Goal: Task Accomplishment & Management: Use online tool/utility

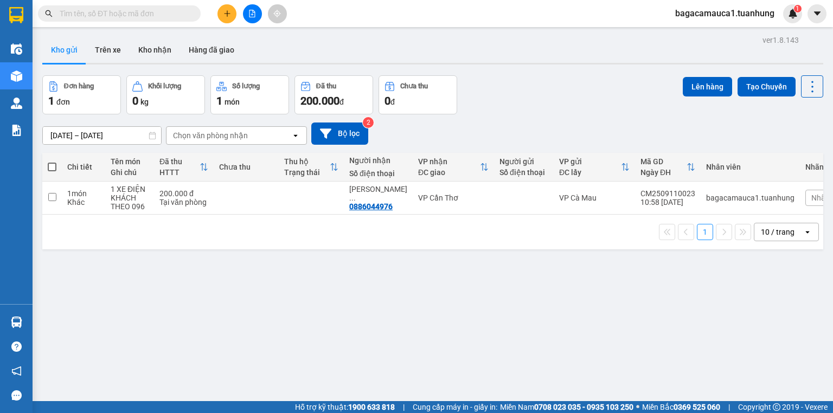
click at [227, 12] on icon "plus" at bounding box center [227, 13] width 1 height 6
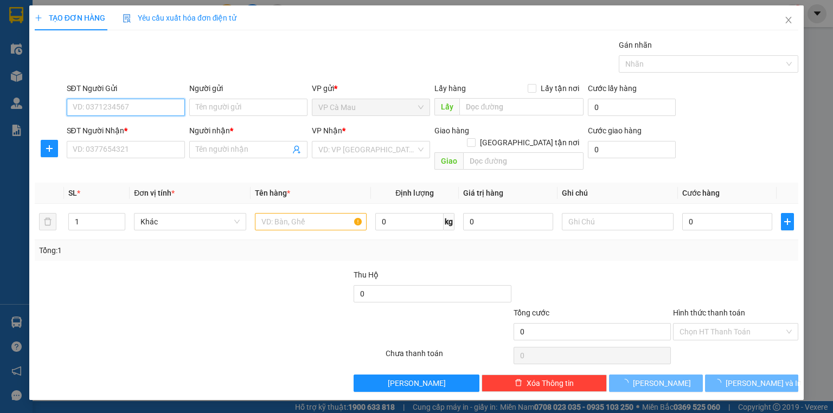
click at [121, 106] on input "SĐT Người Gửi" at bounding box center [126, 107] width 118 height 17
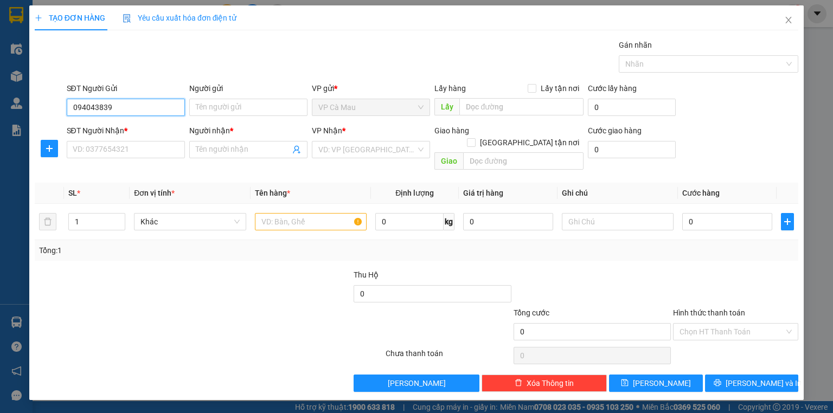
type input "0948043839"
click at [146, 123] on div "0948043839 - KHÁI" at bounding box center [125, 129] width 105 height 12
type input "KHÁI"
type input "0948043839"
click at [153, 145] on input "SĐT Người Nhận *" at bounding box center [126, 149] width 118 height 17
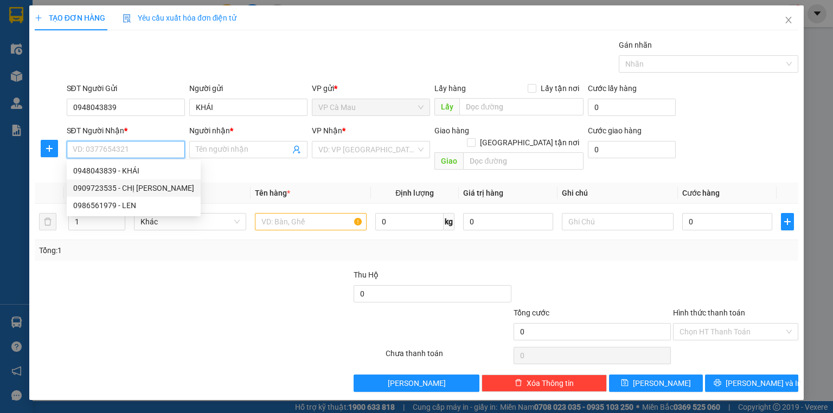
click at [148, 188] on div "0909723535 - CHỊ TRANG" at bounding box center [133, 188] width 121 height 12
type input "0909723535"
type input "CHỊ [PERSON_NAME]"
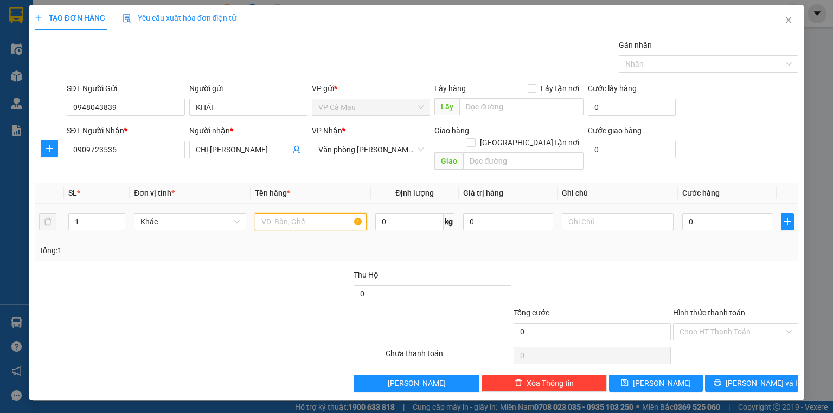
click at [308, 215] on input "text" at bounding box center [311, 221] width 112 height 17
type input "THÙNG"
click at [723, 213] on input "0" at bounding box center [727, 221] width 90 height 17
type input "3"
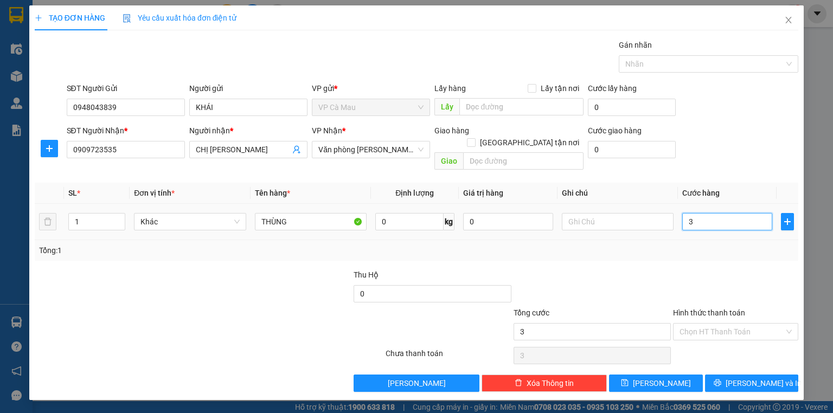
type input "3"
type input "30"
type input "30.000"
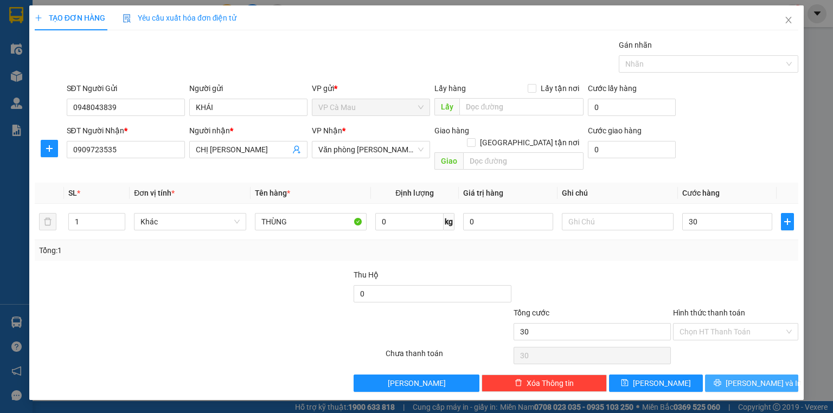
type input "30.000"
click at [742, 375] on button "[PERSON_NAME] và In" at bounding box center [752, 383] width 94 height 17
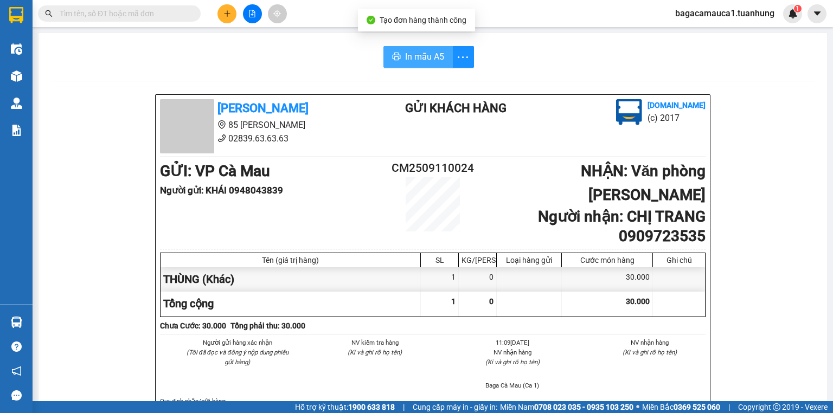
click at [413, 57] on span "In mẫu A5" at bounding box center [424, 57] width 39 height 14
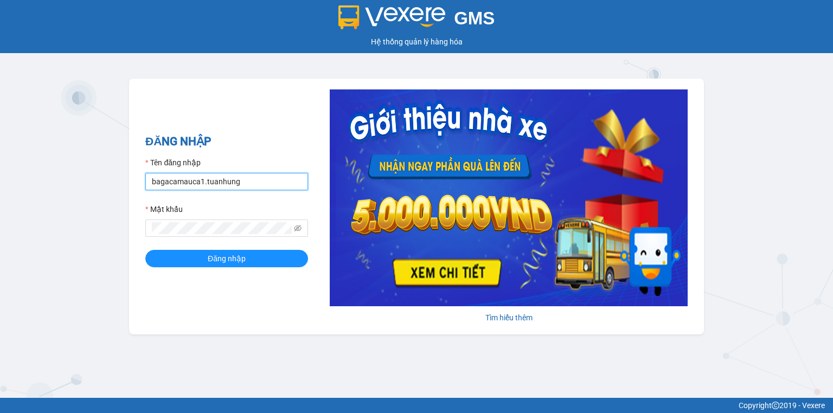
drag, startPoint x: 0, startPoint y: 0, endPoint x: 274, endPoint y: 184, distance: 330.6
click at [274, 184] on input "bagacamauca1.tuanhung" at bounding box center [226, 181] width 163 height 17
type input "bagacamauca2.tuanhung"
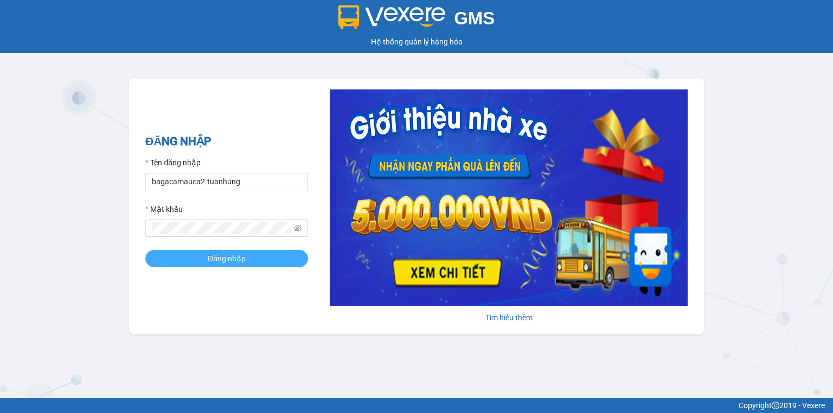
click at [265, 254] on button "Đăng nhập" at bounding box center [226, 258] width 163 height 17
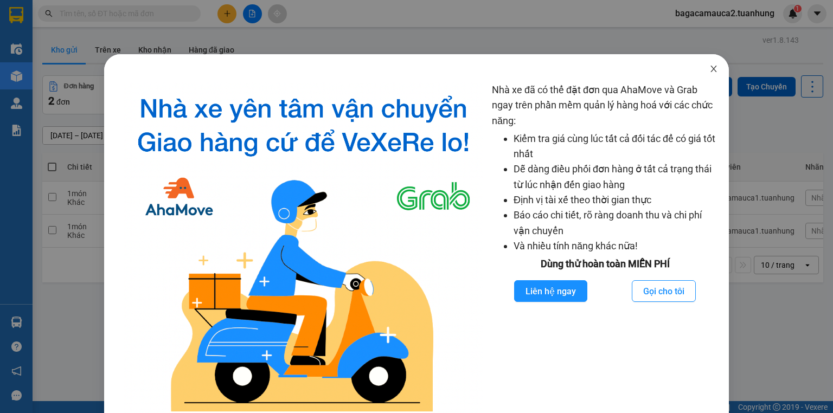
click at [716, 69] on span "Close" at bounding box center [714, 69] width 30 height 30
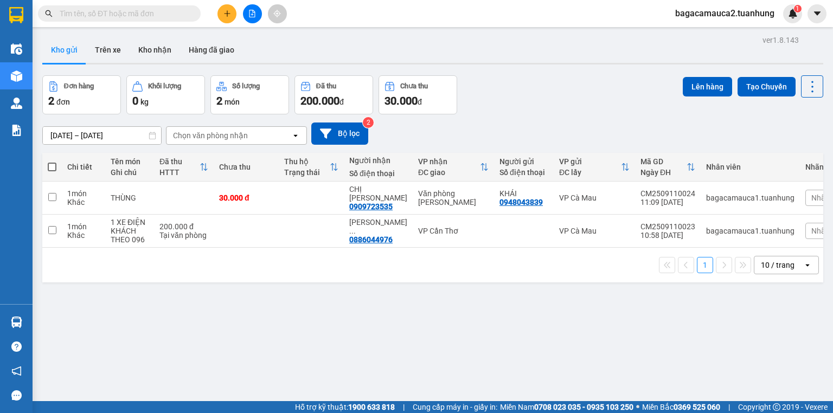
click at [168, 14] on input "text" at bounding box center [124, 14] width 128 height 12
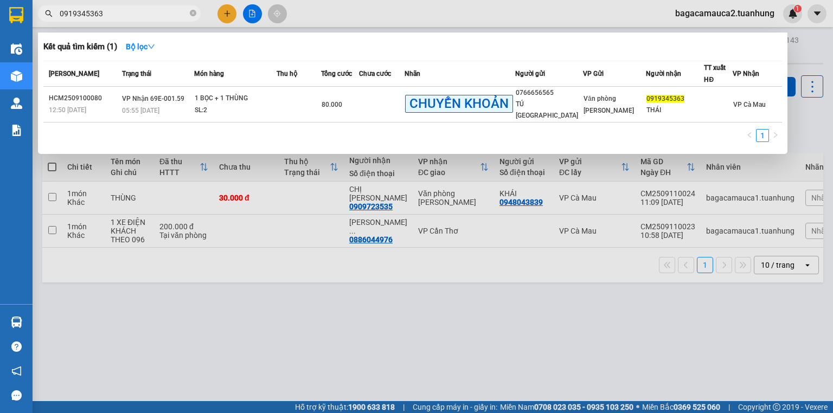
type input "0919345363"
click at [500, 286] on div at bounding box center [416, 206] width 833 height 413
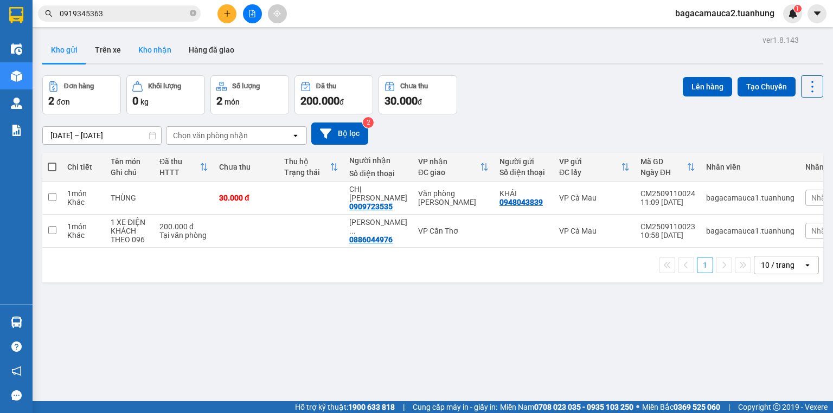
click at [156, 40] on button "Kho nhận" at bounding box center [155, 50] width 50 height 26
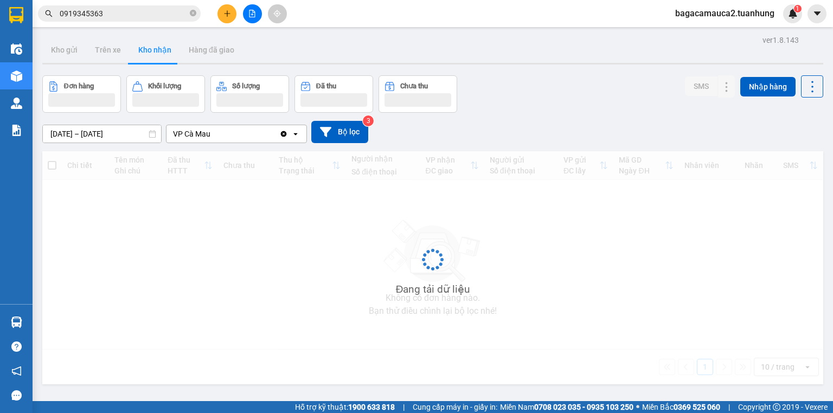
click at [156, 40] on button "Kho nhận" at bounding box center [155, 50] width 50 height 26
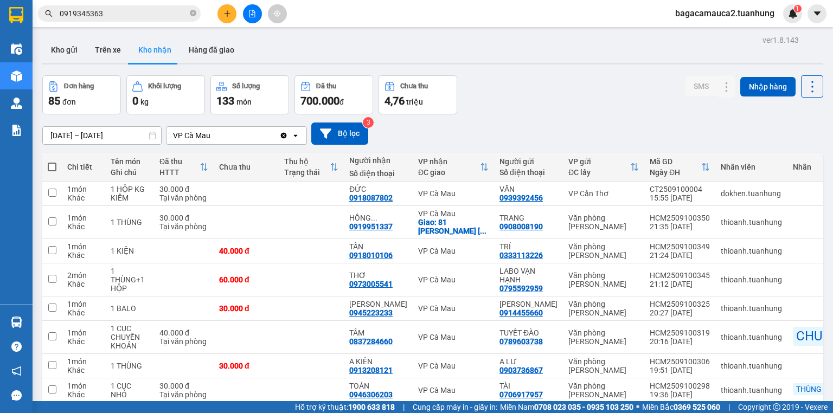
click at [130, 137] on input "[DATE] – [DATE]" at bounding box center [102, 135] width 118 height 17
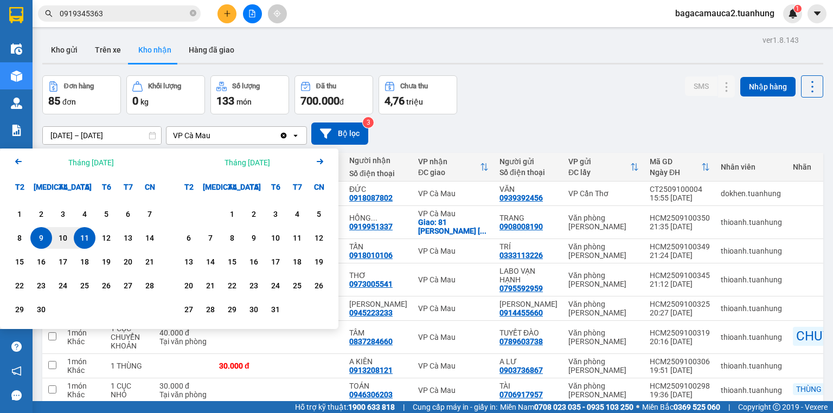
click at [22, 162] on icon "Arrow Left" at bounding box center [18, 161] width 13 height 13
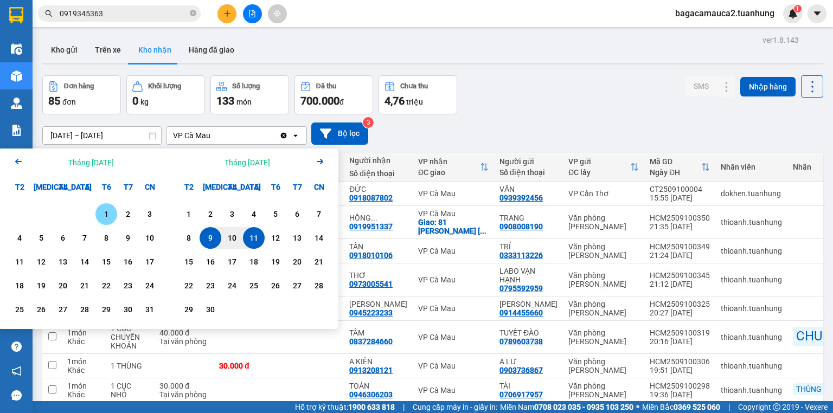
click at [111, 217] on div "1" at bounding box center [106, 214] width 15 height 13
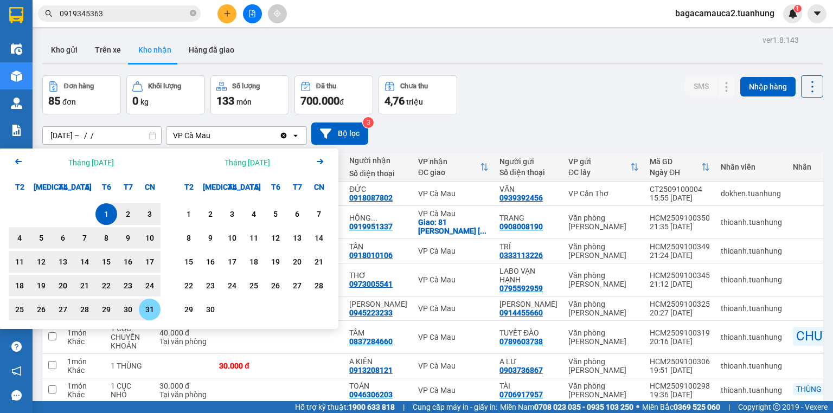
click at [156, 306] on div "31" at bounding box center [149, 309] width 15 height 13
type input "[DATE] – [DATE]"
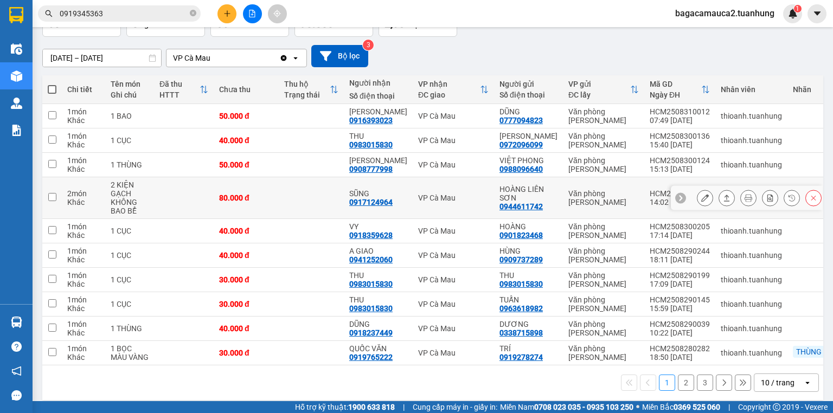
scroll to position [97, 0]
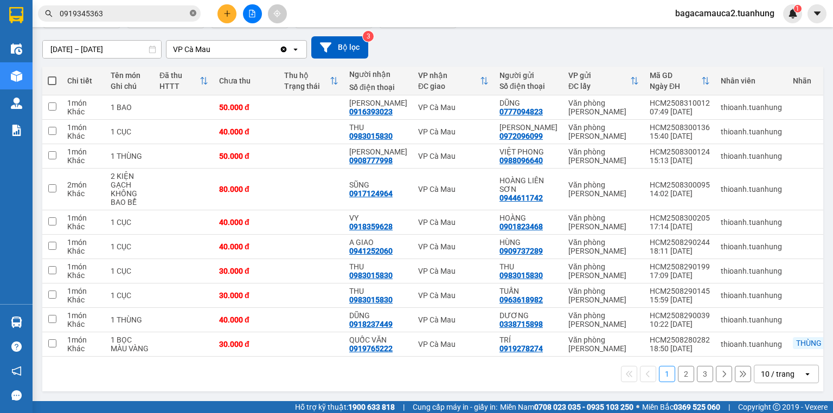
click at [191, 15] on icon "close-circle" at bounding box center [193, 13] width 7 height 7
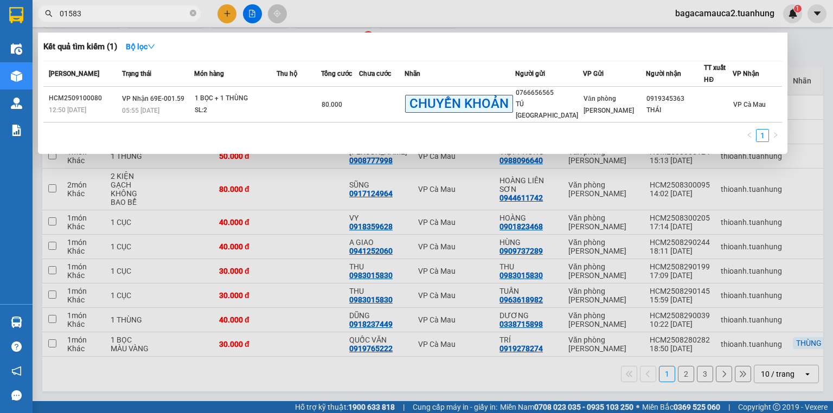
type input "015830"
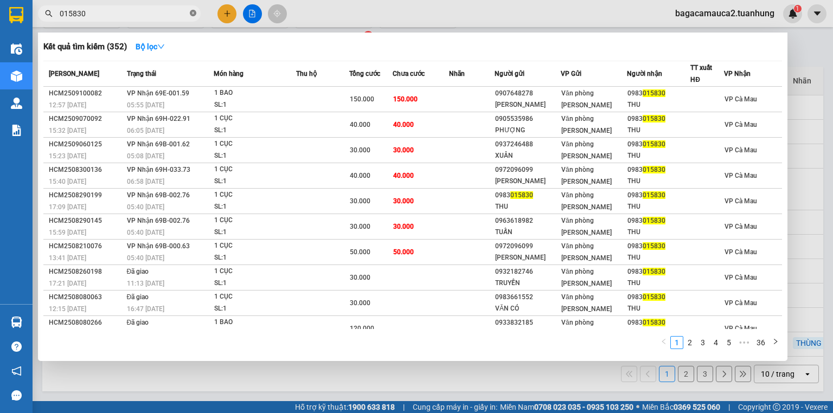
click at [193, 9] on span at bounding box center [193, 14] width 7 height 10
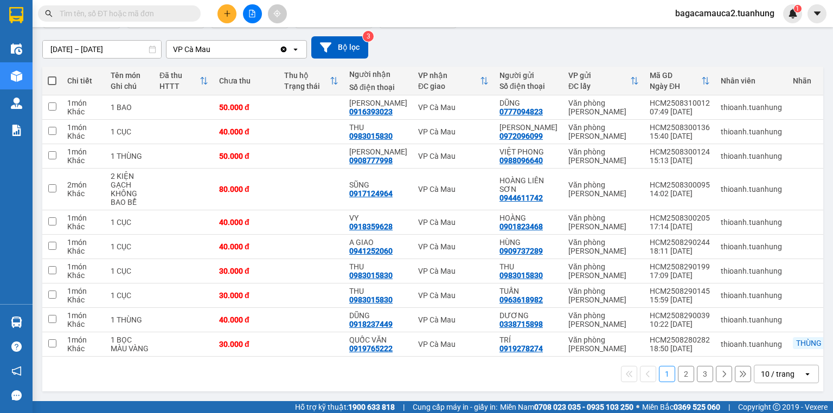
drag, startPoint x: 677, startPoint y: 374, endPoint x: 684, endPoint y: 373, distance: 7.1
click at [679, 374] on button "2" at bounding box center [686, 374] width 16 height 16
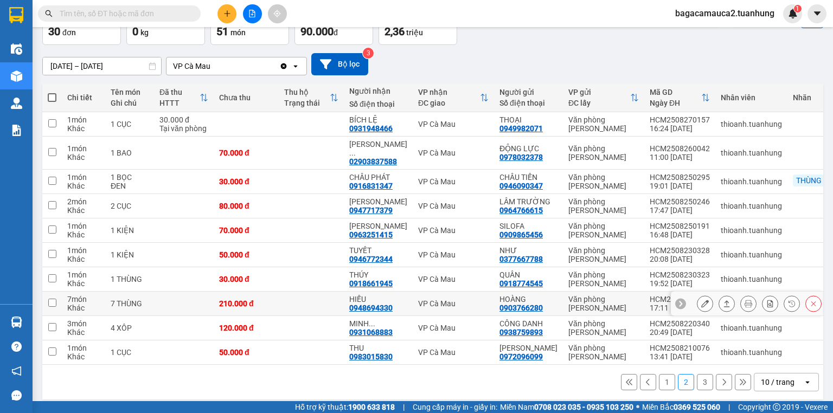
scroll to position [71, 0]
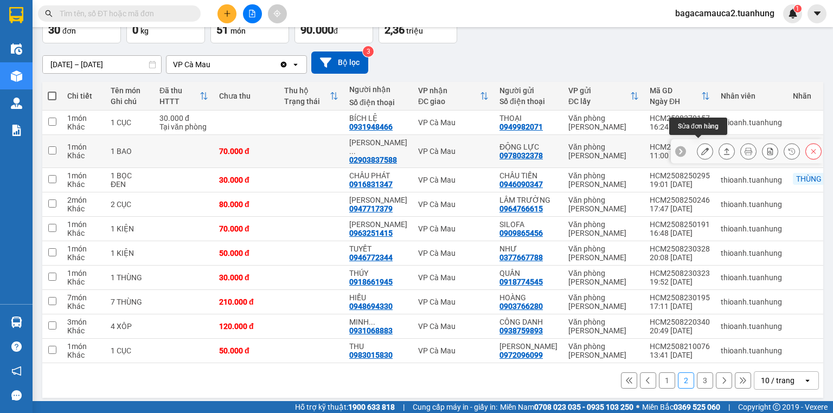
click at [701, 148] on icon at bounding box center [705, 152] width 8 height 8
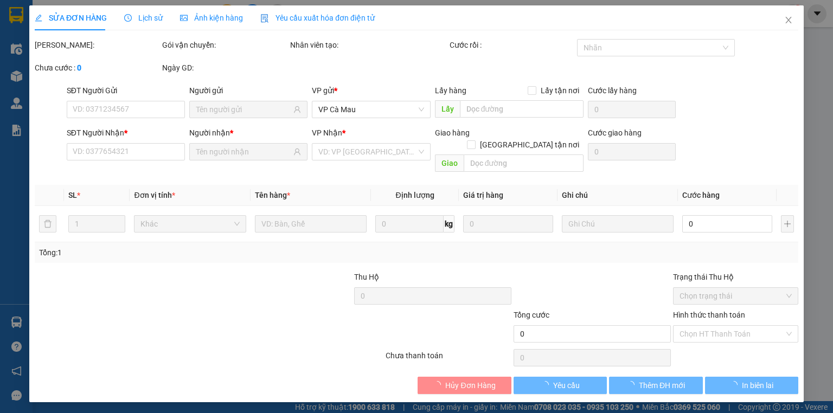
type input "0978032378"
type input "ĐỘNG LỰC"
type input "02903837588"
type input "[PERSON_NAME]"
type input "70.000"
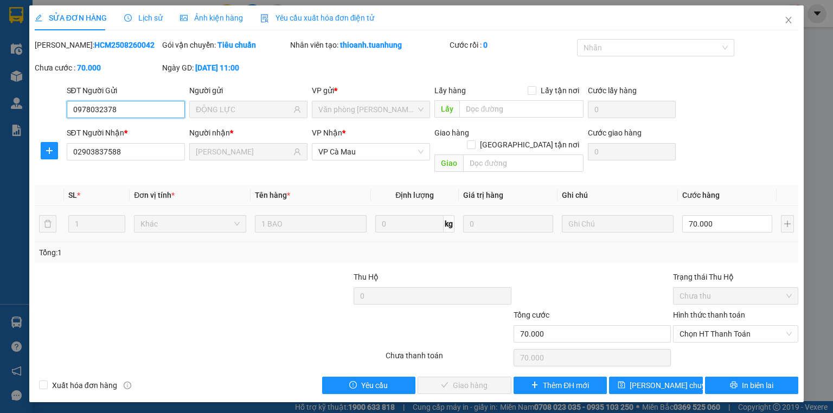
drag, startPoint x: 740, startPoint y: 321, endPoint x: 734, endPoint y: 337, distance: 16.8
click at [739, 326] on span "Chọn HT Thanh Toán" at bounding box center [736, 334] width 112 height 16
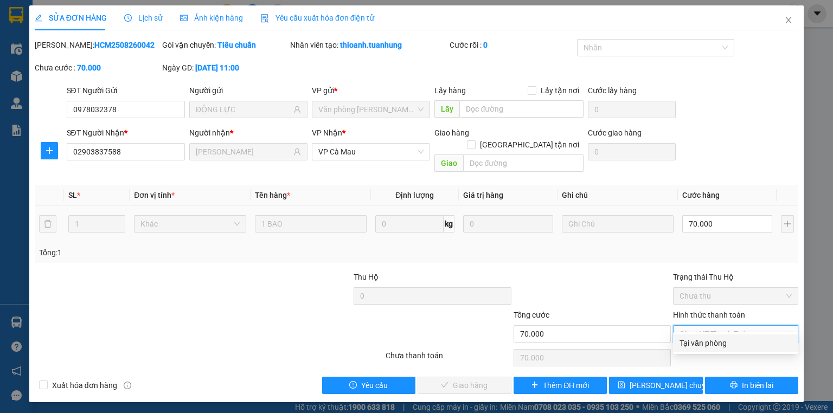
click at [729, 343] on div "Tại văn phòng" at bounding box center [736, 343] width 112 height 12
type input "0"
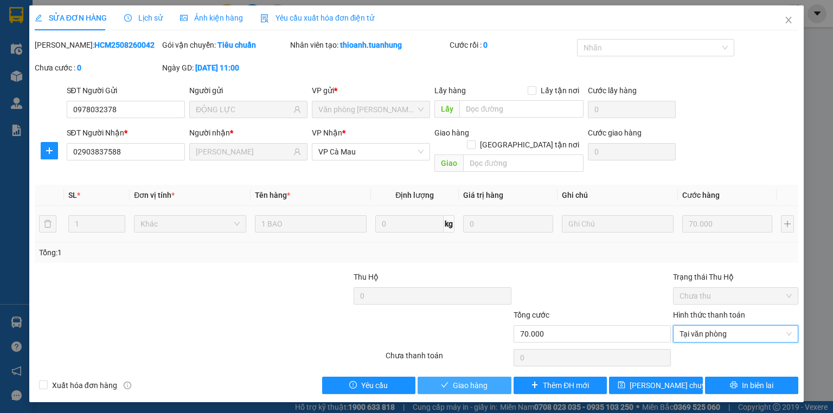
click at [495, 377] on button "Giao hàng" at bounding box center [465, 385] width 94 height 17
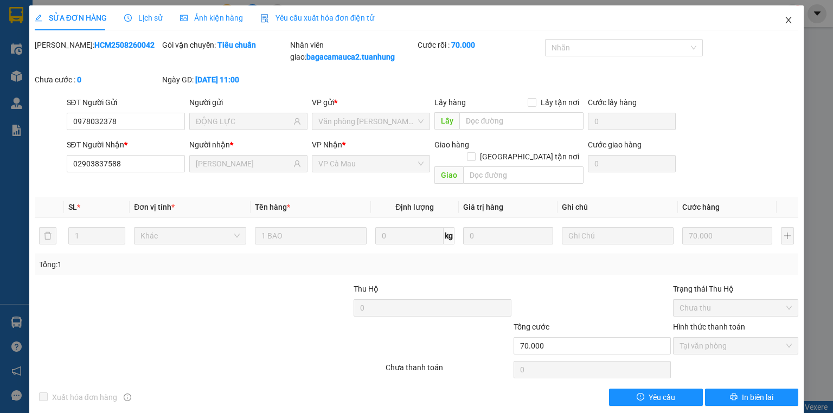
click at [780, 28] on span "Close" at bounding box center [788, 20] width 30 height 30
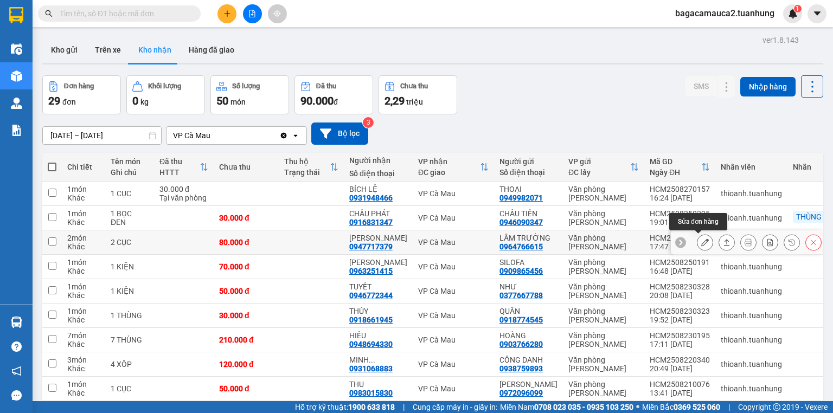
click at [701, 239] on icon at bounding box center [705, 243] width 8 height 8
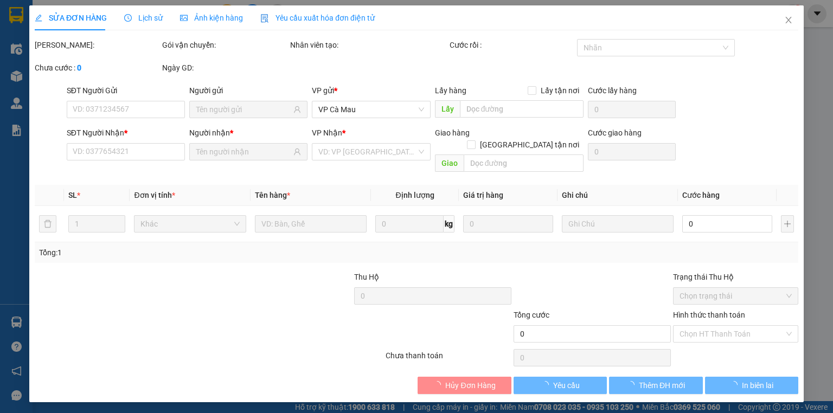
type input "0964766615"
type input "LÂM TRƯỜNG"
type input "0947717379"
type input "[PERSON_NAME]"
type input "80.000"
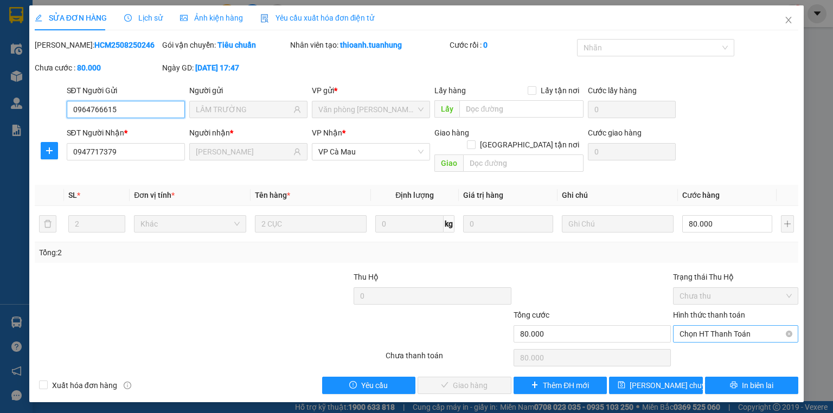
click at [725, 326] on span "Chọn HT Thanh Toán" at bounding box center [736, 334] width 112 height 16
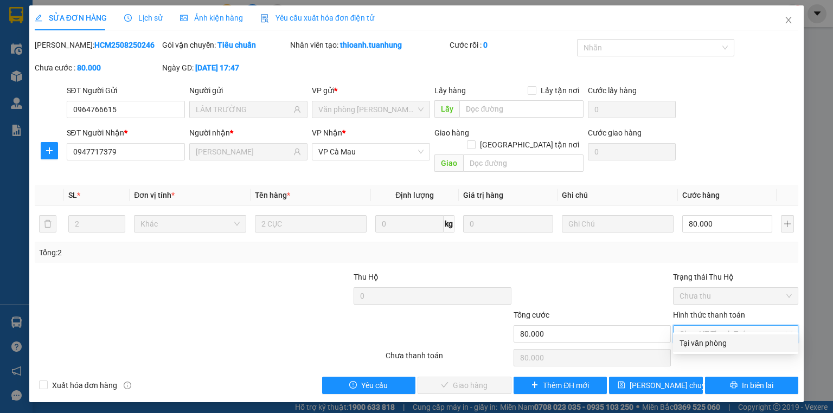
drag, startPoint x: 723, startPoint y: 343, endPoint x: 613, endPoint y: 353, distance: 110.5
click at [702, 341] on div "Tại văn phòng" at bounding box center [736, 343] width 112 height 12
type input "0"
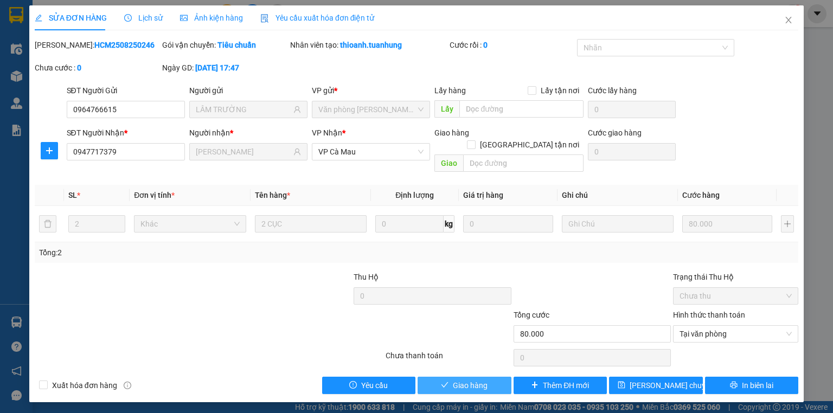
click at [491, 377] on button "Giao hàng" at bounding box center [465, 385] width 94 height 17
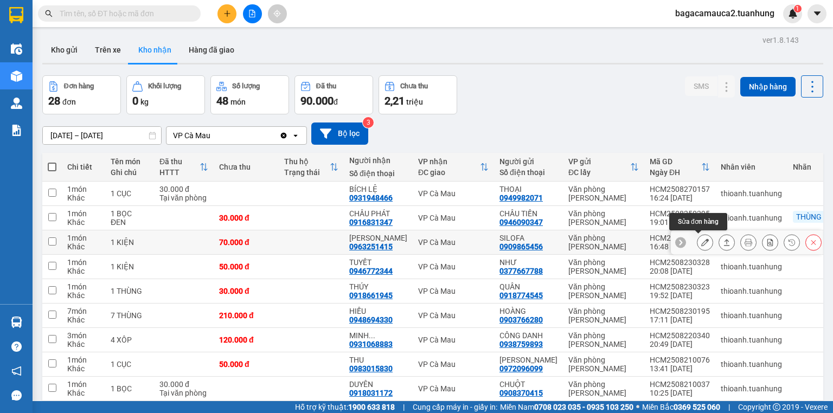
click at [697, 241] on button at bounding box center [704, 242] width 15 height 19
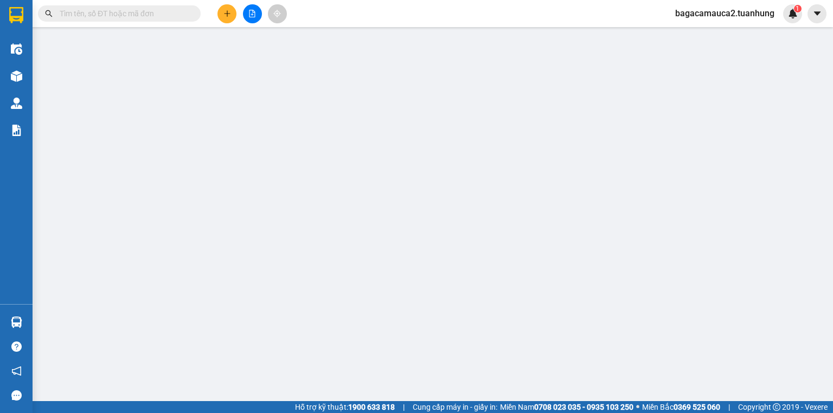
type input "0909865456"
type input "SILOFA"
type input "0963251415"
type input "[PERSON_NAME]"
type input "70.000"
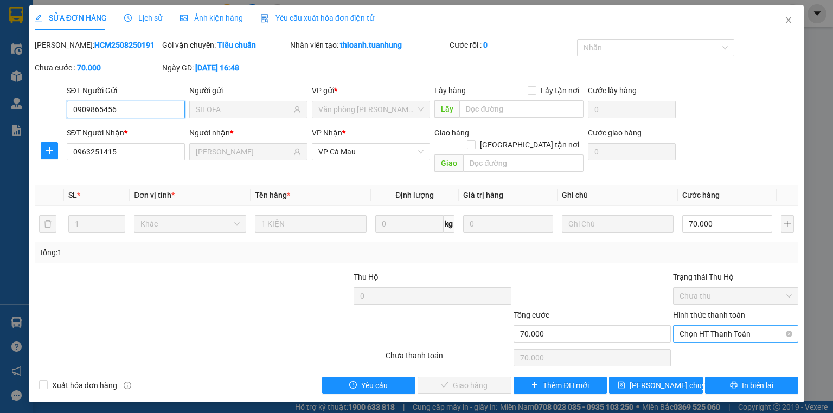
click at [701, 326] on span "Chọn HT Thanh Toán" at bounding box center [736, 334] width 112 height 16
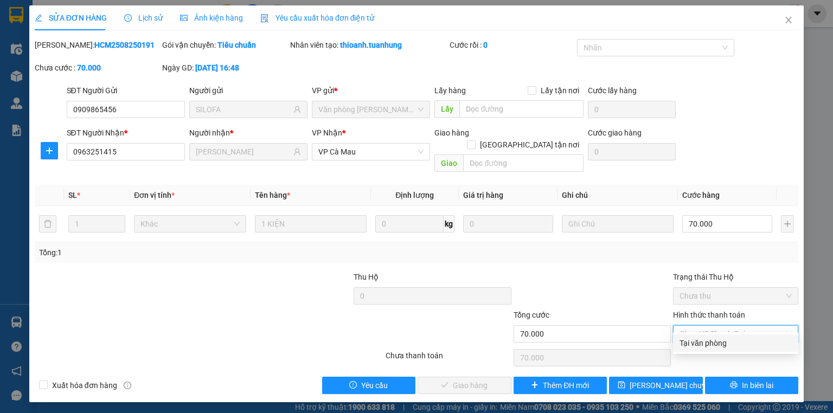
click at [688, 351] on div "Tại văn phòng" at bounding box center [735, 343] width 125 height 17
type input "0"
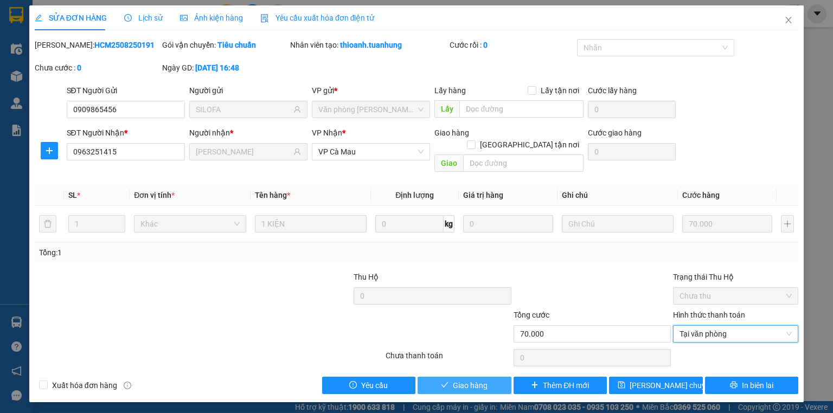
click at [477, 377] on button "Giao hàng" at bounding box center [465, 385] width 94 height 17
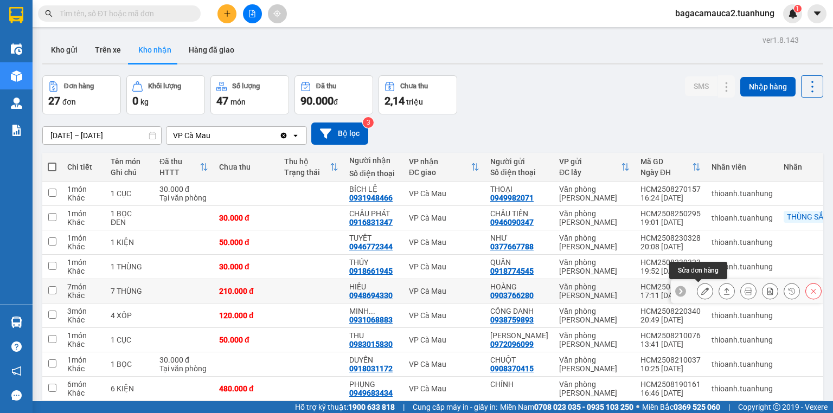
click at [701, 289] on icon at bounding box center [705, 291] width 8 height 8
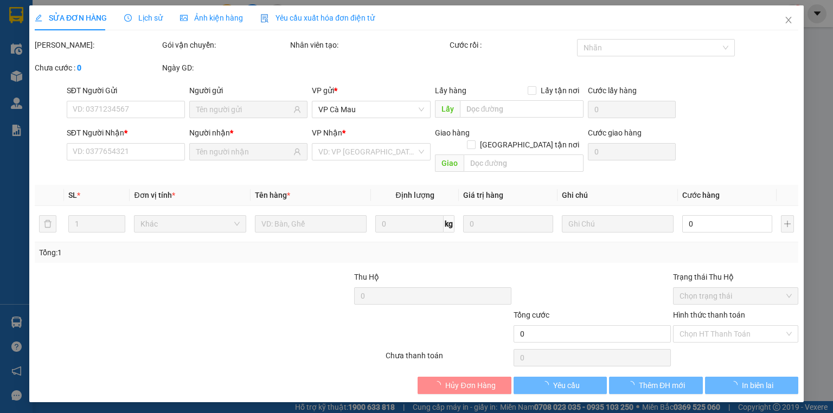
type input "0903766280"
type input "HOÀNG"
type input "0948694330"
type input "HIẾU"
type input "210.000"
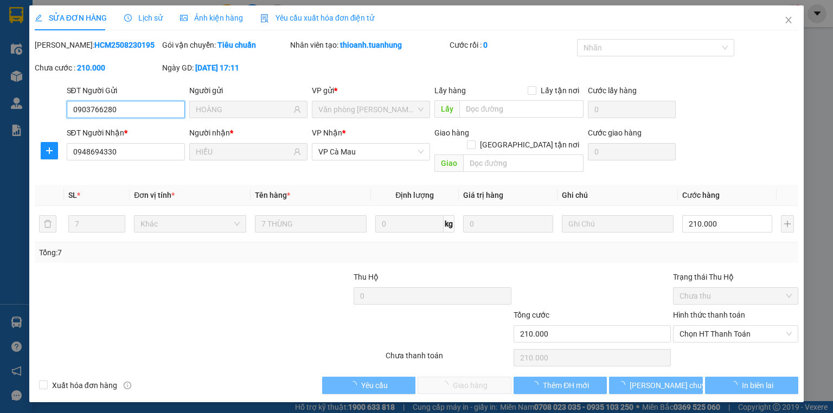
click at [699, 326] on span "Chọn HT Thanh Toán" at bounding box center [736, 334] width 112 height 16
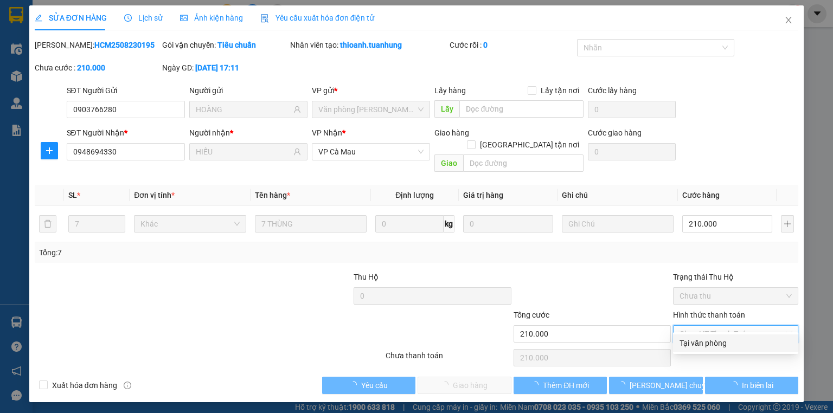
drag, startPoint x: 707, startPoint y: 338, endPoint x: 633, endPoint y: 347, distance: 74.2
click at [706, 340] on div "Tại văn phòng" at bounding box center [736, 343] width 112 height 12
type input "0"
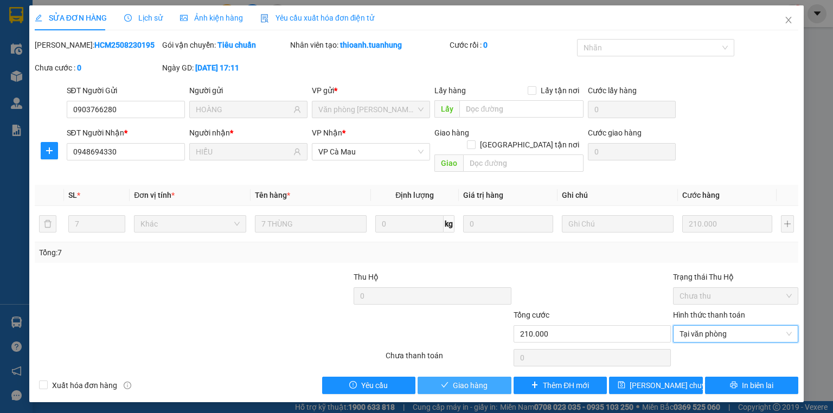
click at [496, 377] on button "Giao hàng" at bounding box center [465, 385] width 94 height 17
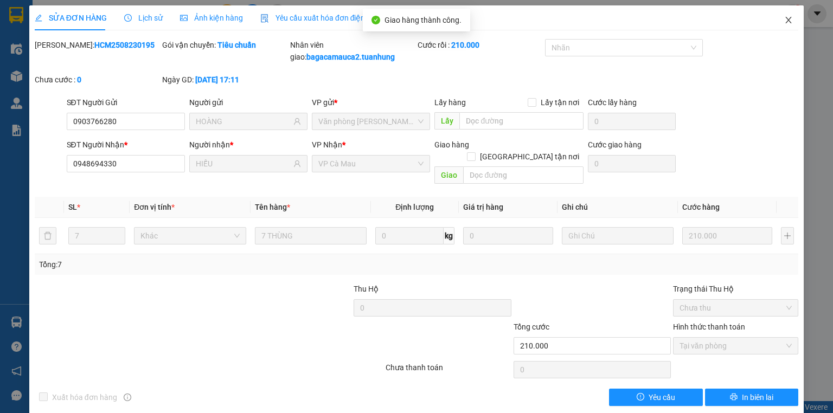
drag, startPoint x: 787, startPoint y: 27, endPoint x: 783, endPoint y: 31, distance: 6.1
click at [787, 27] on span "Close" at bounding box center [788, 20] width 30 height 30
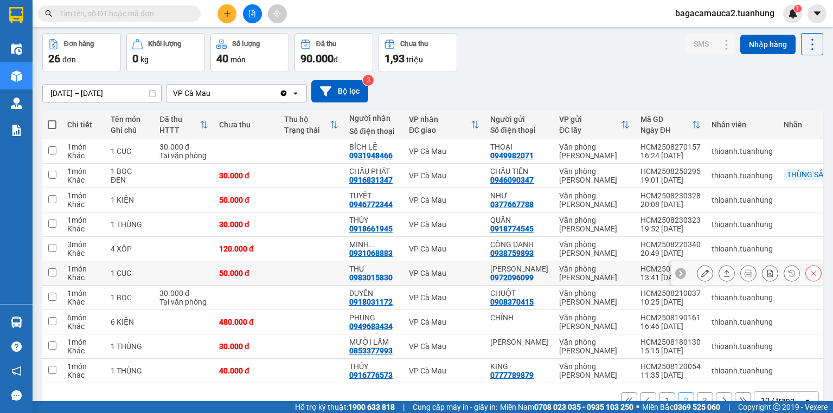
scroll to position [71, 0]
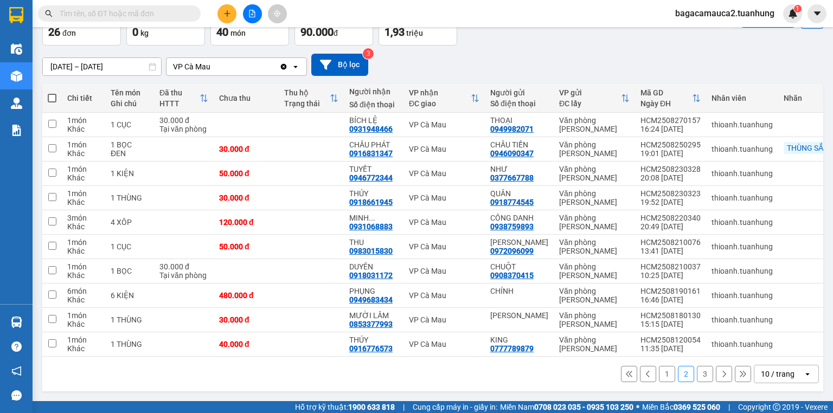
click at [116, 11] on input "text" at bounding box center [124, 14] width 128 height 12
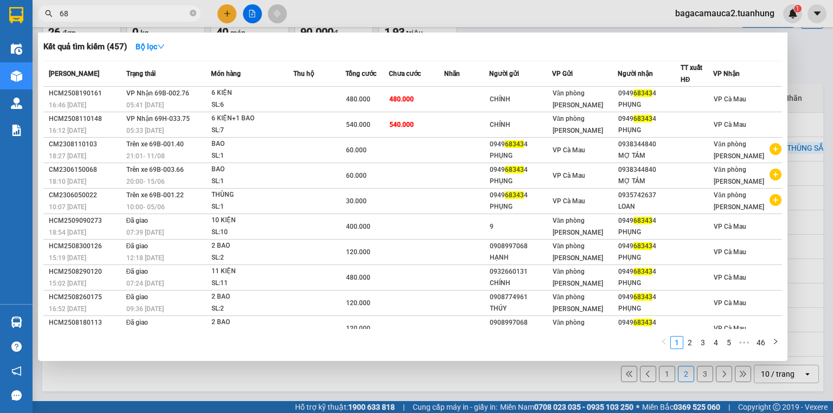
type input "6"
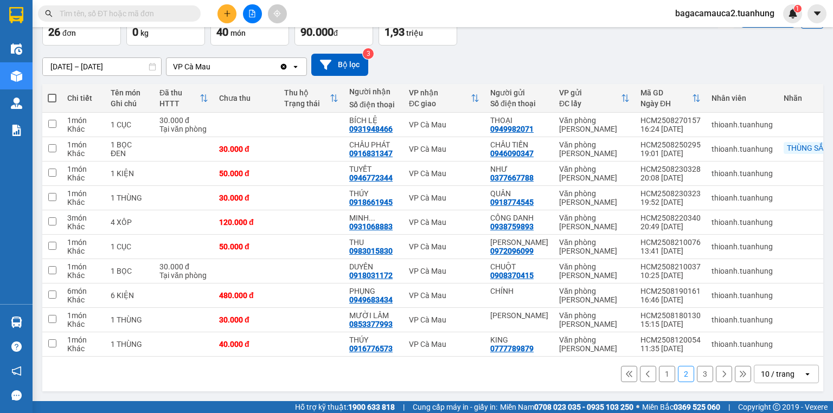
click at [138, 72] on div "ver 1.8.143 Kho gửi Trên xe Kho nhận Hàng đã giao Đơn hàng 26 đơn Khối lượng 0 …" at bounding box center [433, 180] width 790 height 432
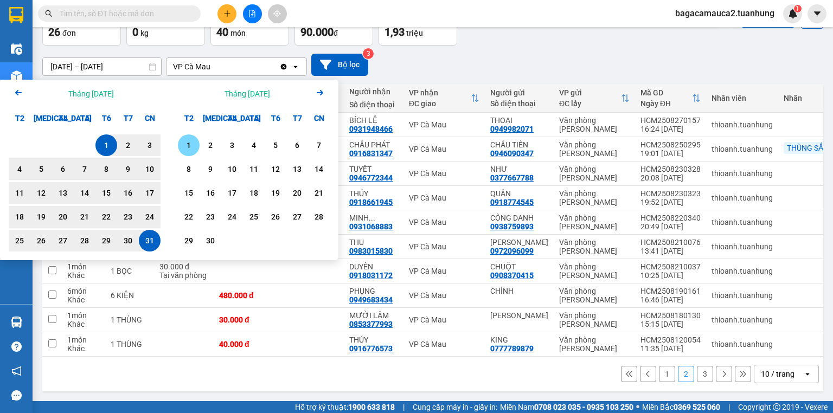
click at [185, 141] on div "1" at bounding box center [188, 145] width 15 height 13
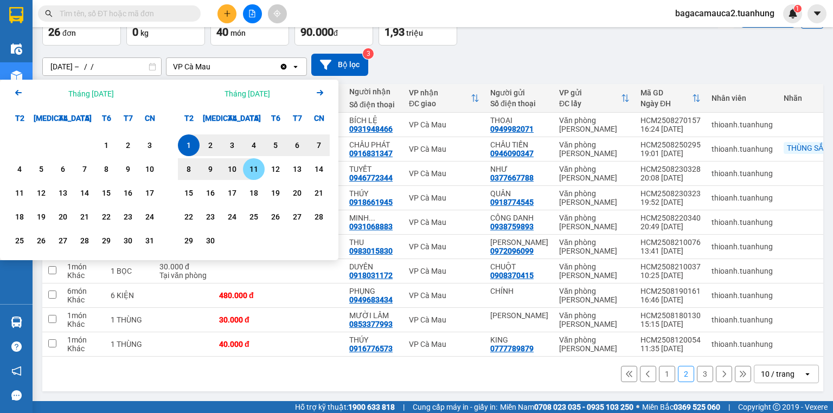
click at [246, 167] on div "11" at bounding box center [253, 169] width 15 height 13
type input "[DATE] – [DATE]"
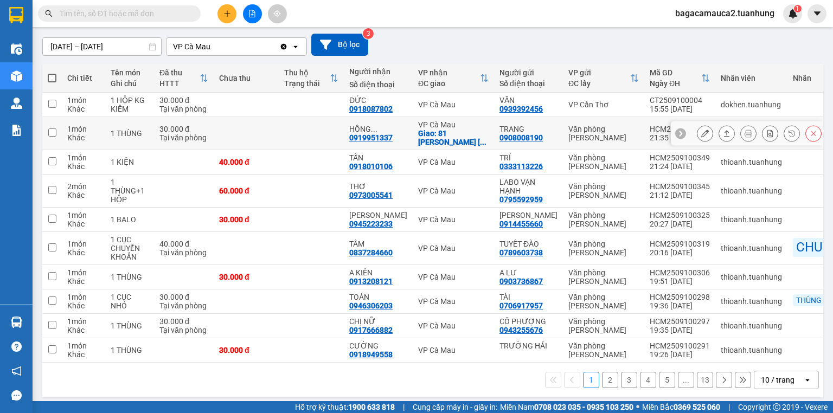
scroll to position [106, 0]
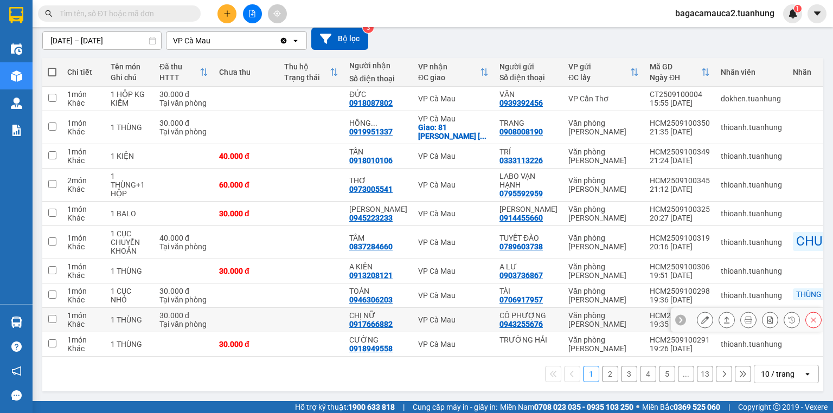
click at [719, 312] on button at bounding box center [726, 320] width 15 height 19
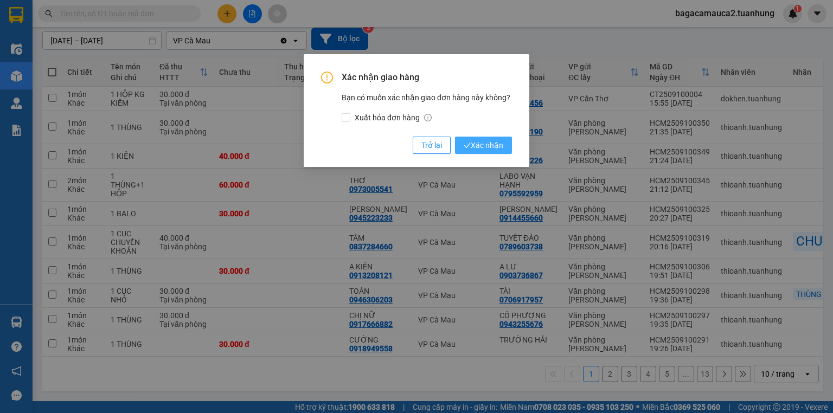
click at [492, 149] on span "Xác nhận" at bounding box center [484, 145] width 40 height 12
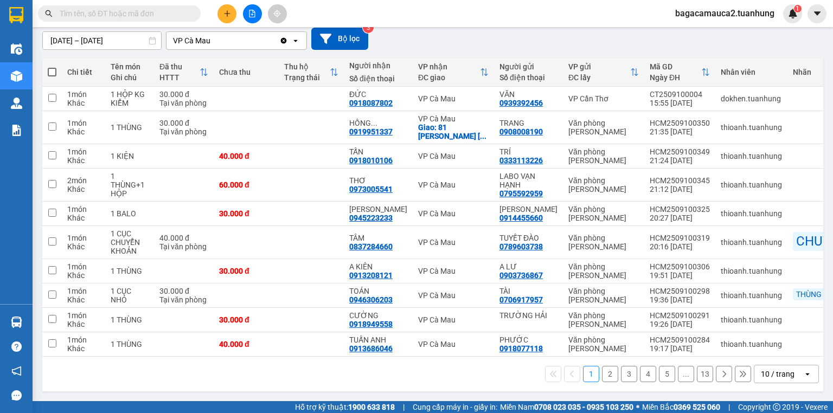
click at [703, 371] on button "13" at bounding box center [705, 374] width 16 height 16
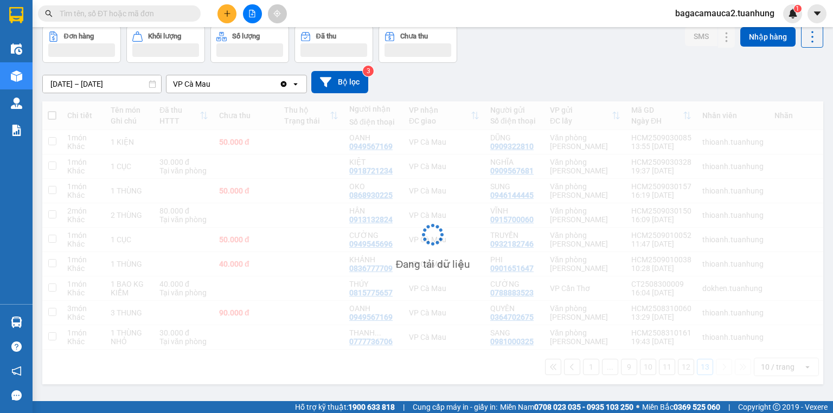
scroll to position [50, 0]
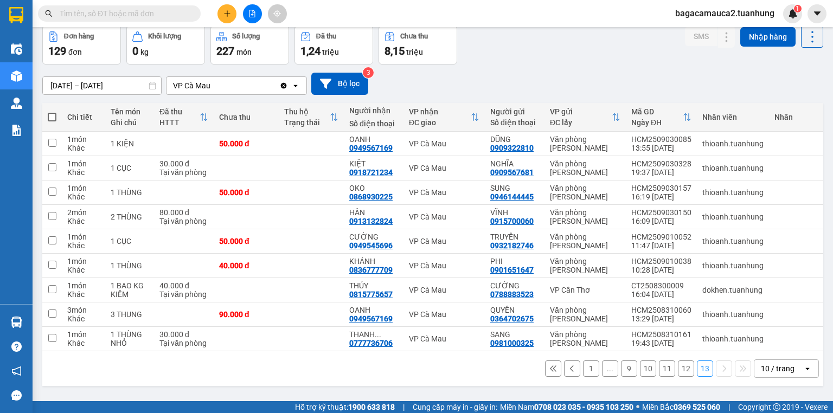
click at [678, 371] on button "12" at bounding box center [686, 369] width 16 height 16
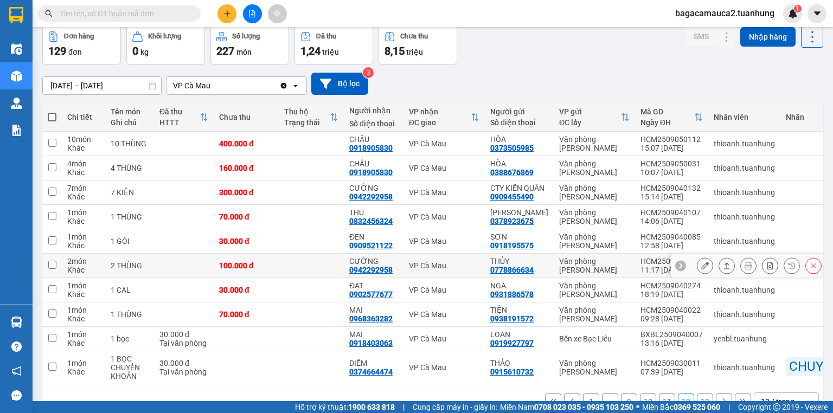
scroll to position [88, 0]
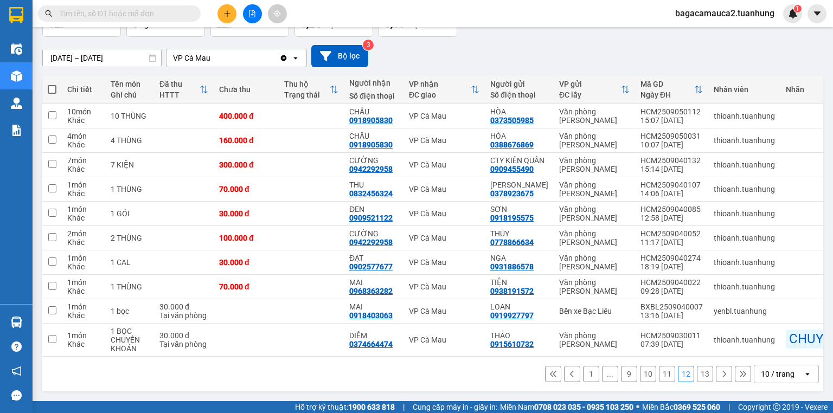
click at [659, 377] on button "11" at bounding box center [667, 374] width 16 height 16
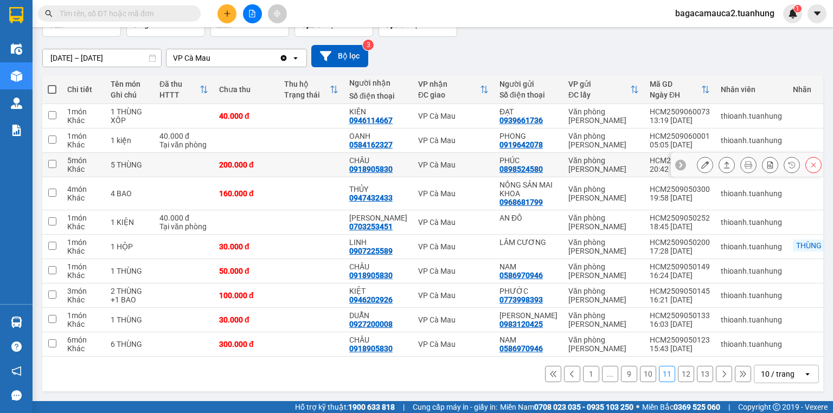
scroll to position [80, 0]
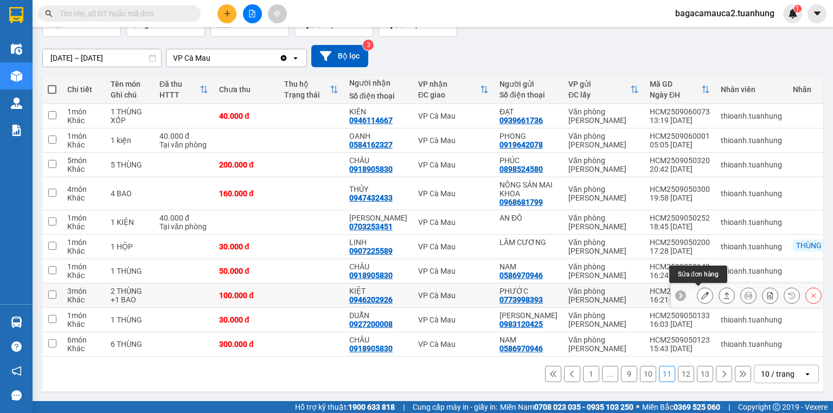
click at [701, 292] on icon at bounding box center [705, 296] width 8 height 8
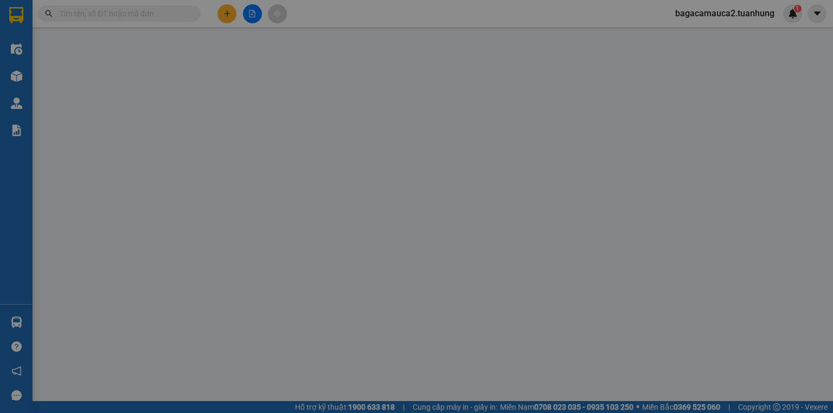
type input "0773998393"
type input "PHƯỚC"
type input "0946202926"
type input "KIỆT"
type input "100.000"
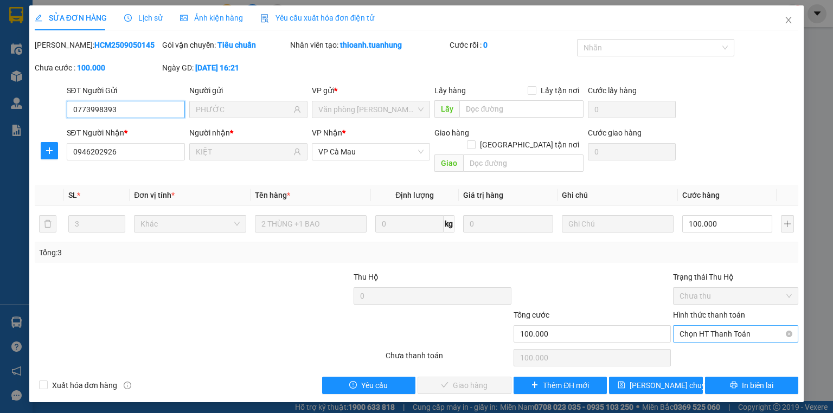
drag, startPoint x: 728, startPoint y: 328, endPoint x: 725, endPoint y: 319, distance: 9.8
click at [727, 326] on span "Chọn HT Thanh Toán" at bounding box center [736, 334] width 112 height 16
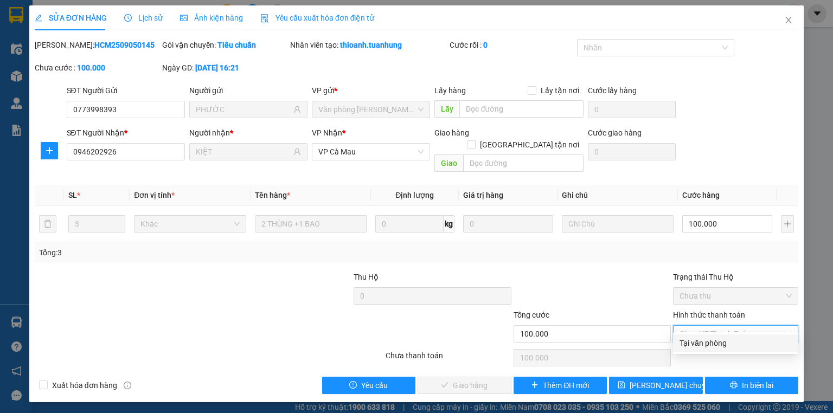
click at [707, 342] on div "Tại văn phòng" at bounding box center [736, 343] width 112 height 12
type input "0"
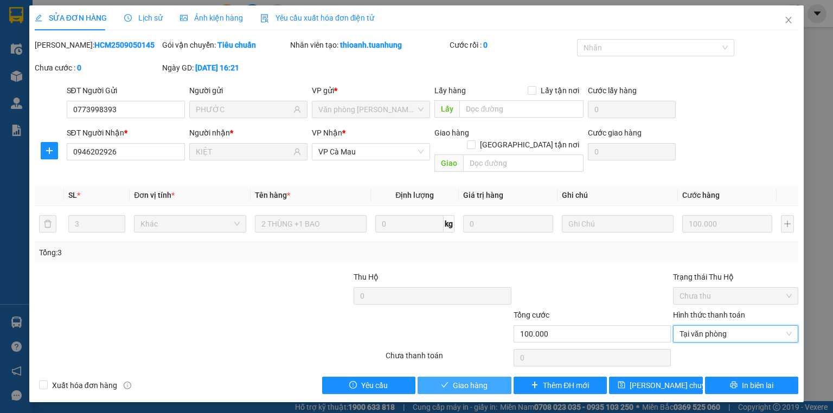
click at [503, 377] on button "Giao hàng" at bounding box center [465, 385] width 94 height 17
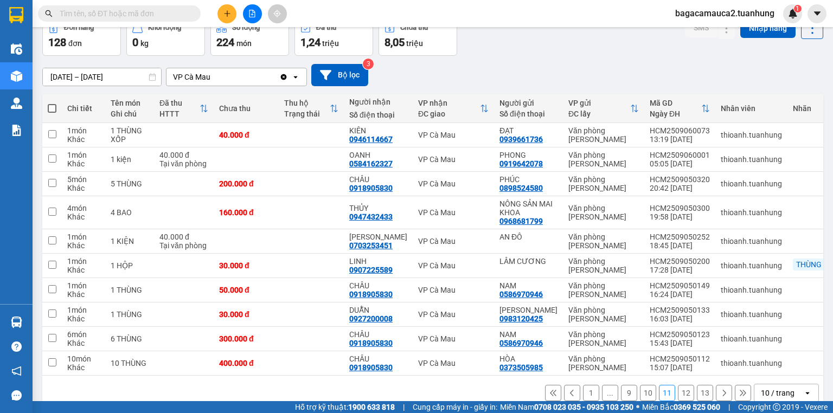
scroll to position [80, 0]
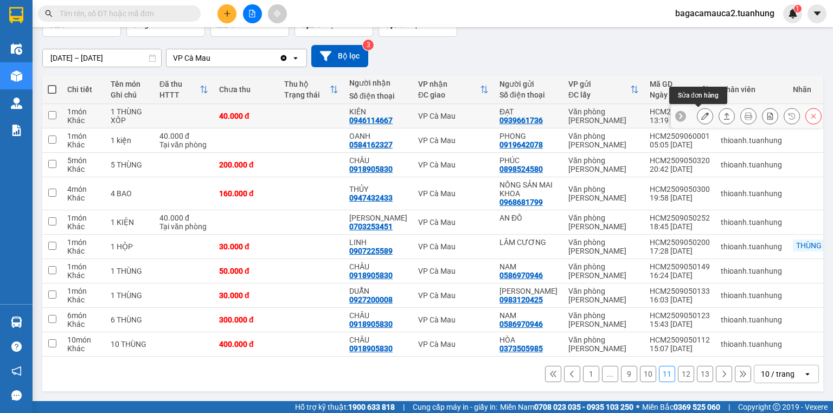
click at [701, 114] on icon at bounding box center [705, 116] width 8 height 8
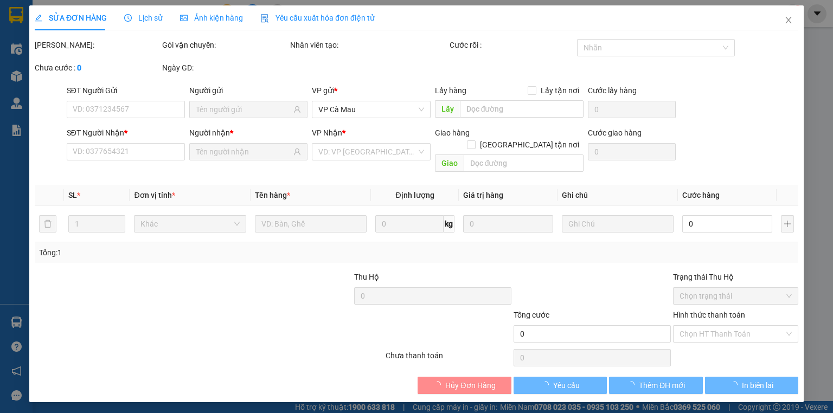
type input "0939661736"
type input "ĐẠT"
type input "0946114667"
type input "KIÊN"
type input "40.000"
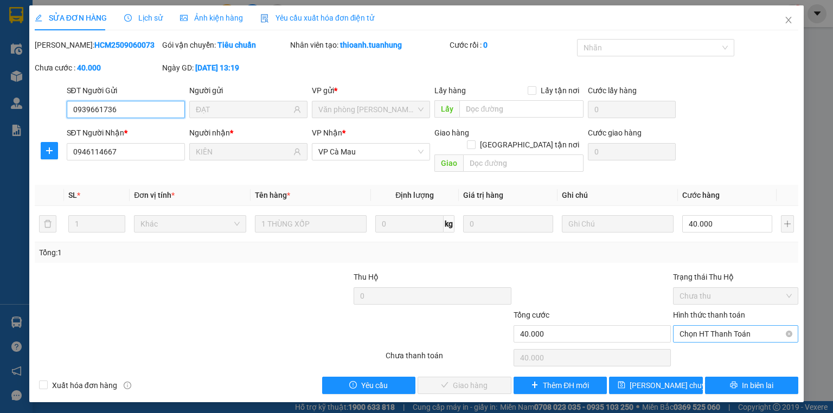
click at [728, 326] on span "Chọn HT Thanh Toán" at bounding box center [736, 334] width 112 height 16
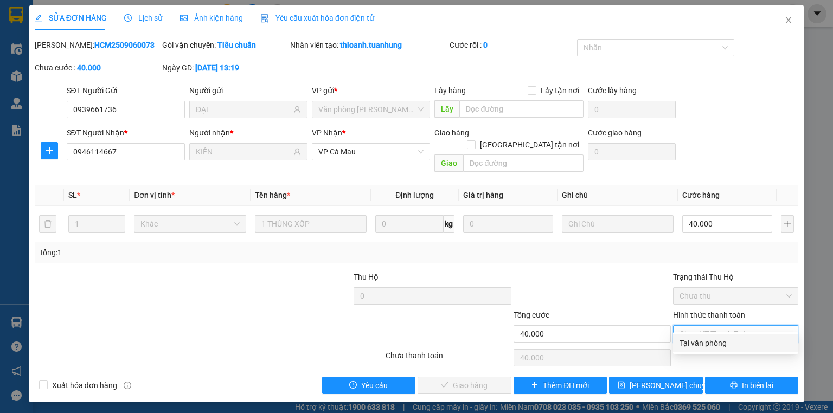
click at [710, 347] on div "Tại văn phòng" at bounding box center [736, 343] width 112 height 12
type input "0"
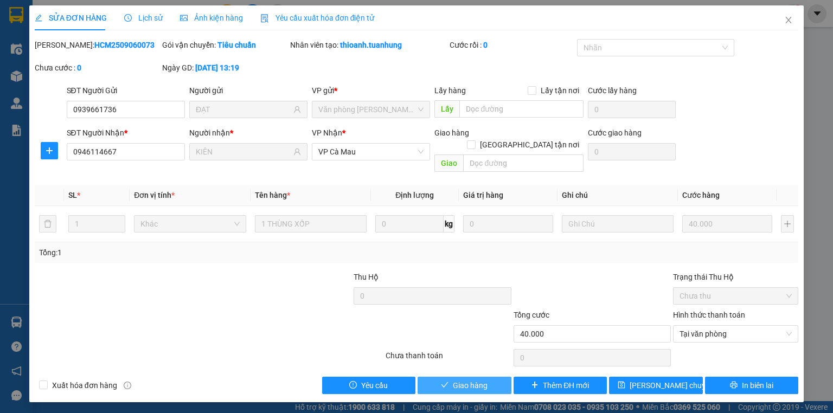
click at [482, 380] on button "Giao hàng" at bounding box center [465, 385] width 94 height 17
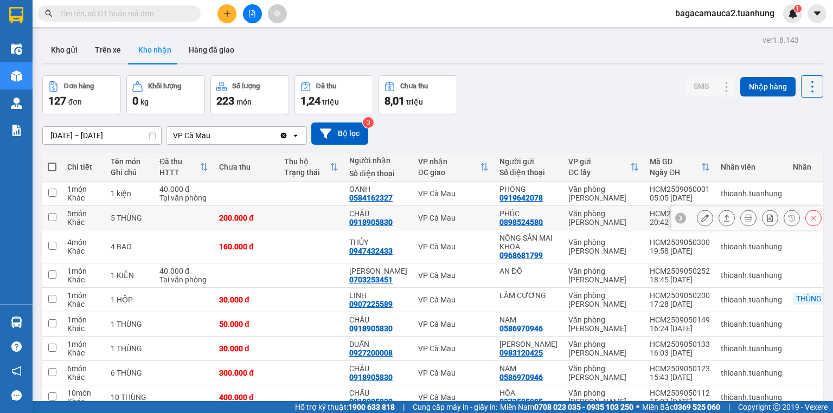
scroll to position [80, 0]
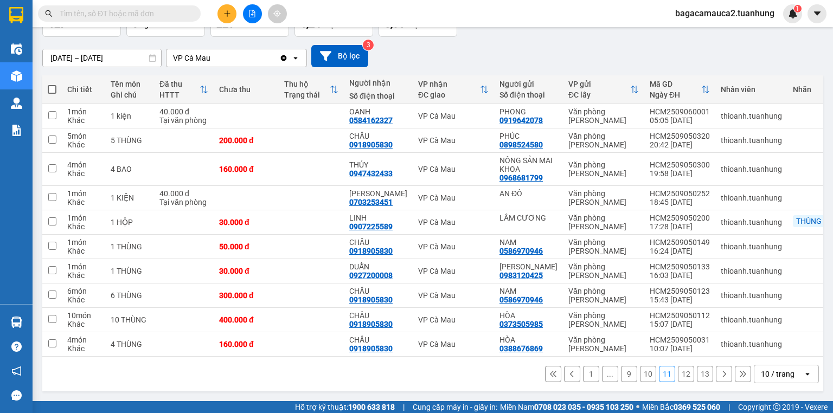
click at [640, 368] on button "10" at bounding box center [648, 374] width 16 height 16
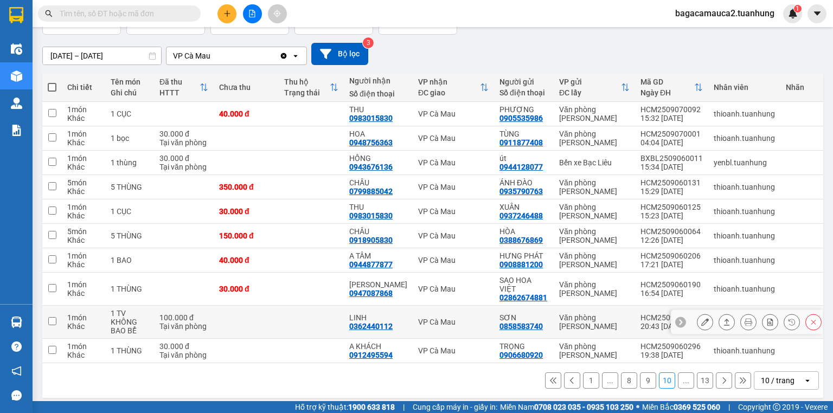
scroll to position [88, 0]
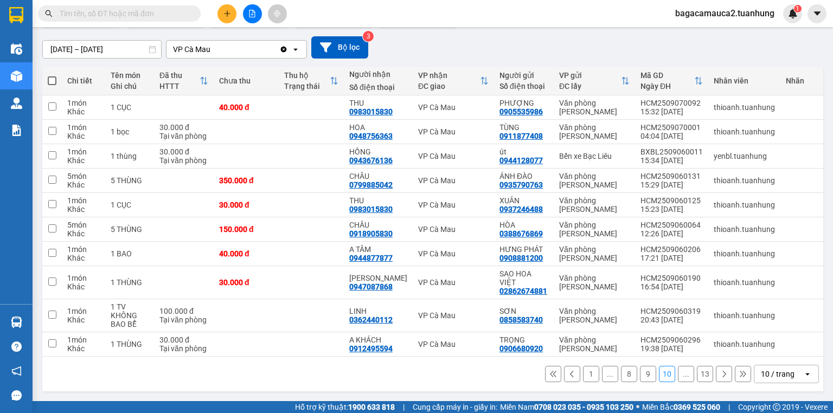
click at [640, 373] on button "9" at bounding box center [648, 374] width 16 height 16
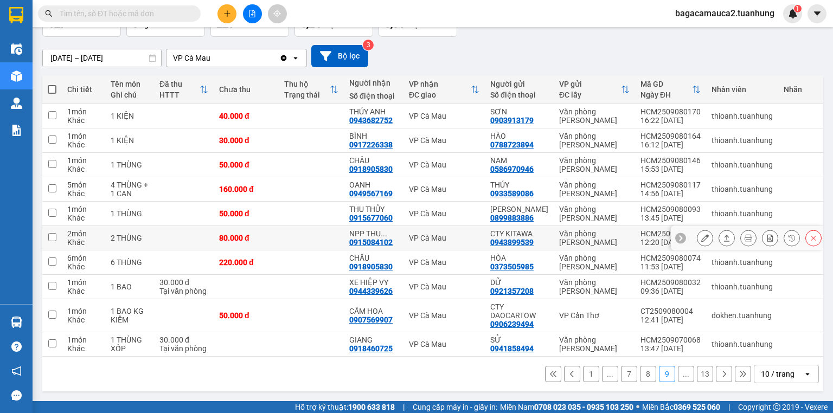
scroll to position [80, 0]
click at [643, 370] on button "8" at bounding box center [648, 374] width 16 height 16
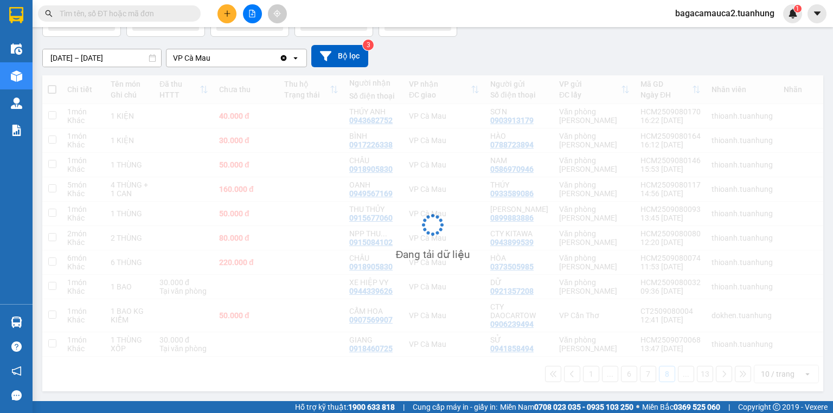
scroll to position [88, 0]
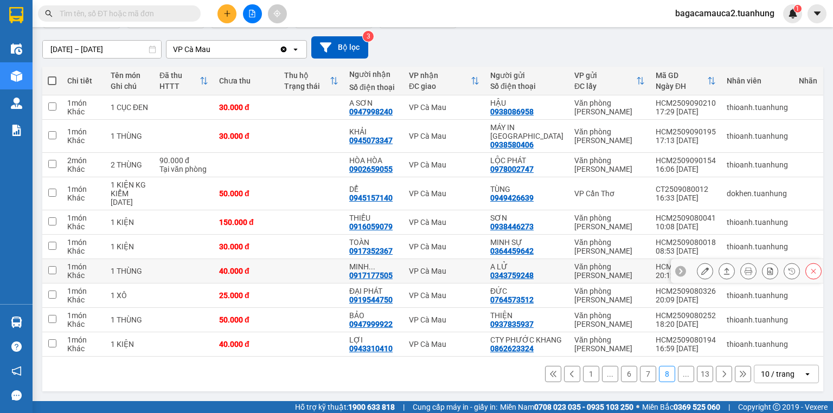
click at [741, 277] on button at bounding box center [748, 271] width 15 height 19
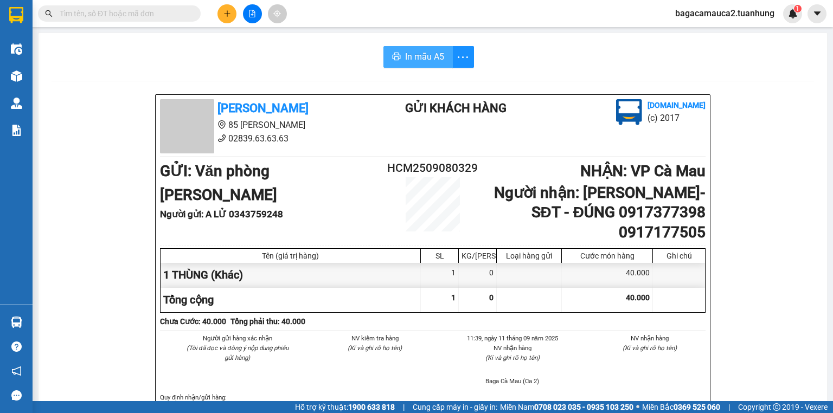
click at [415, 64] on button "In mẫu A5" at bounding box center [417, 57] width 69 height 22
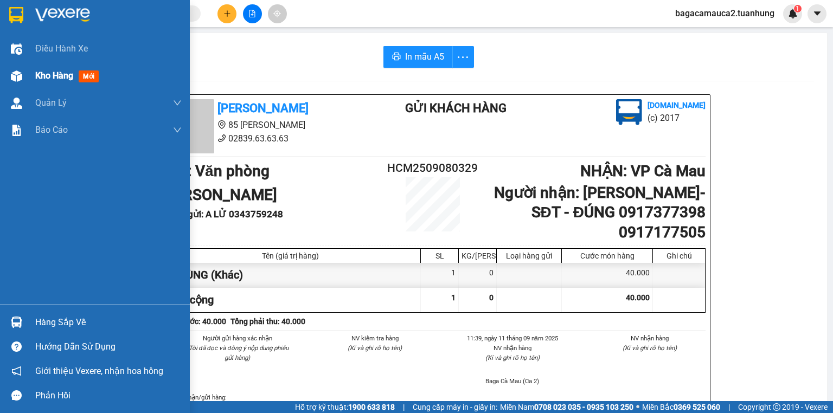
click at [36, 76] on span "Kho hàng" at bounding box center [54, 76] width 38 height 10
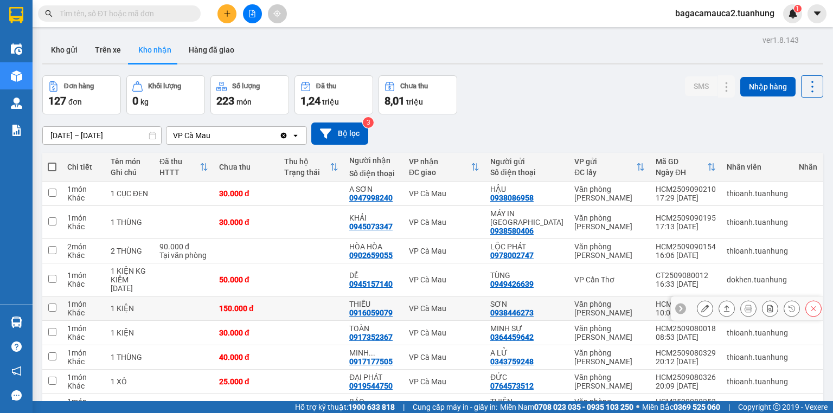
scroll to position [106, 0]
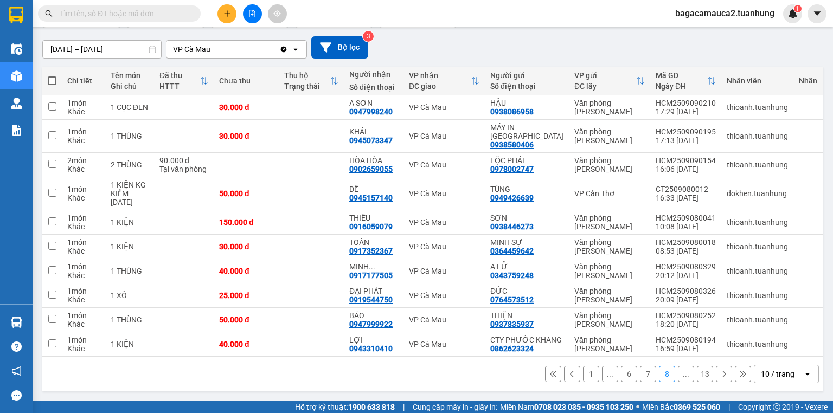
click at [173, 12] on input "text" at bounding box center [124, 14] width 128 height 12
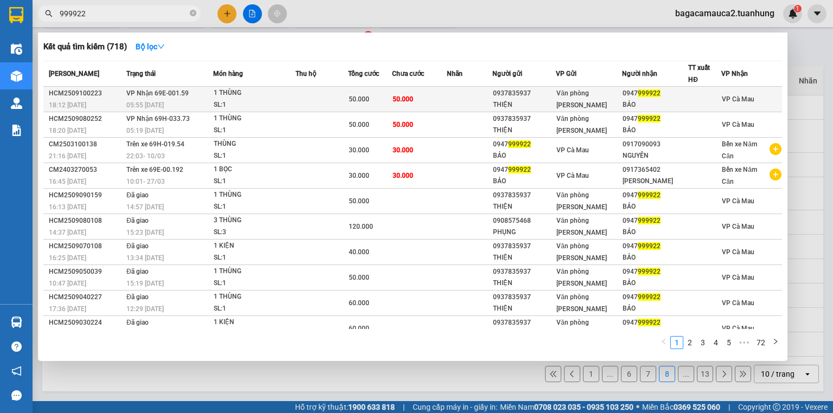
type input "999922"
click at [561, 90] on span "Văn phòng [PERSON_NAME]" at bounding box center [581, 99] width 50 height 20
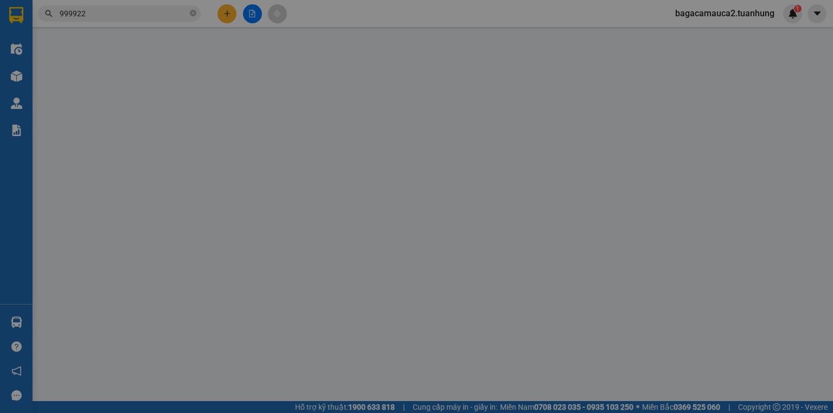
type input "0937835937"
type input "THIỆN"
type input "0947999922"
type input "BẢO"
type input "50.000"
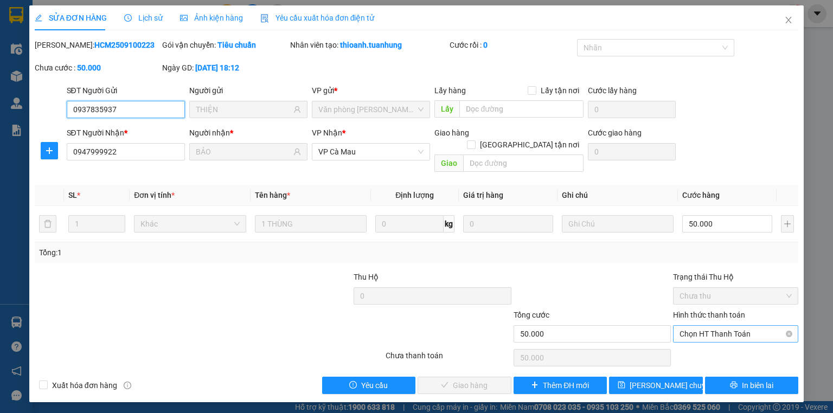
click at [705, 326] on span "Chọn HT Thanh Toán" at bounding box center [736, 334] width 112 height 16
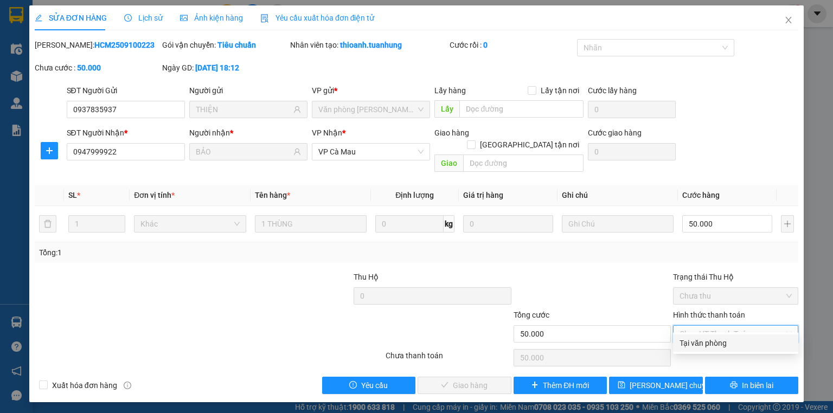
drag, startPoint x: 706, startPoint y: 340, endPoint x: 675, endPoint y: 341, distance: 30.9
click at [705, 340] on div "Tại văn phòng" at bounding box center [736, 343] width 112 height 12
type input "0"
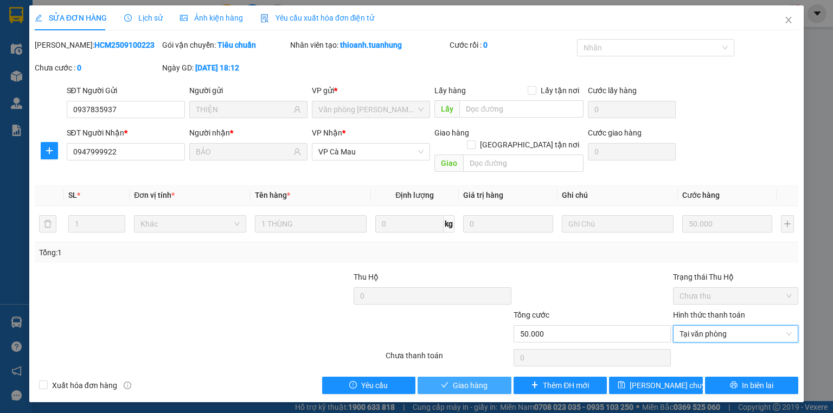
click at [484, 377] on button "Giao hàng" at bounding box center [465, 385] width 94 height 17
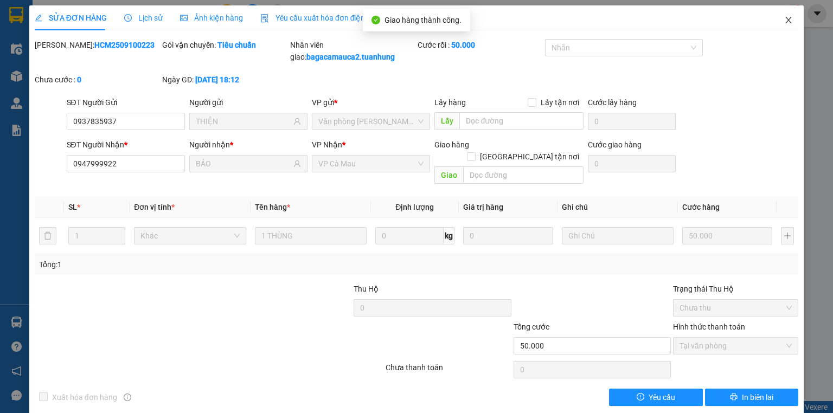
click at [785, 20] on icon "close" at bounding box center [788, 20] width 9 height 9
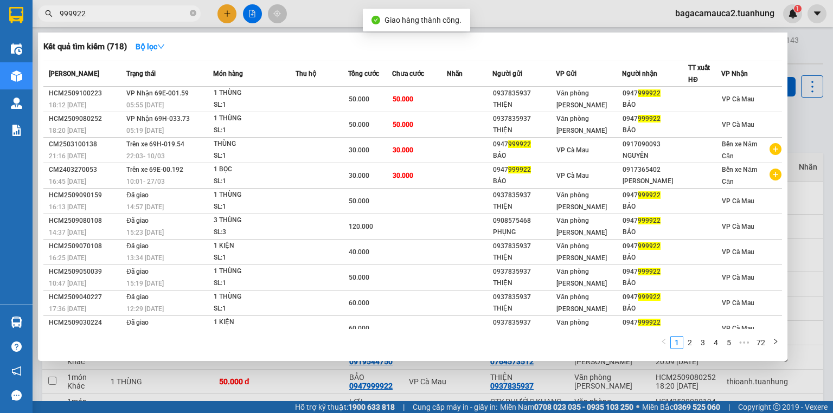
click at [153, 11] on input "999922" at bounding box center [124, 14] width 128 height 12
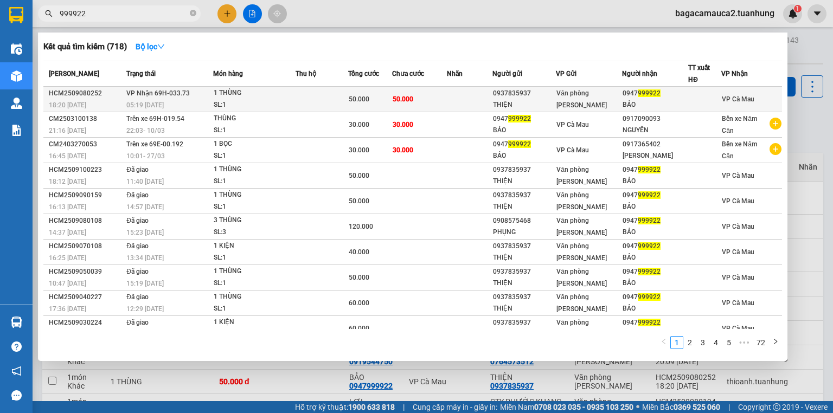
click at [424, 96] on td "50.000" at bounding box center [419, 99] width 55 height 25
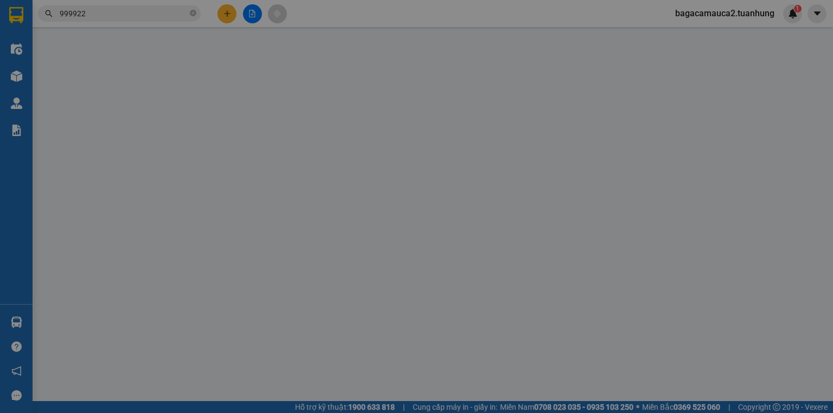
type input "0937835937"
type input "THIỆN"
type input "0947999922"
type input "BẢO"
type input "50.000"
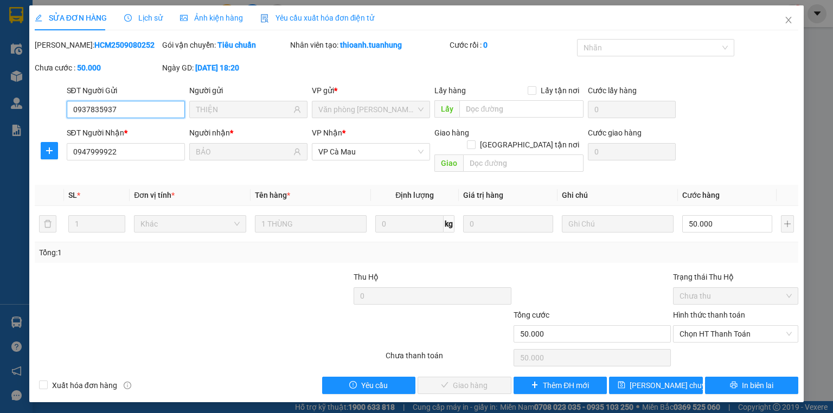
drag, startPoint x: 717, startPoint y: 319, endPoint x: 713, endPoint y: 332, distance: 13.7
click at [716, 326] on span "Chọn HT Thanh Toán" at bounding box center [736, 334] width 112 height 16
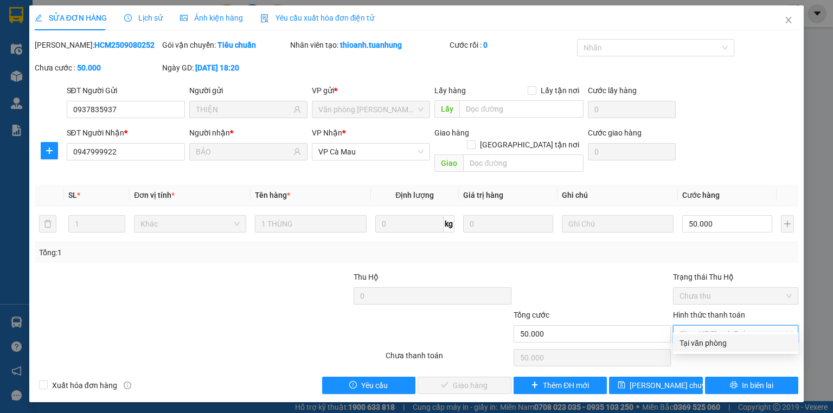
click at [711, 336] on div "Tại văn phòng" at bounding box center [735, 343] width 125 height 17
type input "0"
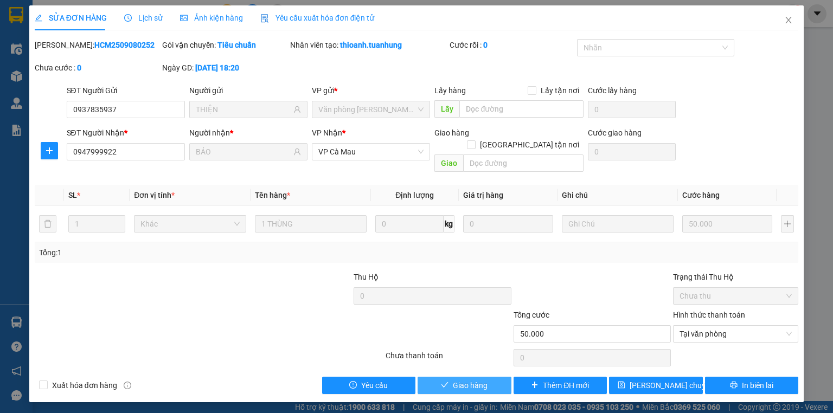
click at [482, 380] on span "Giao hàng" at bounding box center [470, 386] width 35 height 12
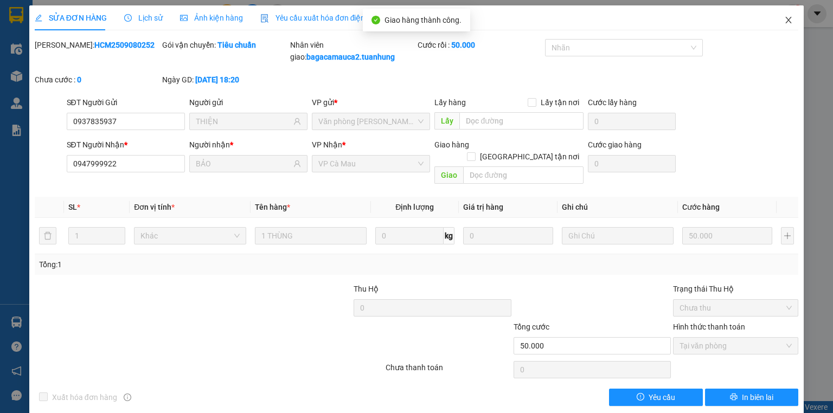
click at [774, 20] on span "Close" at bounding box center [788, 20] width 30 height 30
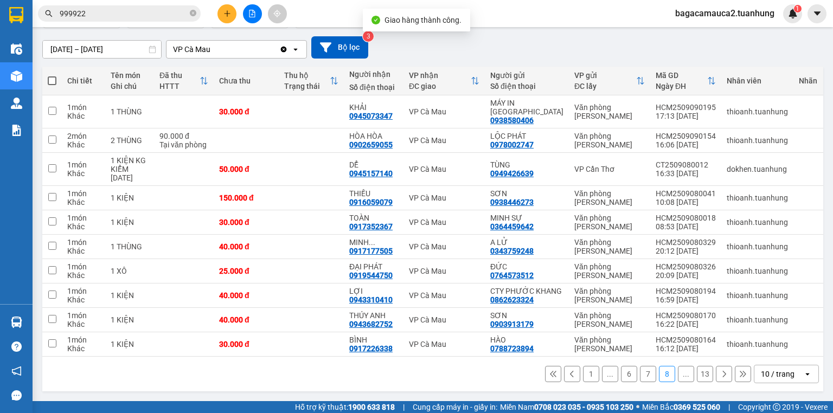
scroll to position [106, 0]
click at [190, 11] on icon "close-circle" at bounding box center [193, 13] width 7 height 7
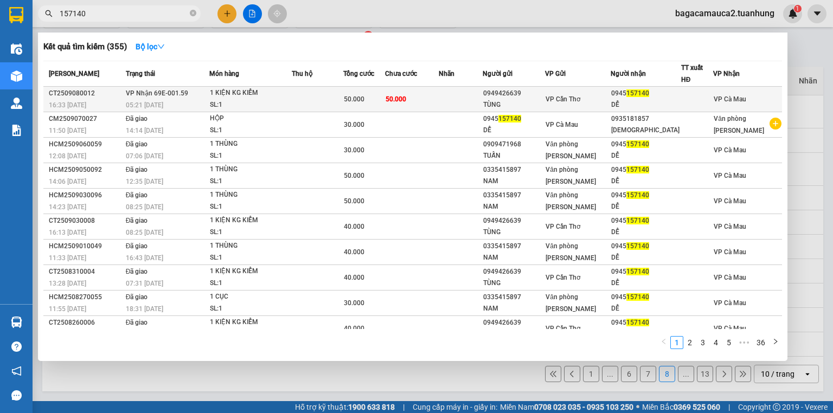
type input "157140"
click at [512, 88] on div "0949426639" at bounding box center [513, 93] width 61 height 11
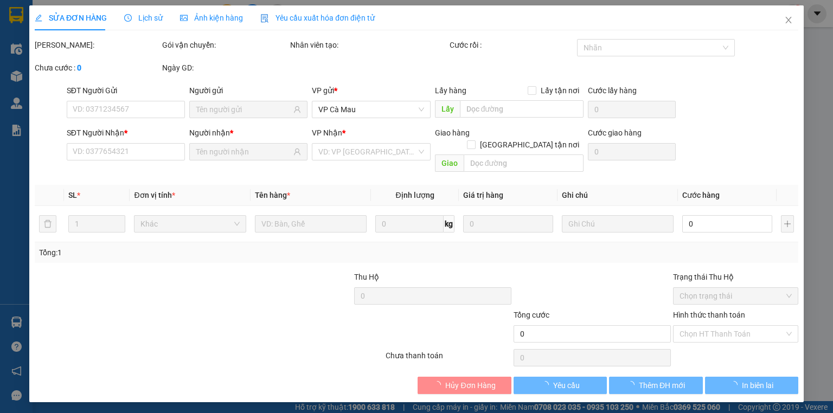
type input "0949426639"
type input "TÙNG"
type input "0945157140"
type input "DỂ"
type input "50.000"
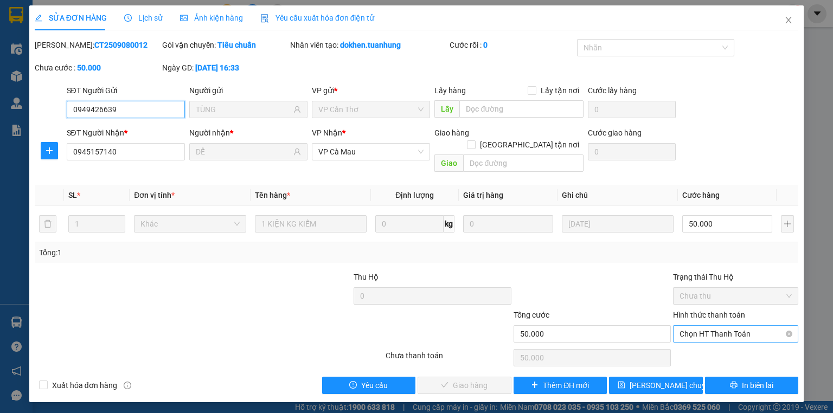
click at [704, 326] on span "Chọn HT Thanh Toán" at bounding box center [736, 334] width 112 height 16
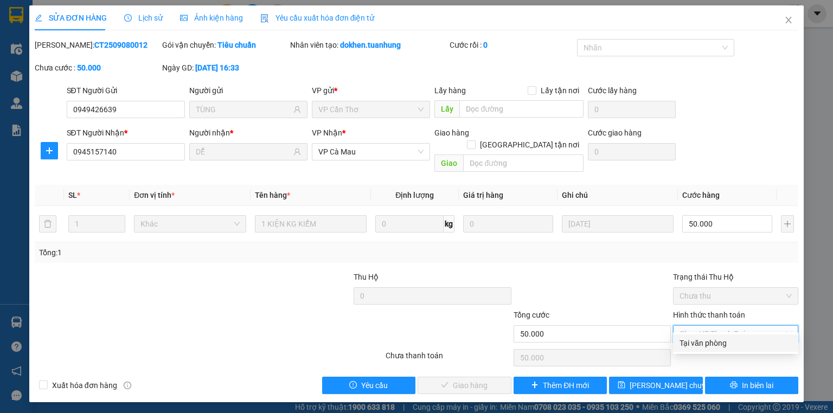
drag, startPoint x: 701, startPoint y: 343, endPoint x: 601, endPoint y: 342, distance: 99.3
click at [688, 343] on div "Tại văn phòng" at bounding box center [736, 343] width 112 height 12
type input "0"
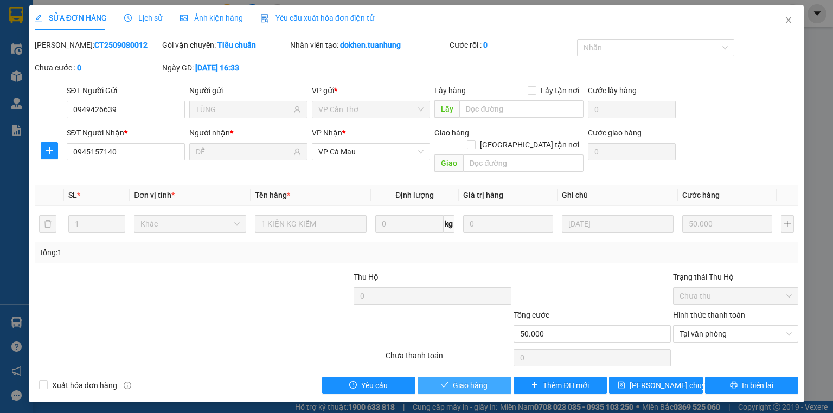
click at [501, 377] on button "Giao hàng" at bounding box center [465, 385] width 94 height 17
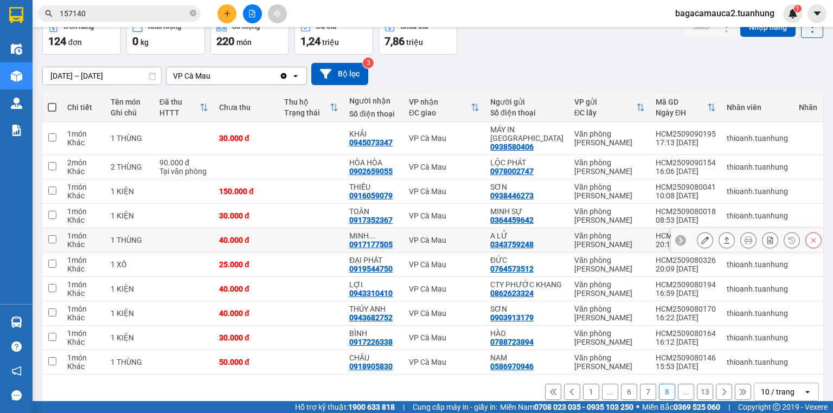
scroll to position [88, 0]
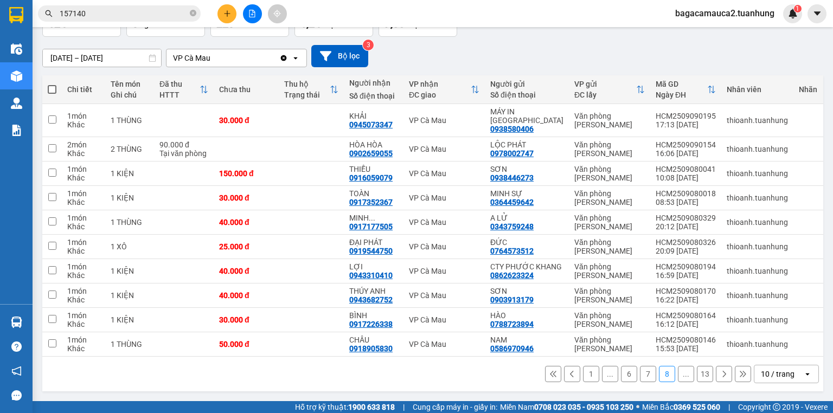
click at [640, 373] on button "7" at bounding box center [648, 374] width 16 height 16
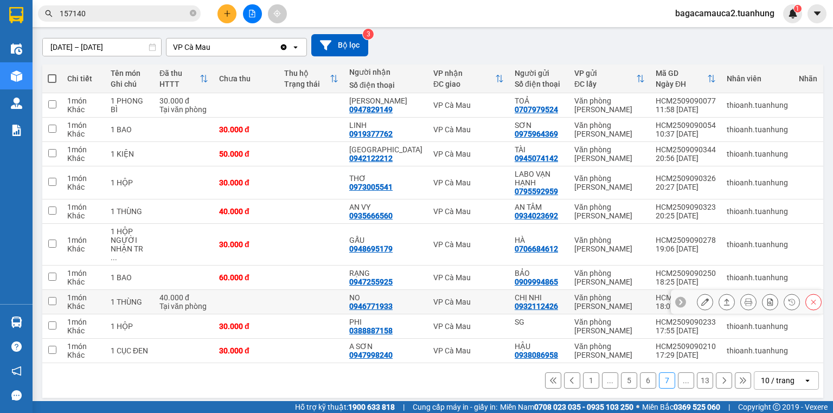
click at [723, 298] on icon at bounding box center [727, 302] width 8 height 8
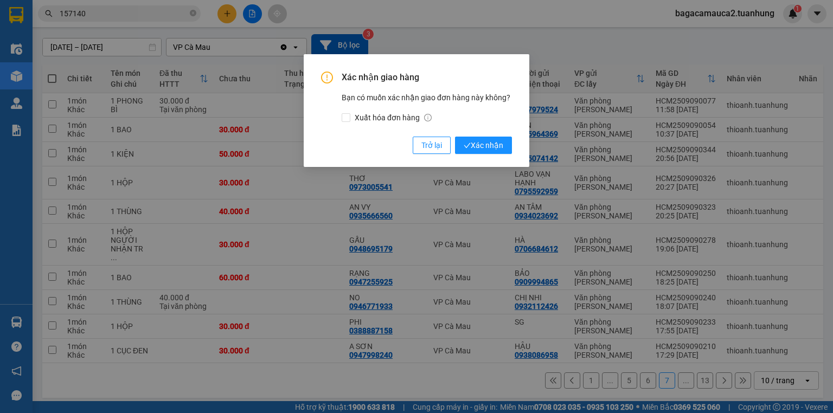
click at [459, 134] on div "Xác nhận giao hàng Bạn có muốn xác nhận giao đơn hàng này không? Xuất hóa đơn h…" at bounding box center [416, 113] width 191 height 82
drag, startPoint x: 465, startPoint y: 144, endPoint x: 471, endPoint y: 146, distance: 5.8
click at [469, 145] on icon "check" at bounding box center [467, 145] width 7 height 7
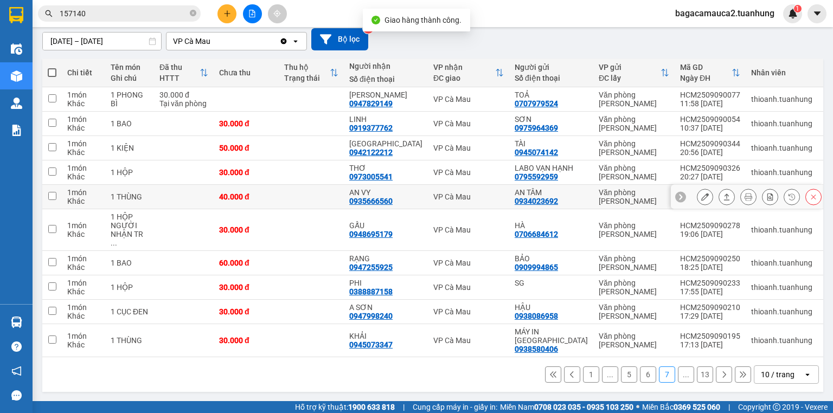
scroll to position [97, 0]
click at [646, 373] on button "6" at bounding box center [648, 374] width 16 height 16
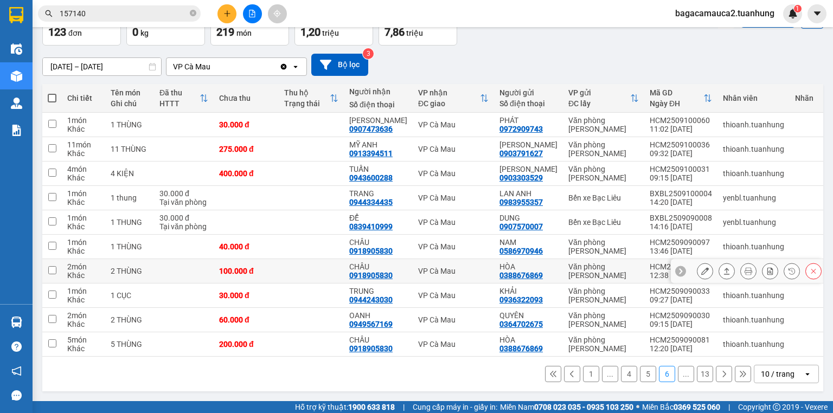
scroll to position [80, 0]
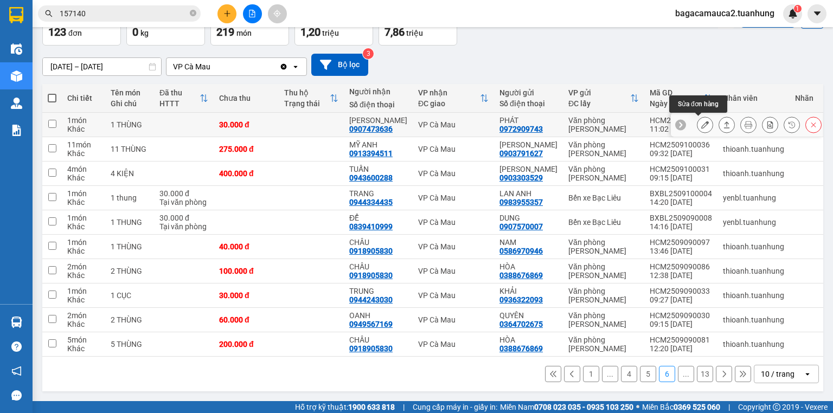
click at [706, 116] on button at bounding box center [704, 125] width 15 height 19
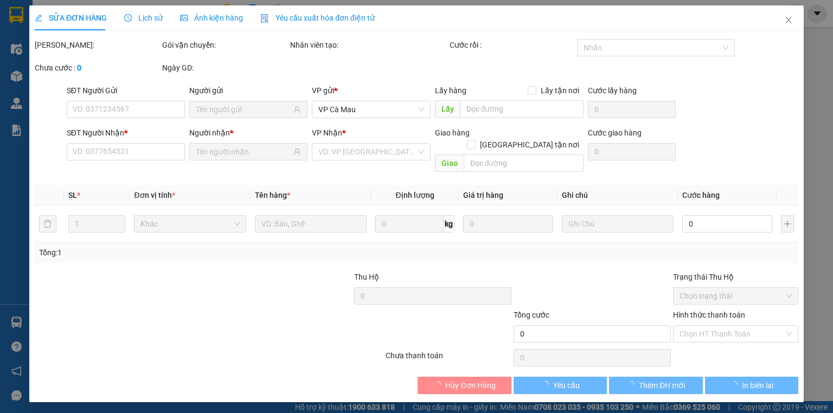
type input "0972909743"
type input "PHÁT"
type input "0907473636"
type input "[PERSON_NAME]"
type input "30.000"
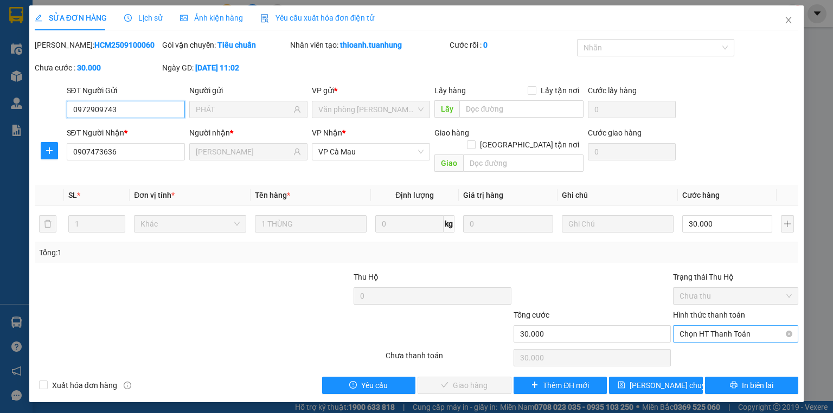
click at [708, 326] on span "Chọn HT Thanh Toán" at bounding box center [736, 334] width 112 height 16
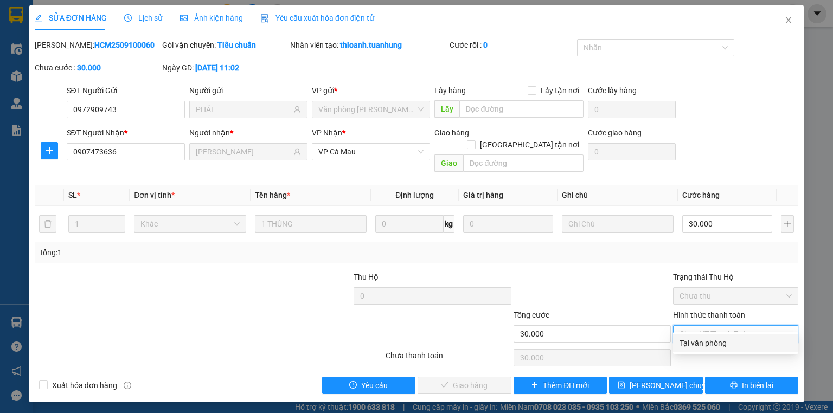
drag, startPoint x: 701, startPoint y: 342, endPoint x: 636, endPoint y: 343, distance: 65.1
click at [700, 342] on div "Tại văn phòng" at bounding box center [736, 343] width 112 height 12
type input "0"
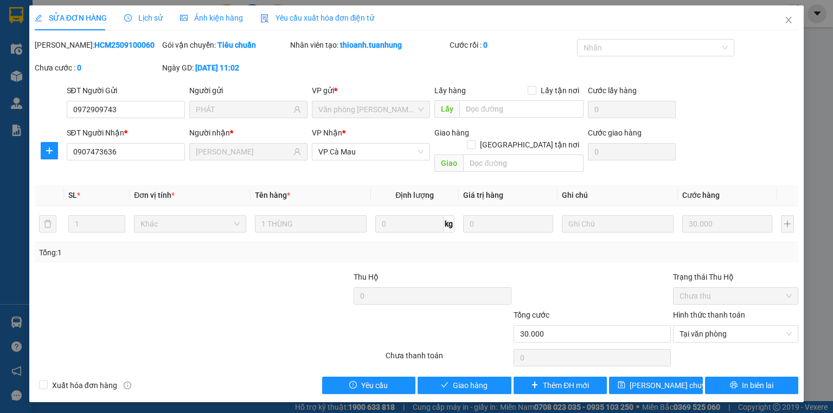
click at [459, 358] on div "Total Paid Fee 0 Total UnPaid Fee 30.000 Cash Collection Total Fee Mã ĐH: HCM25…" at bounding box center [417, 216] width 764 height 355
click at [460, 364] on div "Total Paid Fee 0 Total UnPaid Fee 30.000 Cash Collection Total Fee Mã ĐH: HCM25…" at bounding box center [417, 216] width 764 height 355
click at [460, 377] on button "Giao hàng" at bounding box center [465, 385] width 94 height 17
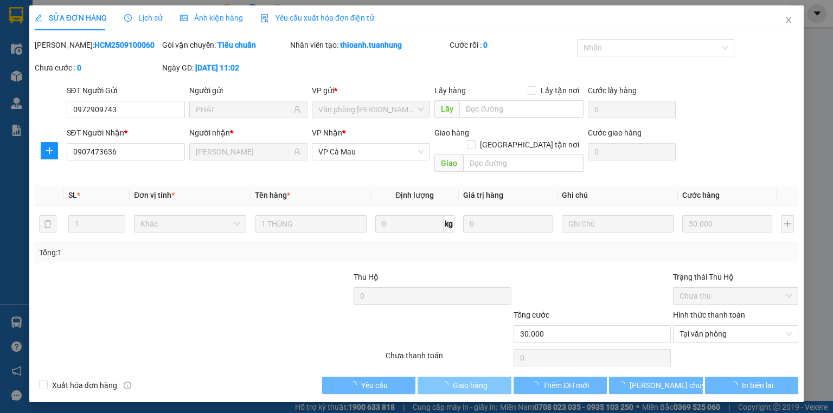
click at [460, 377] on button "Giao hàng" at bounding box center [465, 385] width 94 height 17
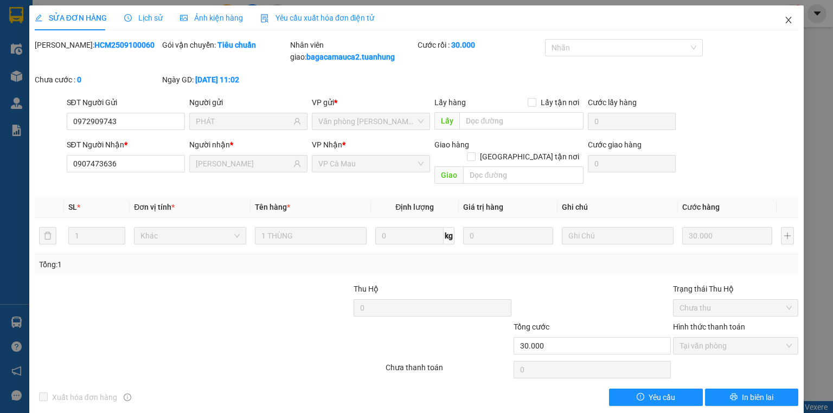
click at [782, 13] on span "Close" at bounding box center [788, 20] width 30 height 30
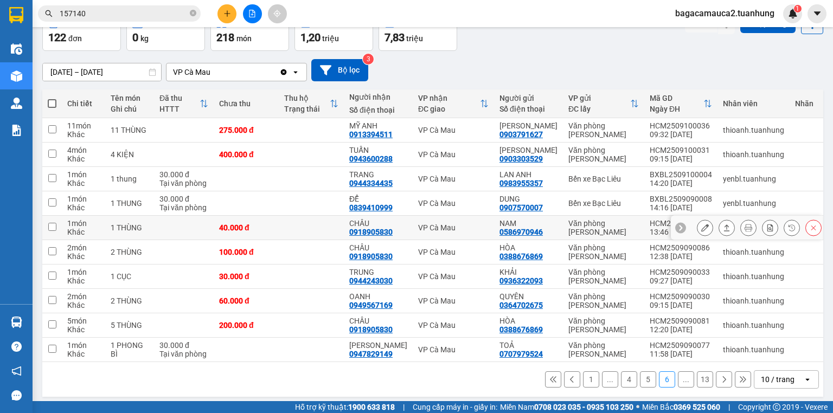
scroll to position [80, 0]
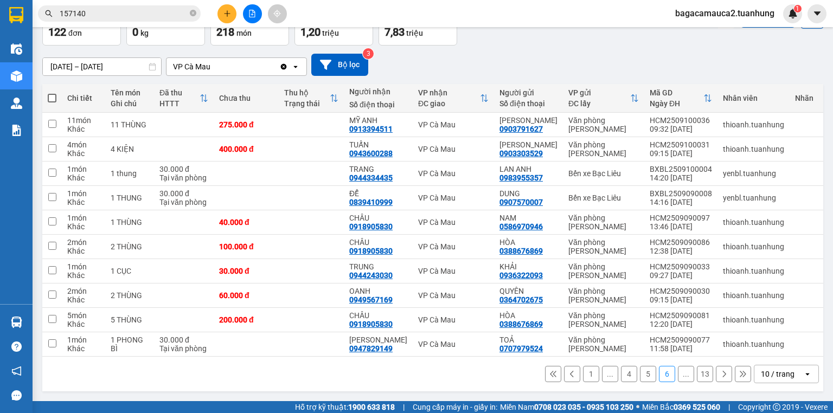
click at [583, 371] on button "1" at bounding box center [591, 374] width 16 height 16
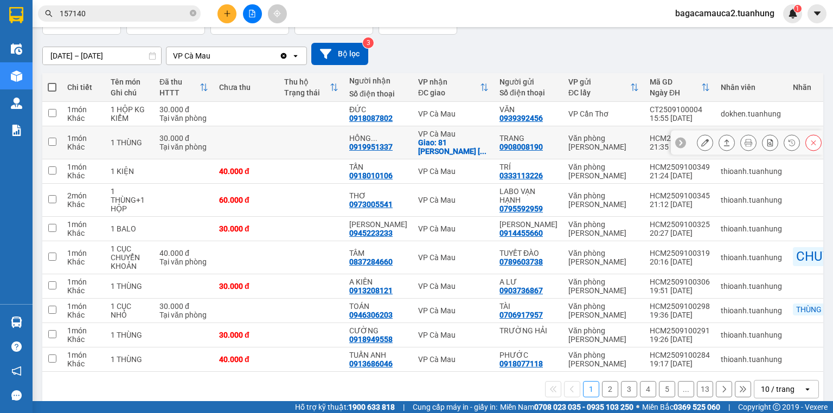
click at [723, 140] on icon at bounding box center [727, 143] width 8 height 8
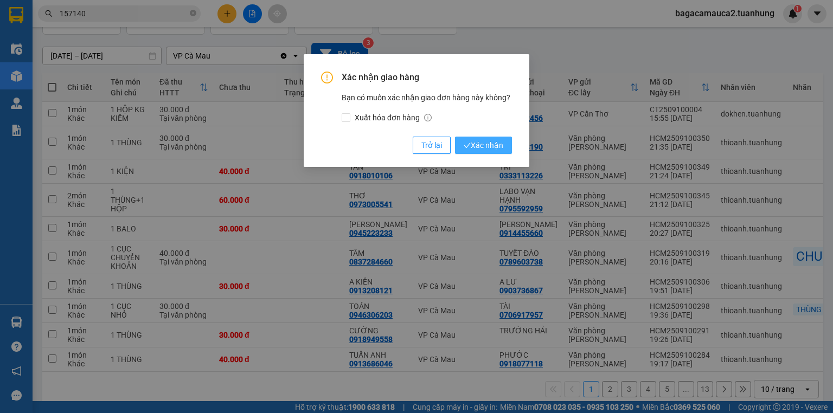
click at [489, 151] on span "Xác nhận" at bounding box center [484, 145] width 40 height 12
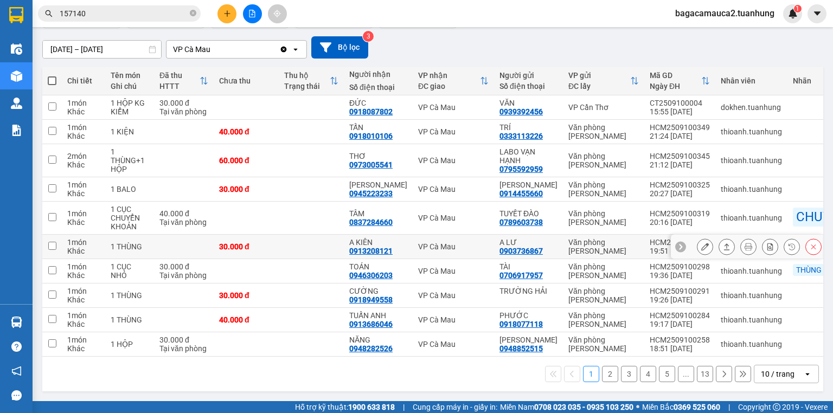
scroll to position [106, 0]
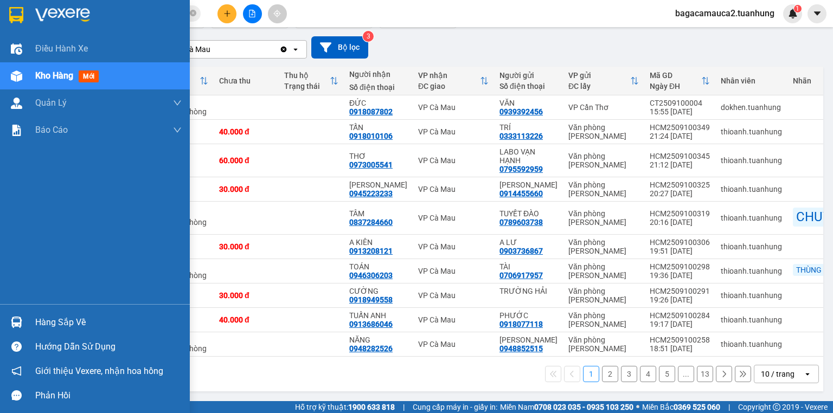
click at [50, 324] on div "Hàng sắp về" at bounding box center [108, 323] width 146 height 16
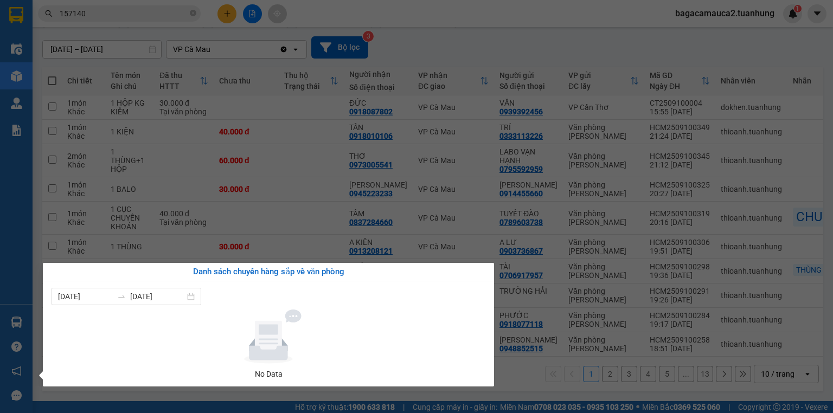
click at [203, 209] on section "Kết quả tìm kiếm ( 355 ) Bộ lọc Mã ĐH Trạng thái Món hàng Thu hộ Tổng cước Chưa…" at bounding box center [416, 206] width 833 height 413
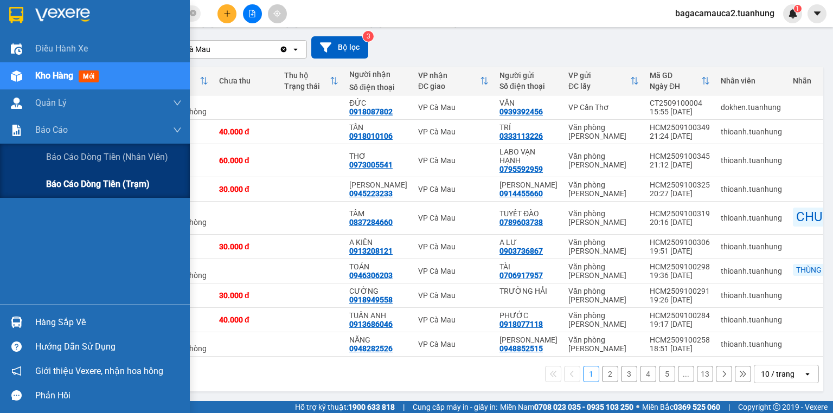
click at [73, 190] on span "Báo cáo dòng tiền (trạm)" at bounding box center [98, 184] width 104 height 14
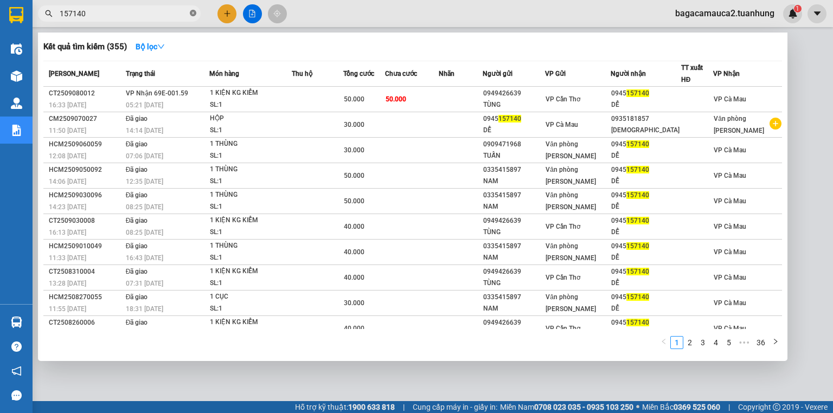
click at [190, 13] on icon "close-circle" at bounding box center [193, 13] width 7 height 7
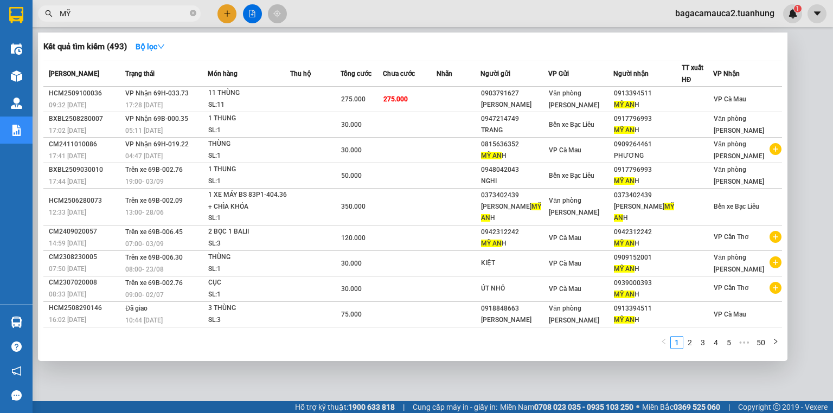
type input "M"
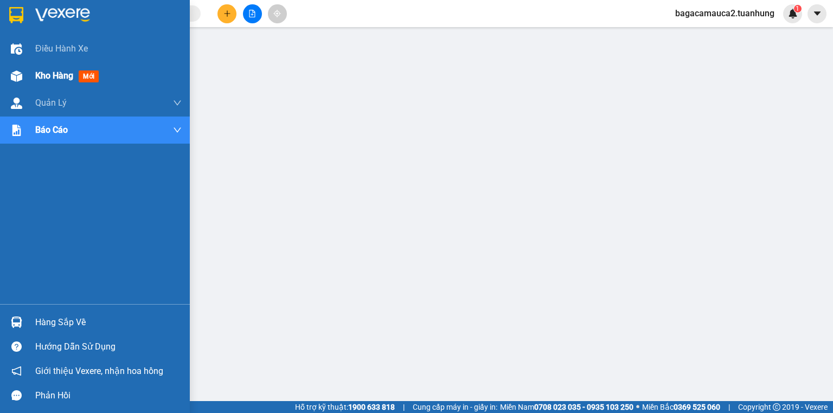
click at [19, 80] on img at bounding box center [16, 76] width 11 height 11
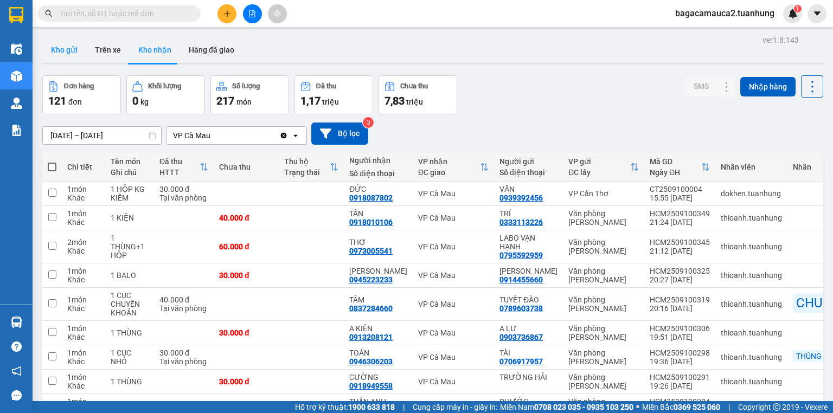
click at [82, 53] on button "Kho gửi" at bounding box center [64, 50] width 44 height 26
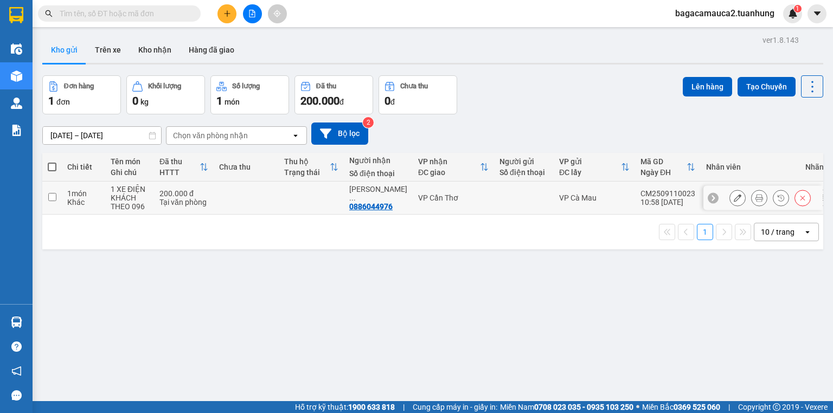
click at [523, 190] on td at bounding box center [524, 198] width 60 height 33
checkbox input "true"
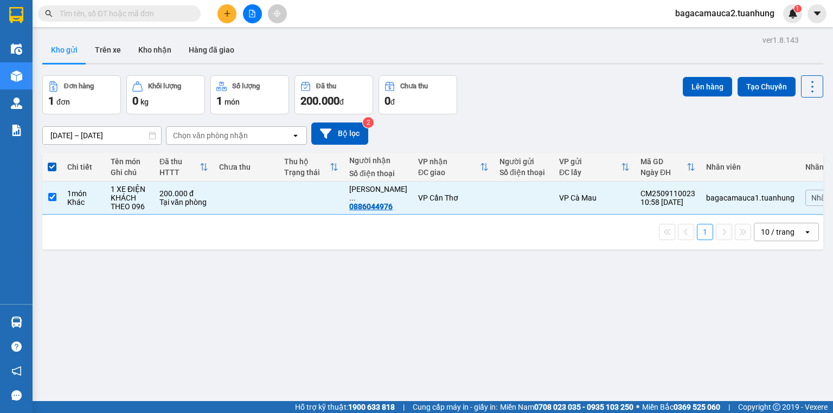
click at [539, 104] on div "Đơn hàng 1 đơn Khối lượng 0 kg Số lượng 1 món Đã thu 200.000 đ Chưa thu 0 đ Lên…" at bounding box center [432, 94] width 781 height 39
click at [222, 16] on button at bounding box center [226, 13] width 19 height 19
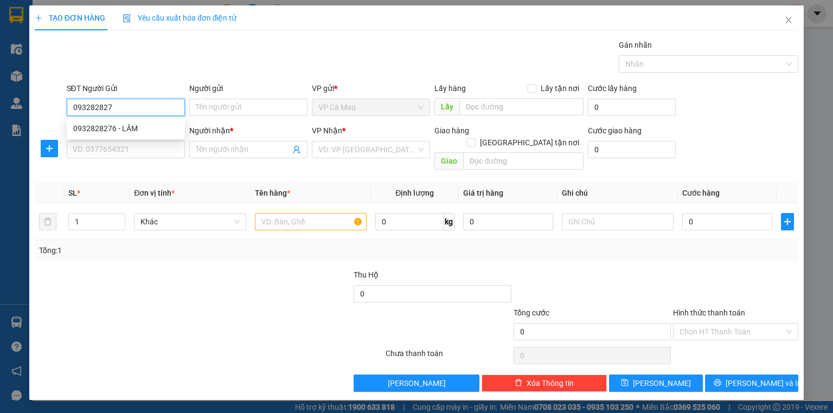
type input "0932828276"
click at [156, 131] on div "0932828276 - LÂM" at bounding box center [125, 129] width 105 height 12
type input "LÂM"
type input "0932828276"
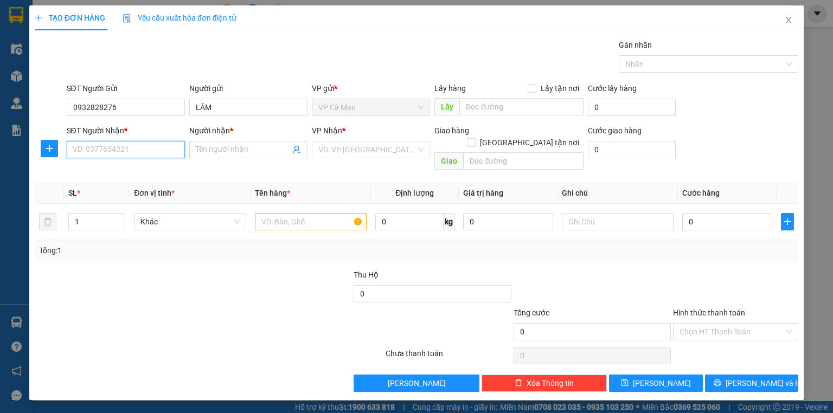
click at [158, 151] on input "SĐT Người Nhận *" at bounding box center [126, 149] width 118 height 17
click at [161, 163] on div "0916733544 - [PERSON_NAME]" at bounding box center [127, 170] width 120 height 17
type input "0916733544"
type input "HIA XIẾU"
type input "0916733544"
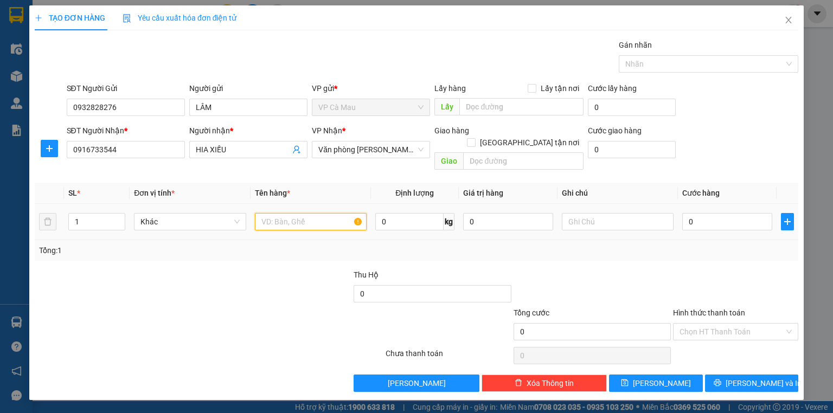
click at [284, 213] on input "text" at bounding box center [311, 221] width 112 height 17
type input "H"
type input "THÙNG"
click at [721, 213] on input "0" at bounding box center [727, 221] width 90 height 17
type input "3"
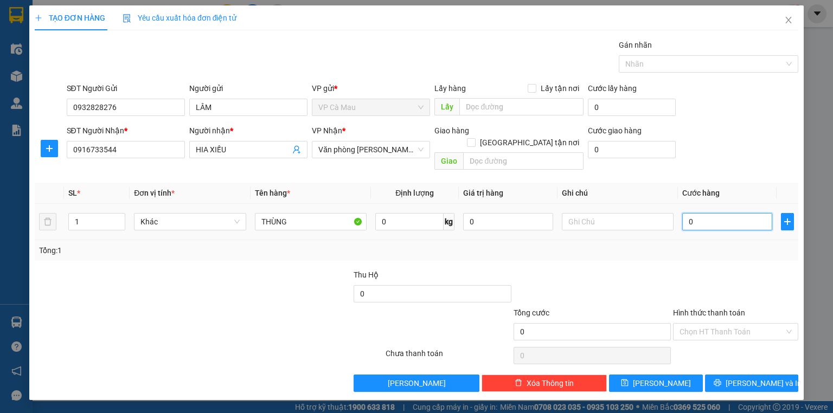
type input "3"
type input "30"
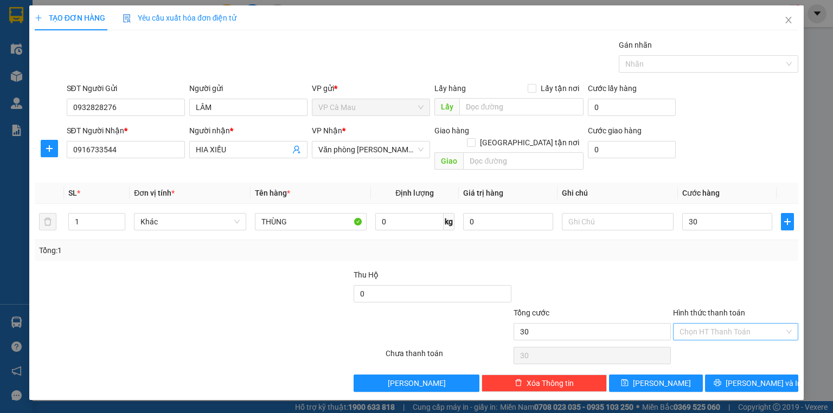
click at [685, 325] on input "Hình thức thanh toán" at bounding box center [732, 332] width 105 height 16
type input "30.000"
click at [708, 338] on div "Tại văn phòng" at bounding box center [736, 341] width 112 height 12
type input "0"
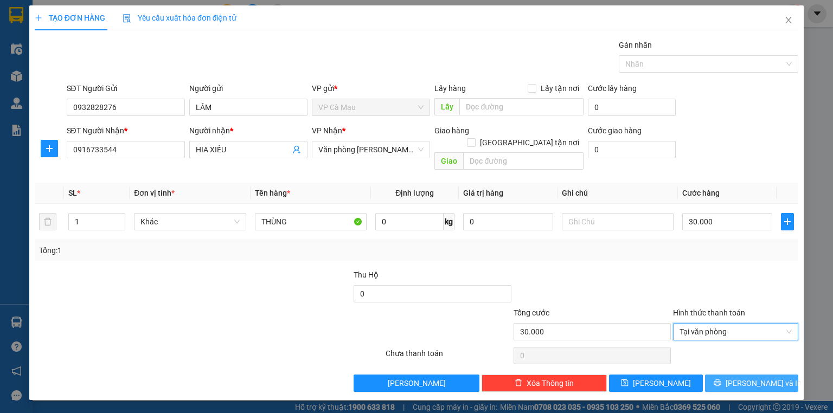
click at [761, 377] on span "[PERSON_NAME] và In" at bounding box center [764, 383] width 76 height 12
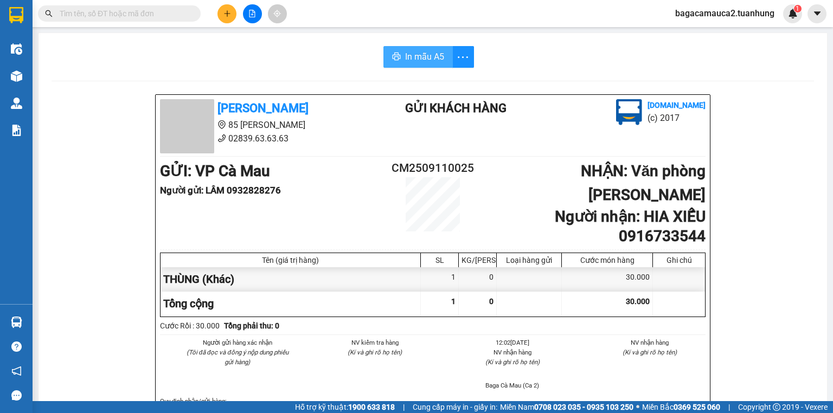
click at [418, 62] on span "In mẫu A5" at bounding box center [424, 57] width 39 height 14
click at [184, 17] on input "text" at bounding box center [124, 14] width 128 height 12
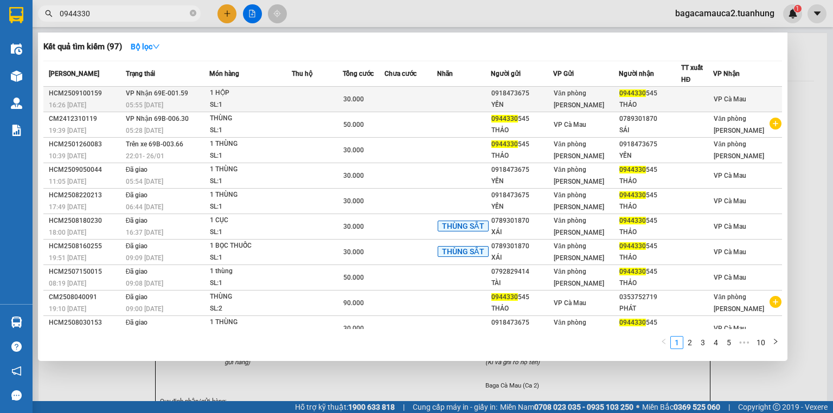
type input "0944330"
click at [325, 91] on td at bounding box center [317, 99] width 51 height 25
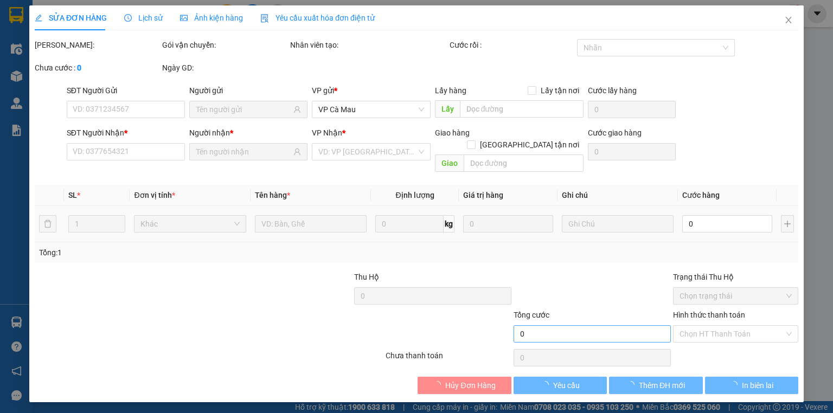
type input "0918473675"
type input "YẾN"
type input "0944330545"
type input "THẢO"
type input "30.000"
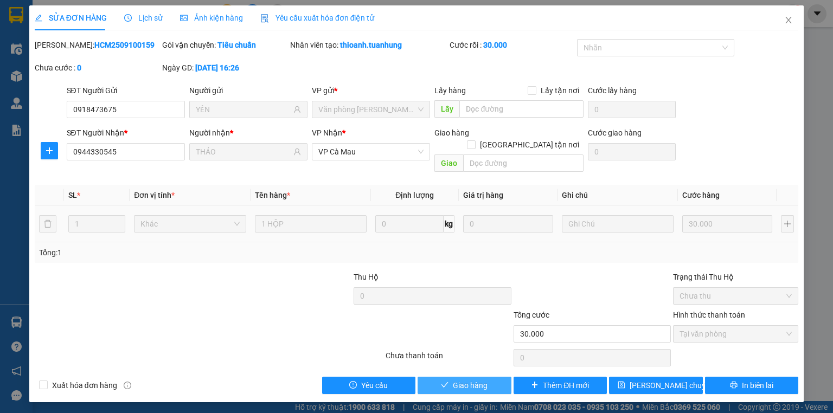
click at [477, 380] on span "Giao hàng" at bounding box center [470, 386] width 35 height 12
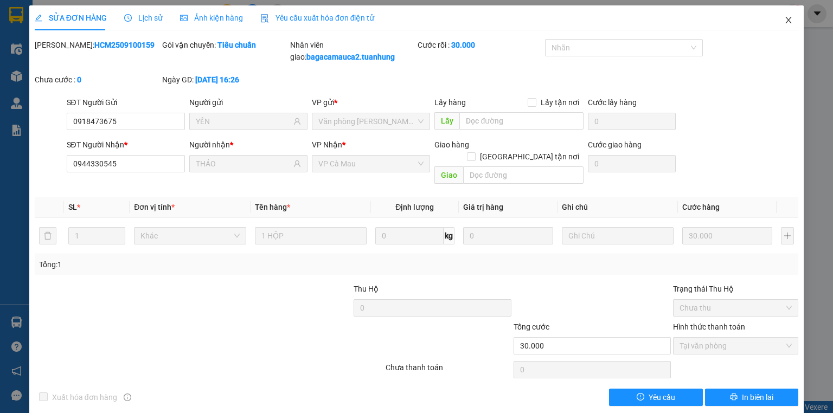
click at [784, 22] on icon "close" at bounding box center [788, 20] width 9 height 9
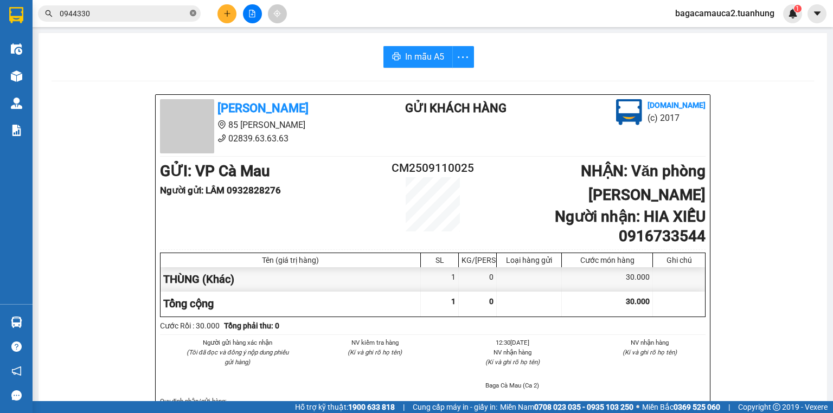
click at [193, 15] on icon "close-circle" at bounding box center [193, 13] width 7 height 7
click at [177, 15] on input "text" at bounding box center [124, 14] width 128 height 12
click at [225, 18] on button at bounding box center [226, 13] width 19 height 19
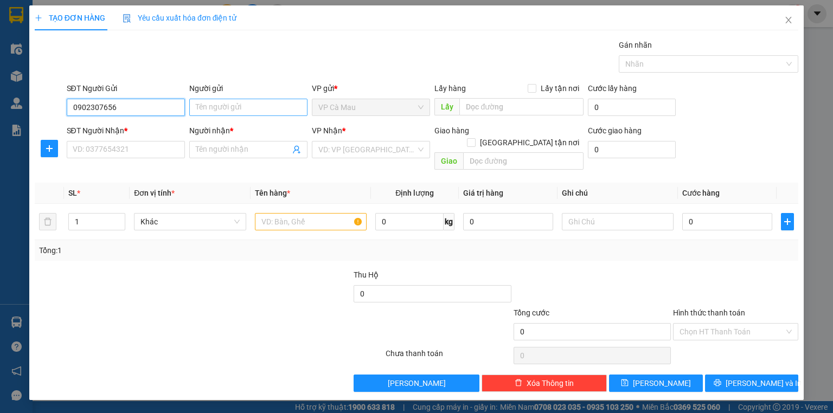
type input "0902307656"
click at [236, 105] on input "Người gửi" at bounding box center [248, 107] width 118 height 17
type input "[PERSON_NAME]"
click at [124, 108] on input "0902307656" at bounding box center [126, 107] width 118 height 17
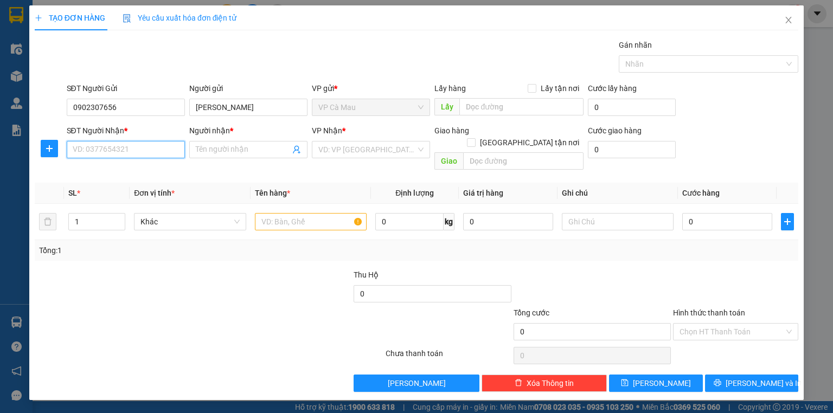
click at [131, 144] on input "SĐT Người Nhận *" at bounding box center [126, 149] width 118 height 17
paste input "0902307656"
type input "0902307656"
click at [222, 148] on input "Người nhận *" at bounding box center [243, 150] width 94 height 12
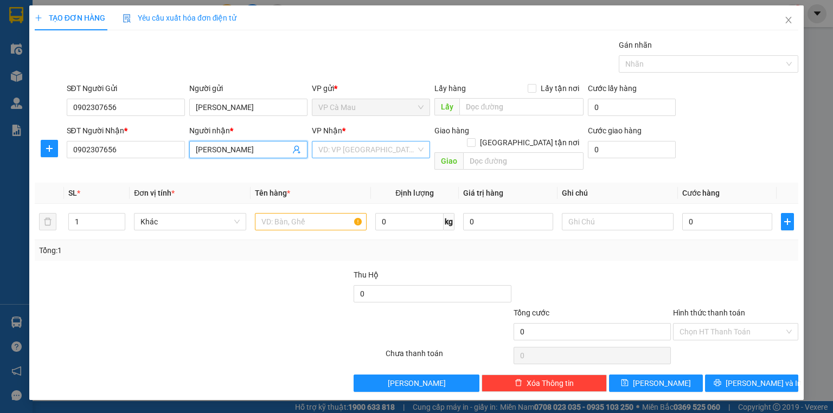
type input "[PERSON_NAME]"
click at [358, 151] on input "search" at bounding box center [367, 150] width 98 height 16
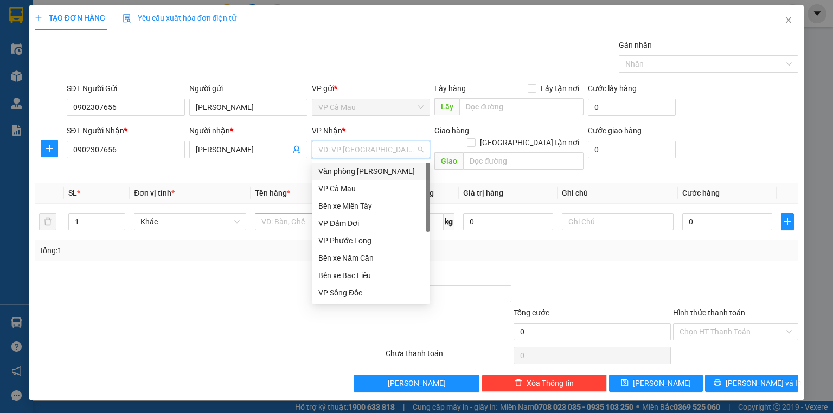
click at [361, 164] on div "Văn phòng [PERSON_NAME]" at bounding box center [371, 171] width 118 height 17
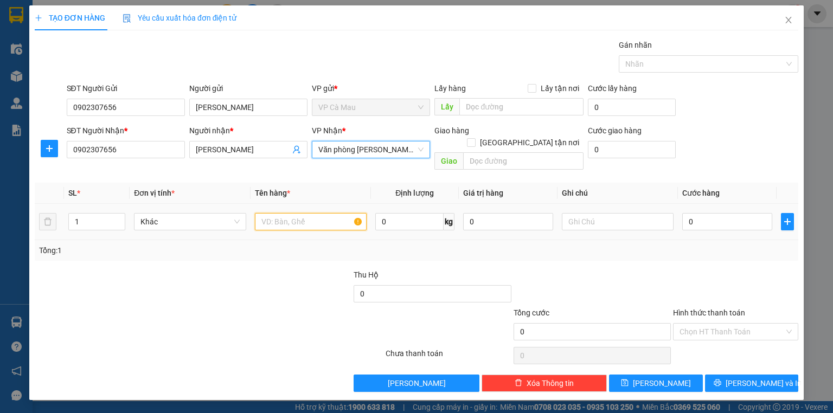
click at [336, 213] on input "text" at bounding box center [311, 221] width 112 height 17
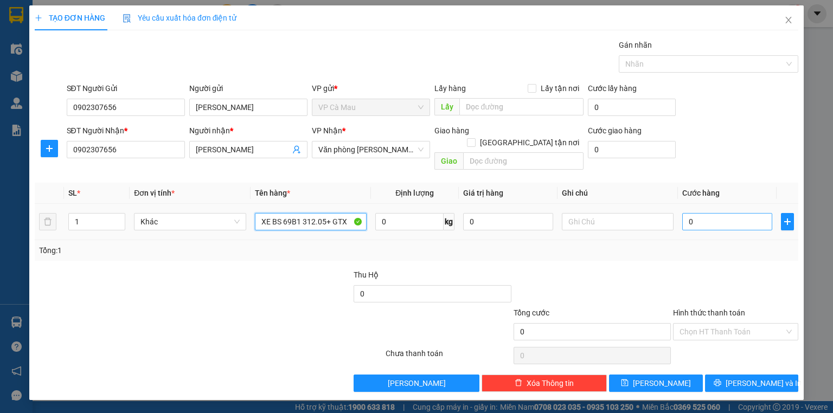
type input "XE BS 69B1 312.05+ GTX"
click at [707, 213] on input "0" at bounding box center [727, 221] width 90 height 17
type input "3"
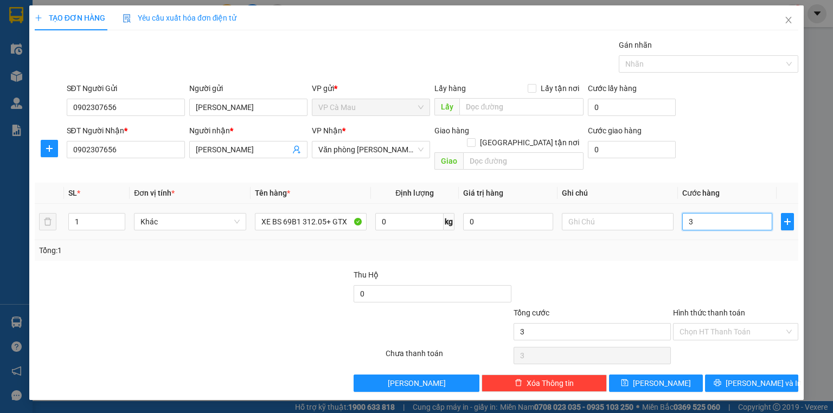
type input "35"
type input "350"
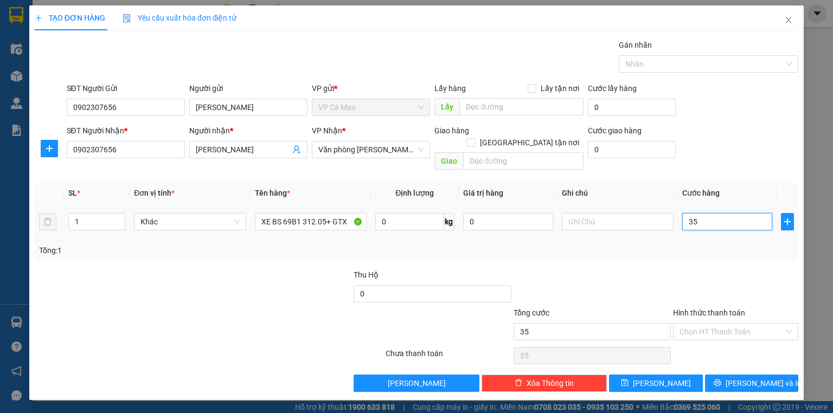
type input "350"
type input "350.000"
click at [744, 324] on input "Hình thức thanh toán" at bounding box center [732, 332] width 105 height 16
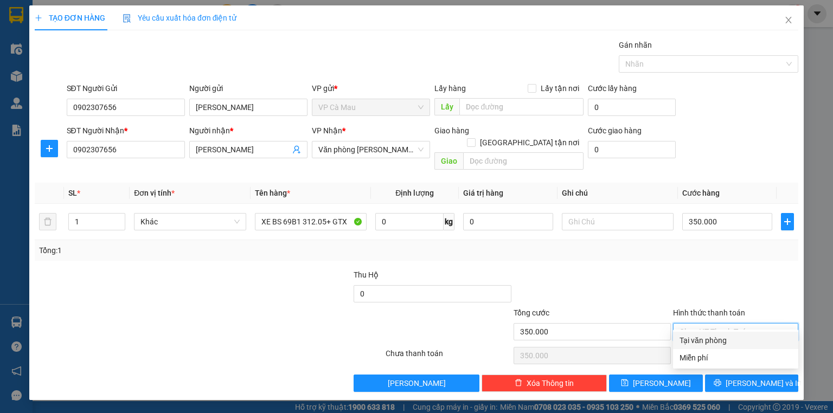
click at [738, 336] on div "Tại văn phòng" at bounding box center [736, 341] width 112 height 12
type input "0"
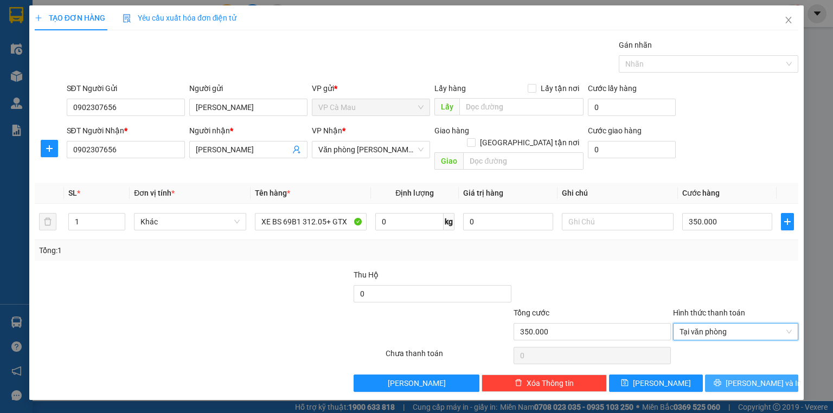
click at [742, 375] on button "[PERSON_NAME] và In" at bounding box center [752, 383] width 94 height 17
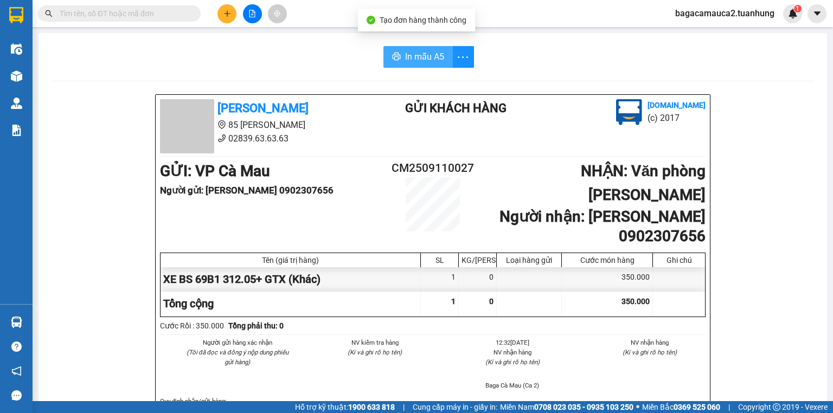
click at [432, 62] on span "In mẫu A5" at bounding box center [424, 57] width 39 height 14
click at [232, 14] on button at bounding box center [226, 13] width 19 height 19
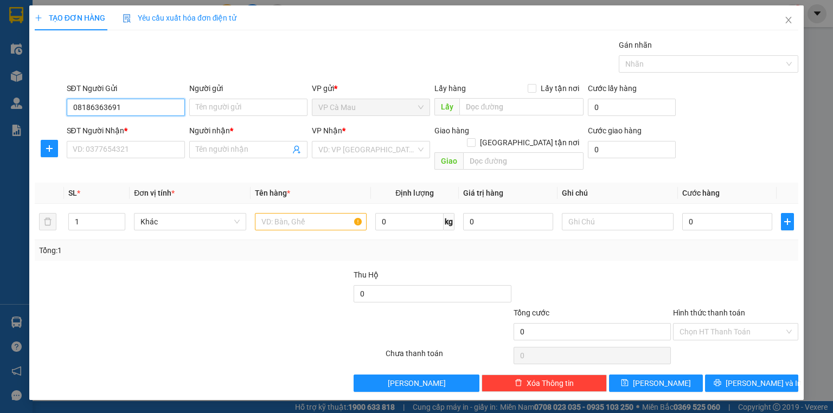
type input "0818636369"
click at [136, 126] on div "0818636369 - THÚY" at bounding box center [125, 129] width 105 height 12
type input "THÚY"
type input "0818636369"
click at [142, 144] on input "SĐT Người Nhận *" at bounding box center [126, 149] width 118 height 17
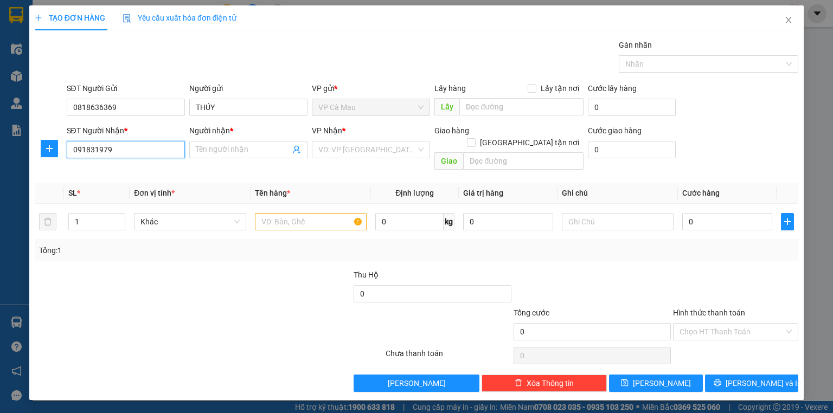
type input "0918319792"
click at [146, 170] on div "0918319792 - DUY AN" at bounding box center [125, 171] width 105 height 12
type input "DUY AN"
type input "0918319792"
click at [232, 150] on input "DUY AN" at bounding box center [243, 150] width 94 height 12
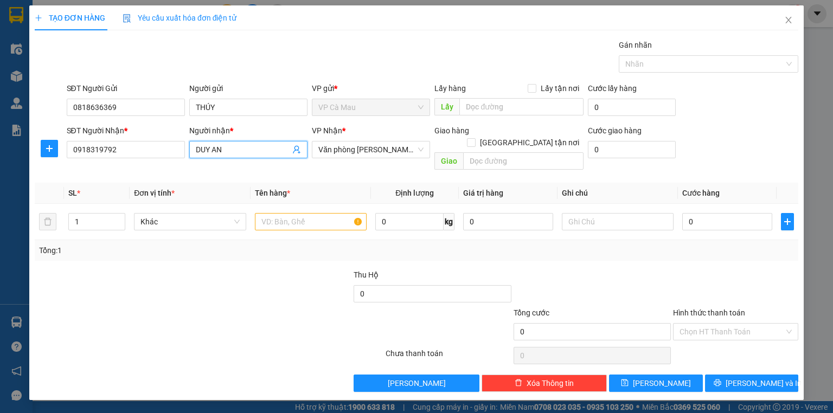
click at [232, 150] on input "DUY AN" at bounding box center [243, 150] width 94 height 12
type input "A"
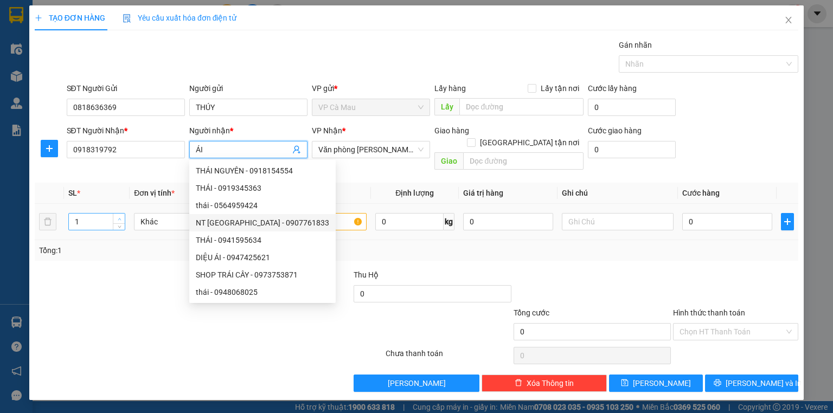
type input "ÁI"
click at [122, 216] on span "up" at bounding box center [119, 219] width 7 height 7
type input "3"
click at [122, 216] on span "up" at bounding box center [119, 219] width 7 height 7
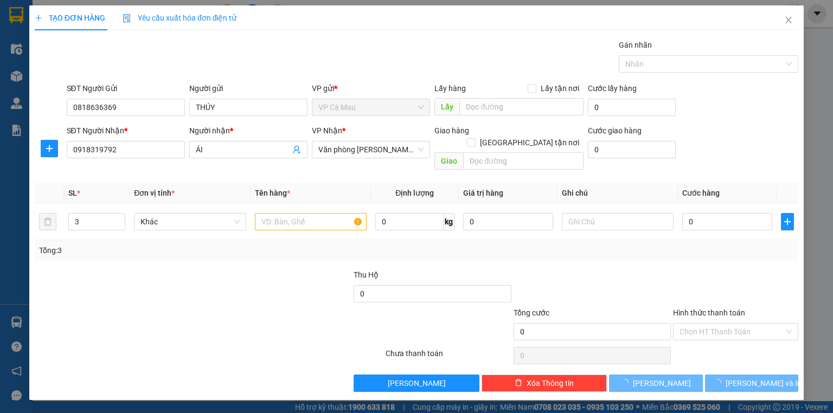
click at [123, 269] on div at bounding box center [113, 288] width 159 height 38
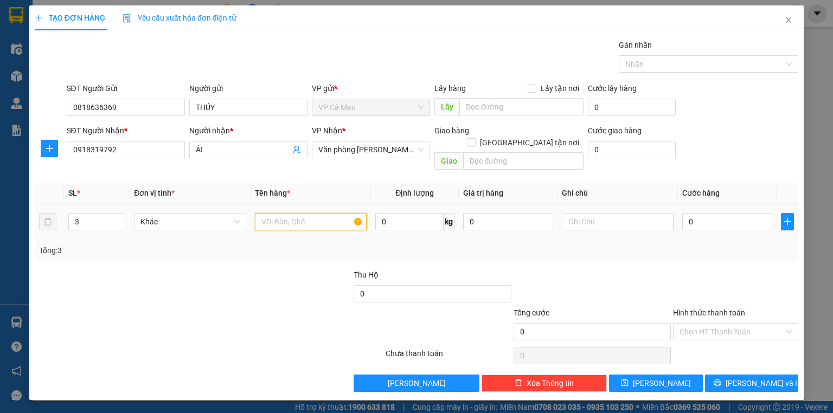
click at [284, 213] on input "text" at bounding box center [311, 221] width 112 height 17
type input "3 KIỆN"
click at [683, 213] on input "0" at bounding box center [727, 221] width 90 height 17
type input "3"
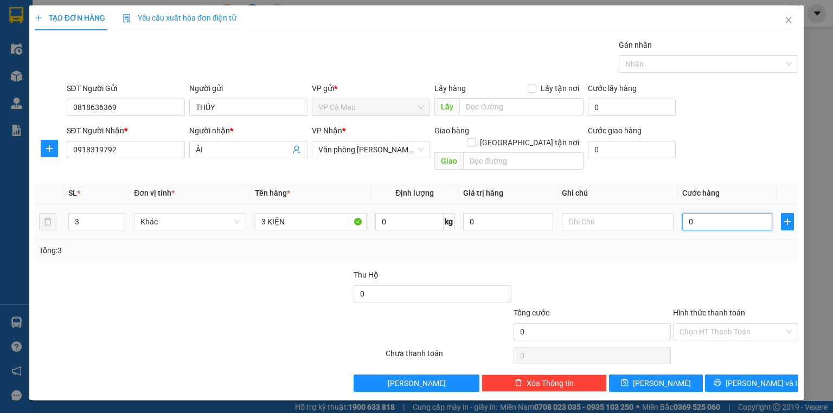
type input "3"
type input "35"
type input "350"
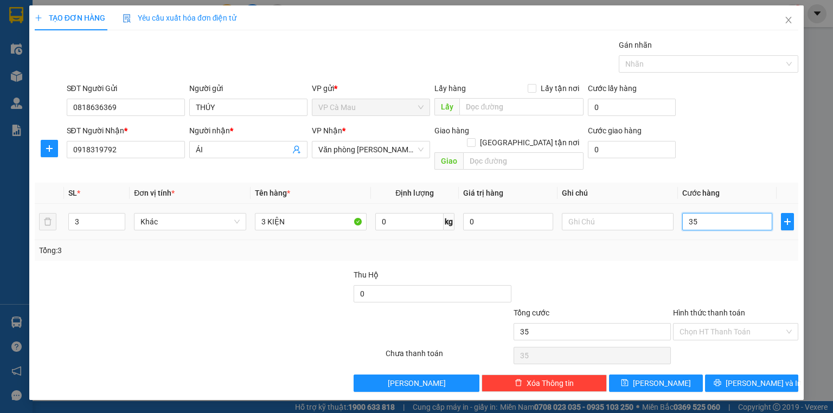
type input "350"
click at [762, 377] on span "[PERSON_NAME] và In" at bounding box center [764, 383] width 76 height 12
type input "350.000"
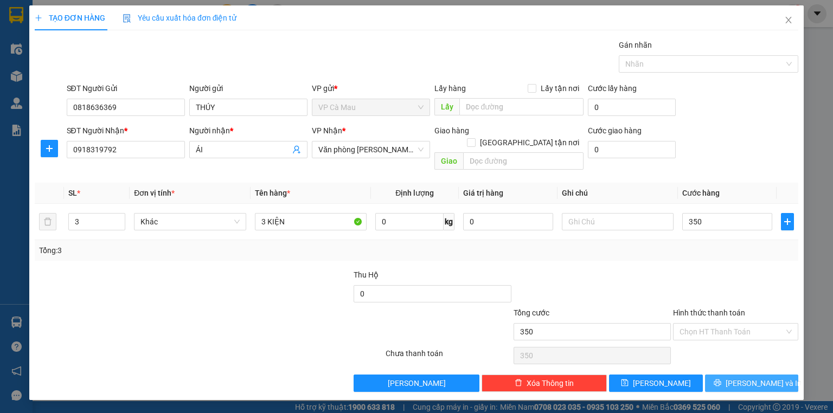
type input "350.000"
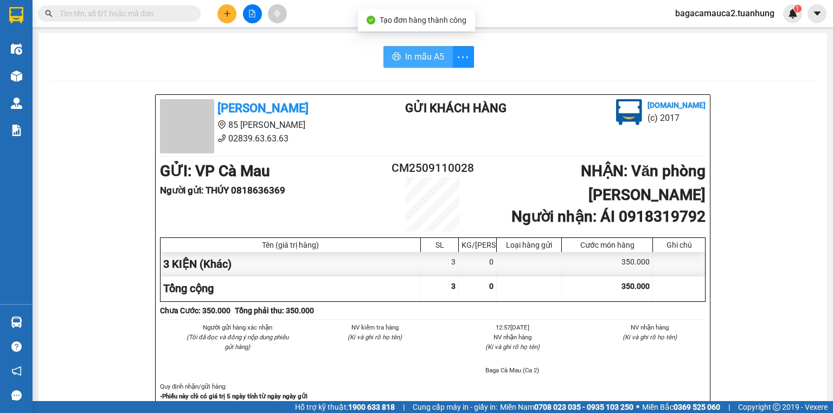
click at [425, 59] on span "In mẫu A5" at bounding box center [424, 57] width 39 height 14
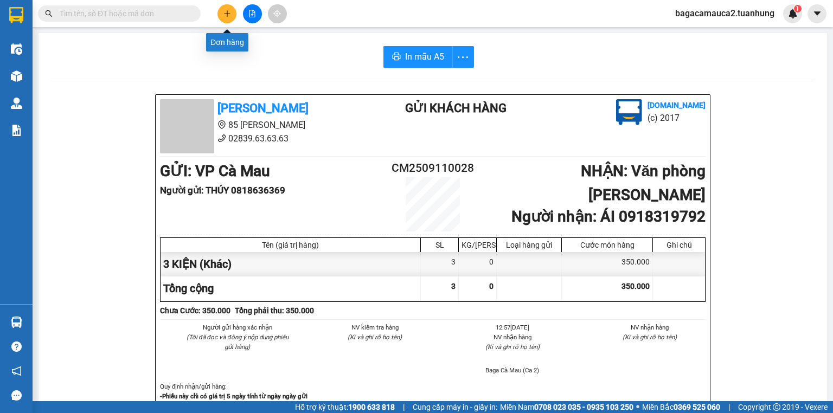
click at [234, 15] on button at bounding box center [226, 13] width 19 height 19
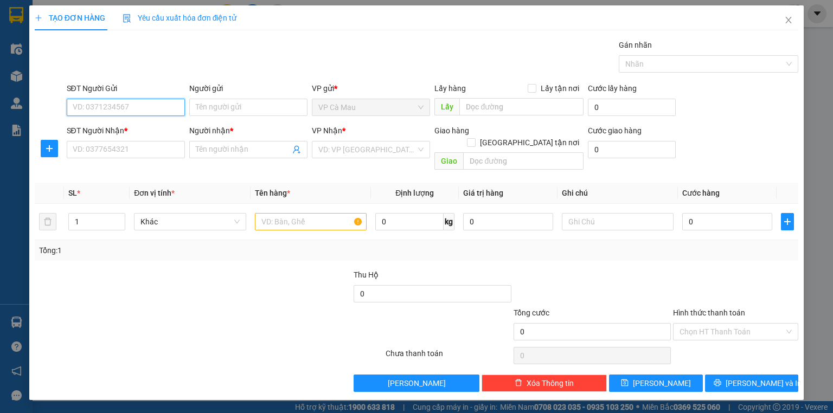
click at [165, 109] on input "SĐT Người Gửi" at bounding box center [126, 107] width 118 height 17
type input "0914573807"
click at [152, 126] on div "0914573807 - THỚI" at bounding box center [125, 129] width 105 height 12
type input "THỚI"
type input "0914573807"
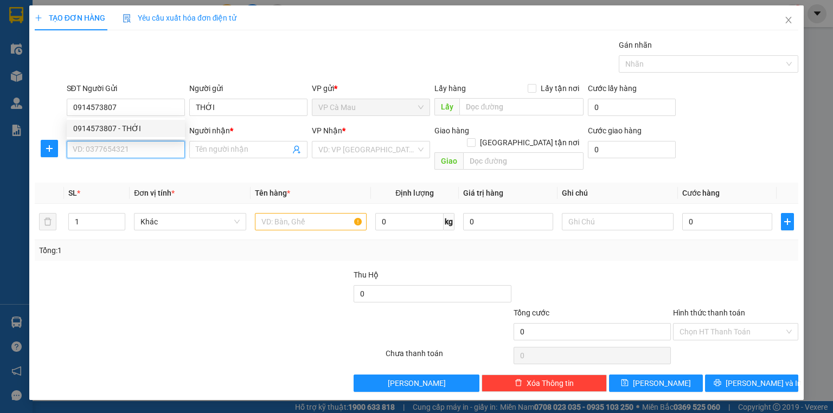
click at [159, 153] on input "SĐT Người Nhận *" at bounding box center [126, 149] width 118 height 17
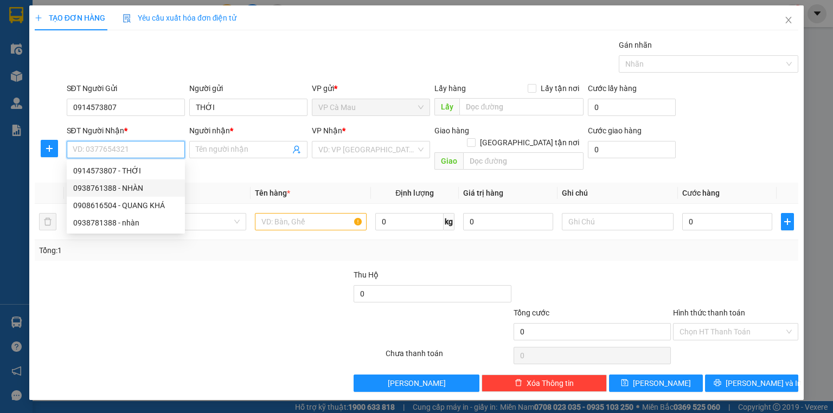
click at [135, 185] on div "0938761388 - NHÀN" at bounding box center [125, 188] width 105 height 12
type input "0938761388"
type input "NHÀN"
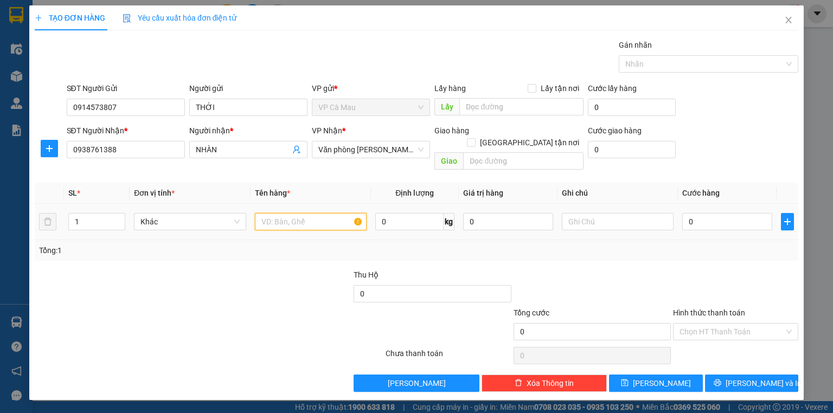
click at [314, 213] on input "text" at bounding box center [311, 221] width 112 height 17
type input "THÙNG"
click at [735, 213] on input "0" at bounding box center [727, 221] width 90 height 17
type input "4"
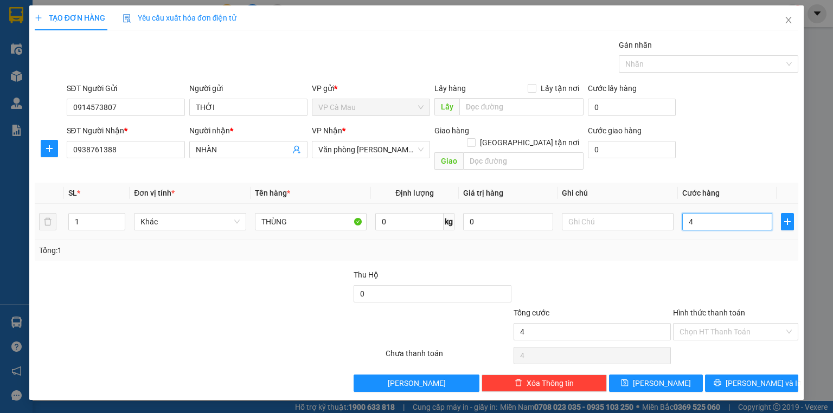
type input "4"
type input "40"
type input "40.000"
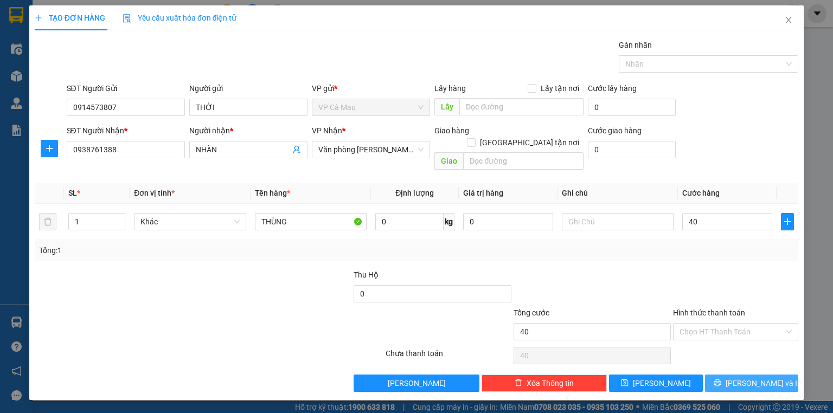
type input "40.000"
click at [780, 375] on button "[PERSON_NAME] và In" at bounding box center [752, 383] width 94 height 17
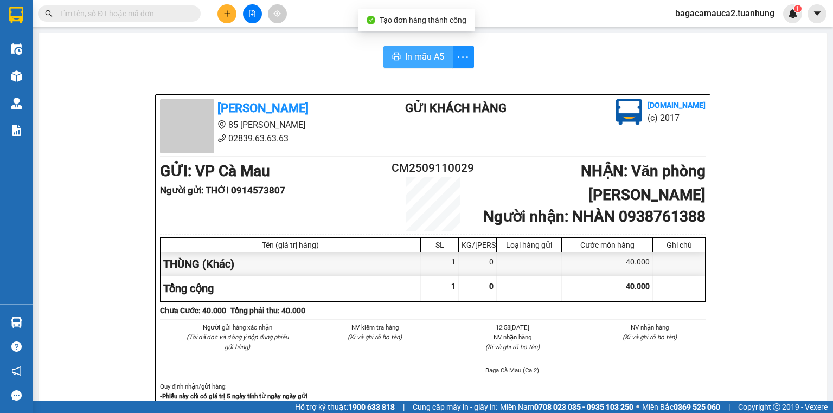
click at [412, 56] on span "In mẫu A5" at bounding box center [424, 57] width 39 height 14
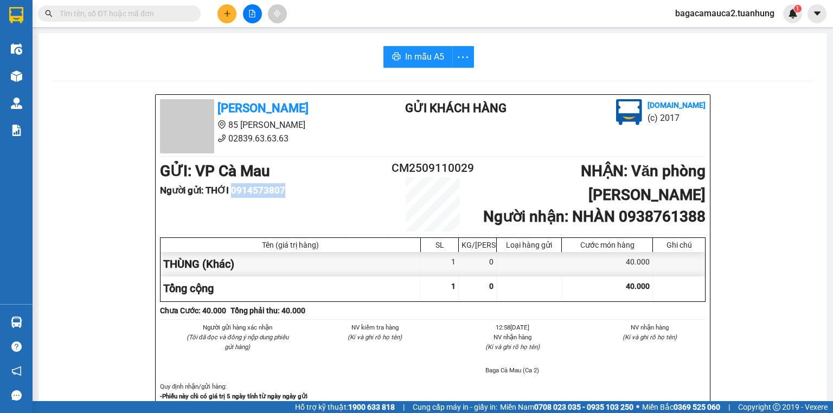
drag, startPoint x: 233, startPoint y: 191, endPoint x: 302, endPoint y: 191, distance: 68.3
click at [302, 191] on li "Người gửi : THỚI 0914573807" at bounding box center [273, 190] width 227 height 15
copy b "0914573807"
click at [232, 18] on button at bounding box center [226, 13] width 19 height 19
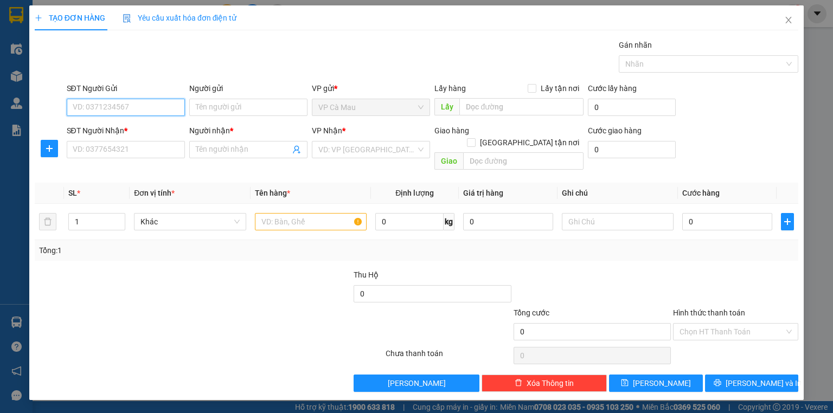
paste input "0914573807"
type input "0914573807"
click at [146, 128] on div "0914573807 - THỚI" at bounding box center [125, 129] width 105 height 12
type input "THỚI"
type input "0914573807"
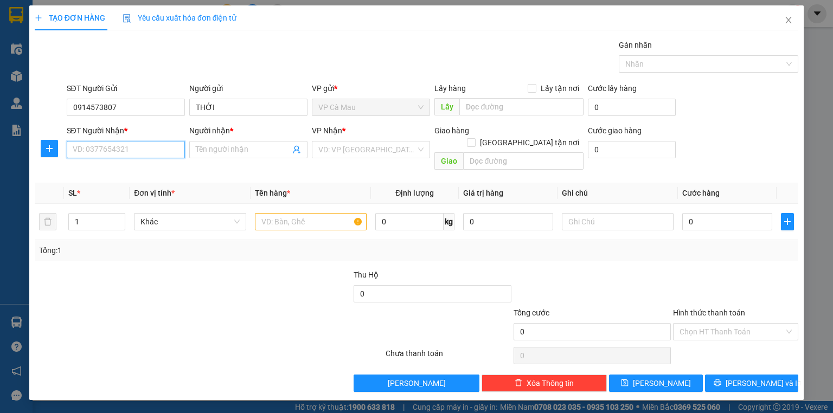
click at [149, 152] on input "SĐT Người Nhận *" at bounding box center [126, 149] width 118 height 17
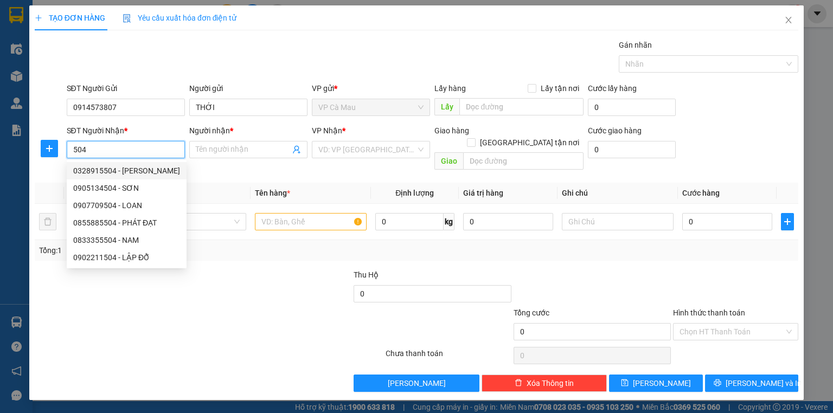
click at [152, 168] on div "0328915504 - [PERSON_NAME]" at bounding box center [126, 171] width 107 height 12
type input "0328915504"
type input "[PERSON_NAME]"
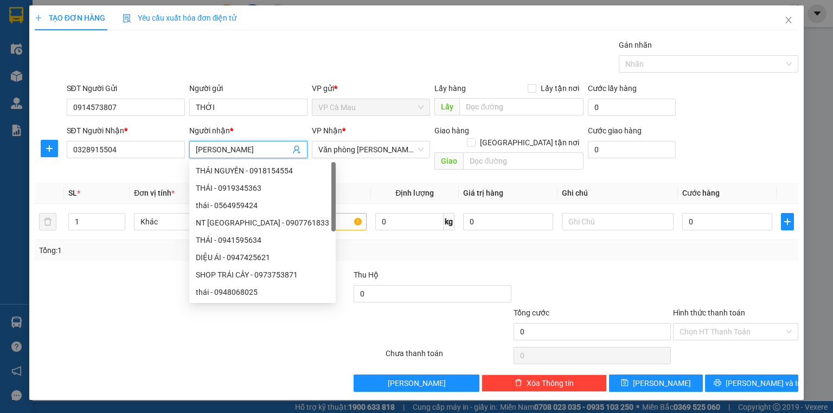
drag, startPoint x: 278, startPoint y: 147, endPoint x: 150, endPoint y: 161, distance: 128.2
click at [150, 161] on div "SĐT Người Nhận * 0328915504 Người nhận * [PERSON_NAME] NHƯ VP Nhận * Văn phòng …" at bounding box center [433, 150] width 737 height 50
click at [113, 145] on input "0328915504" at bounding box center [126, 149] width 118 height 17
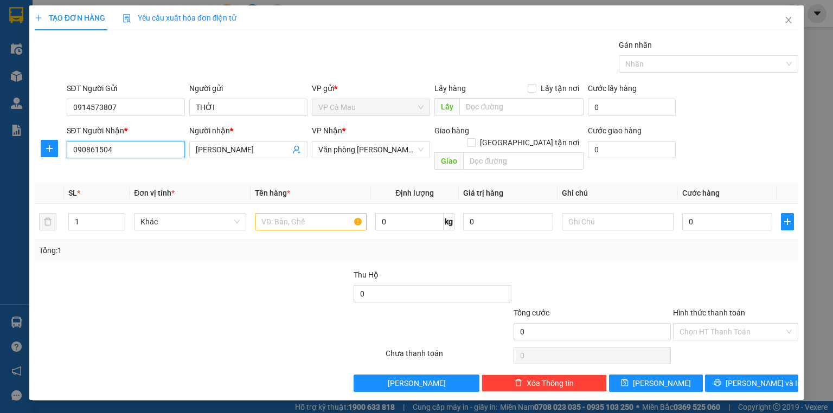
type input "0908616504"
click at [135, 169] on div "0908616504 - QUANG KHÁ" at bounding box center [125, 171] width 105 height 12
type input "QUANG KHÁ"
type input "0908616504"
click at [281, 213] on input "text" at bounding box center [311, 221] width 112 height 17
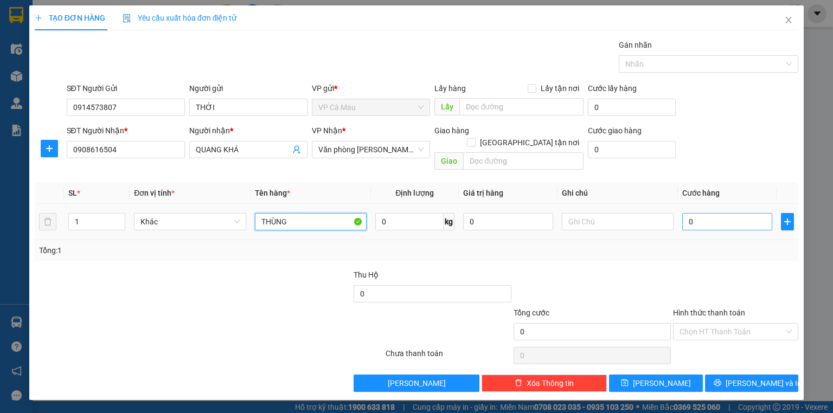
type input "THÙNG"
click at [707, 213] on input "0" at bounding box center [727, 221] width 90 height 17
type input "4"
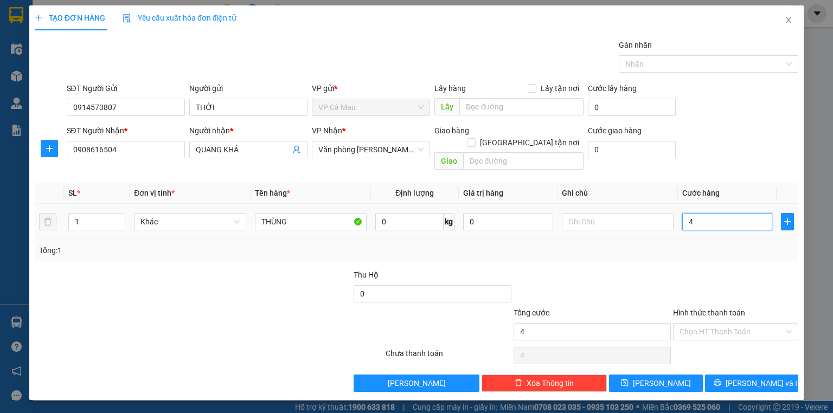
type input "40"
type input "40.000"
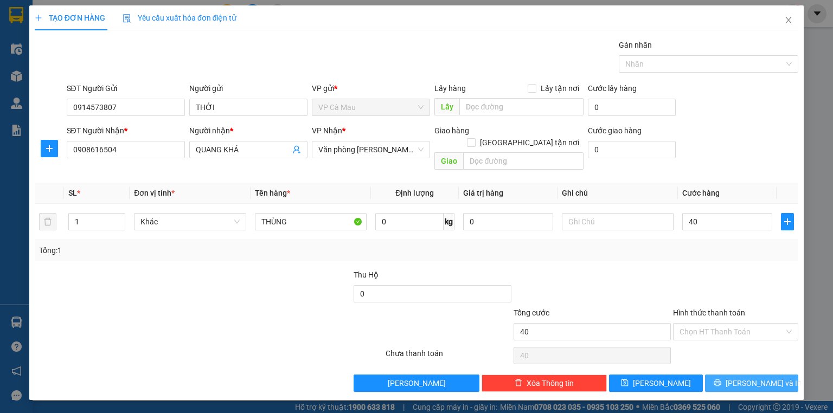
type input "40.000"
click at [769, 377] on span "[PERSON_NAME] và In" at bounding box center [764, 383] width 76 height 12
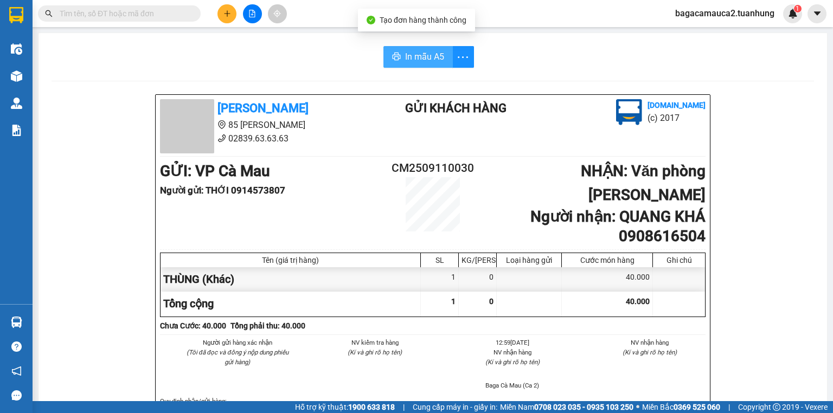
click at [425, 59] on span "In mẫu A5" at bounding box center [424, 57] width 39 height 14
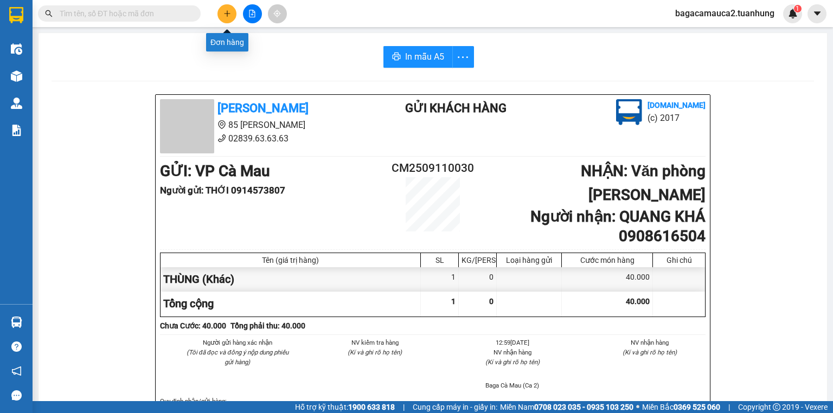
click at [229, 17] on icon "plus" at bounding box center [227, 14] width 8 height 8
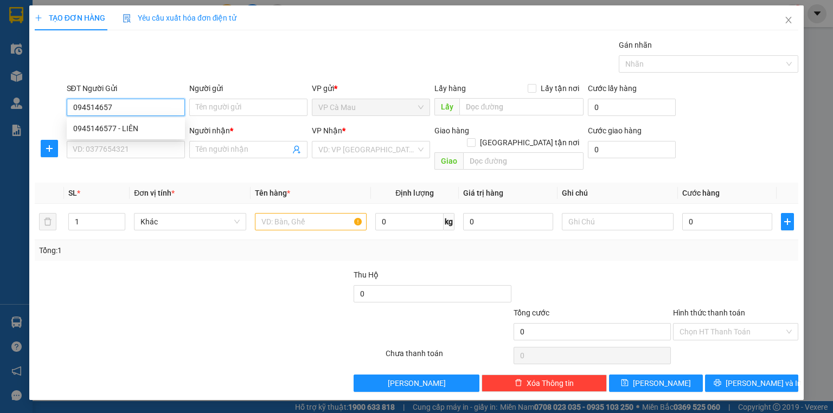
type input "0945146577"
click at [136, 130] on div "0945146577 - LIÊN" at bounding box center [125, 129] width 105 height 12
type input "LIÊN"
type input "0945146577"
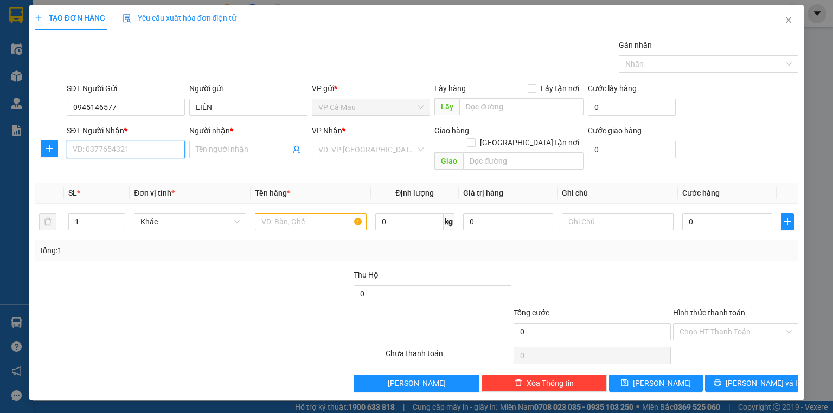
click at [140, 142] on input "SĐT Người Nhận *" at bounding box center [126, 149] width 118 height 17
type input "0988853633"
click at [140, 176] on div "0988853633 - MẾN" at bounding box center [125, 171] width 105 height 12
type input "MẾN"
type input "0988853633"
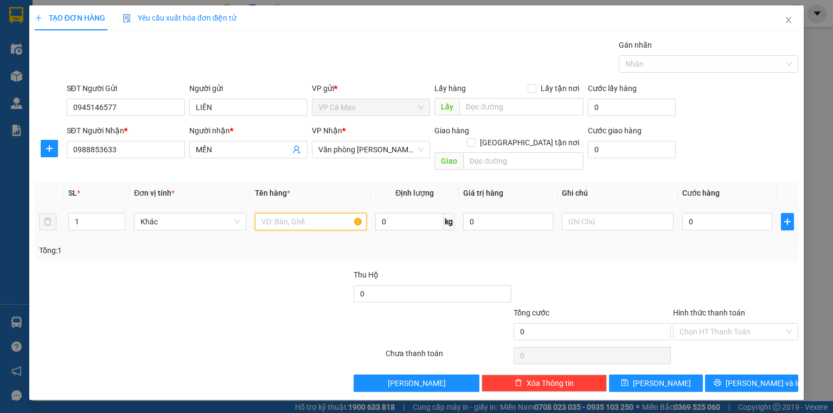
click at [300, 213] on input "text" at bounding box center [311, 221] width 112 height 17
type input "HỘP"
click at [735, 213] on input "0" at bounding box center [727, 221] width 90 height 17
type input "3"
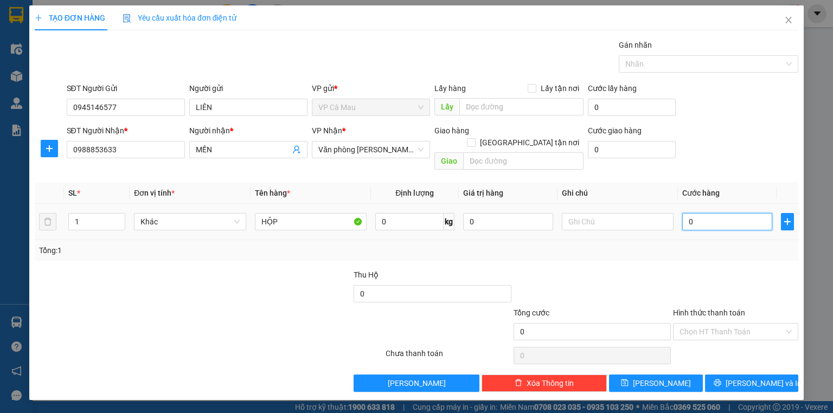
type input "3"
type input "30"
type input "30.000"
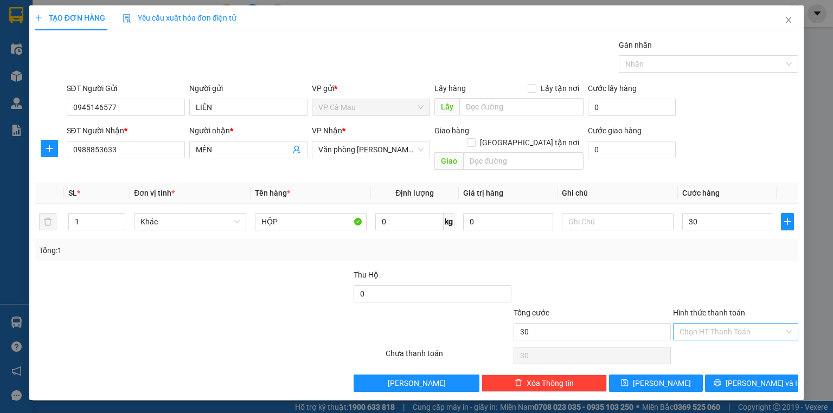
type input "30.000"
click at [709, 324] on input "Hình thức thanh toán" at bounding box center [732, 332] width 105 height 16
click at [712, 336] on div "Tại văn phòng" at bounding box center [736, 341] width 112 height 12
type input "0"
click at [721, 379] on icon "printer" at bounding box center [718, 383] width 8 height 8
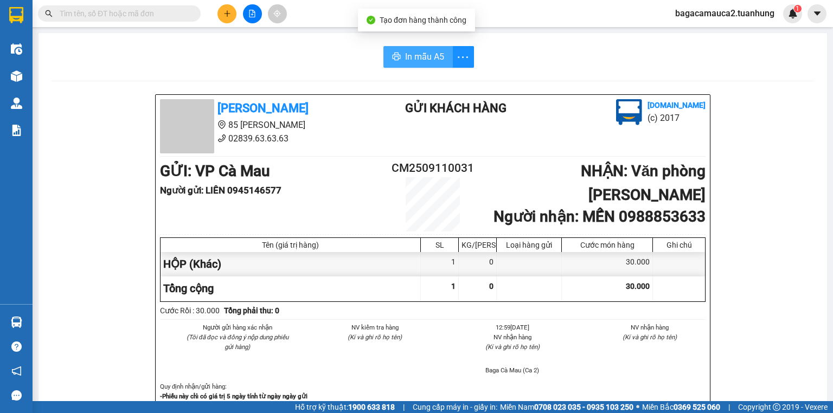
click at [434, 54] on span "In mẫu A5" at bounding box center [424, 57] width 39 height 14
click at [157, 12] on input "text" at bounding box center [124, 14] width 128 height 12
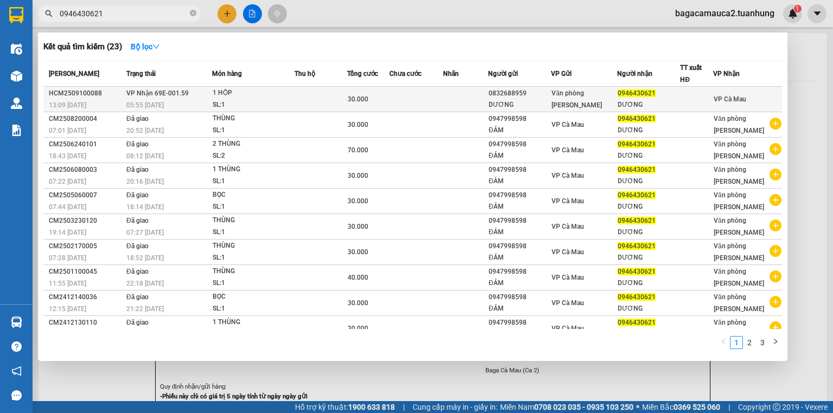
type input "0946430621"
click at [291, 102] on div "SL: 1" at bounding box center [253, 105] width 81 height 12
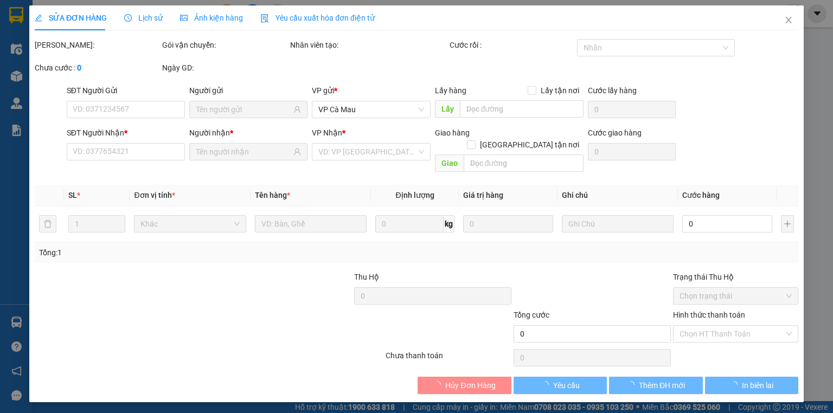
type input "0832688959"
type input "DƯƠNG"
type input "0946430621"
type input "DƯƠNG"
type input "30.000"
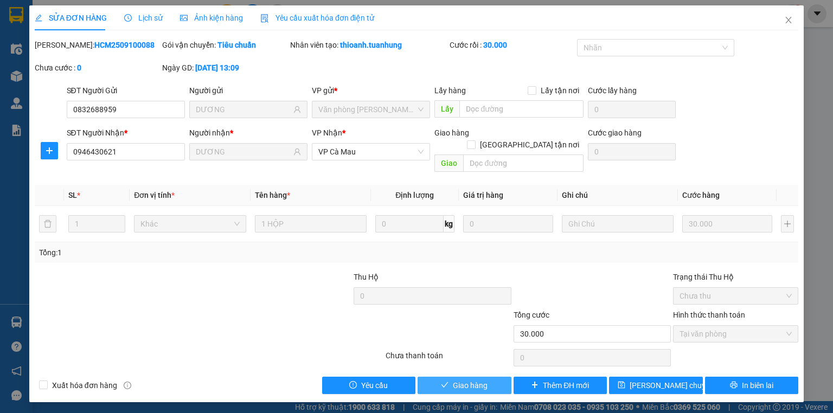
click at [477, 380] on span "Giao hàng" at bounding box center [470, 386] width 35 height 12
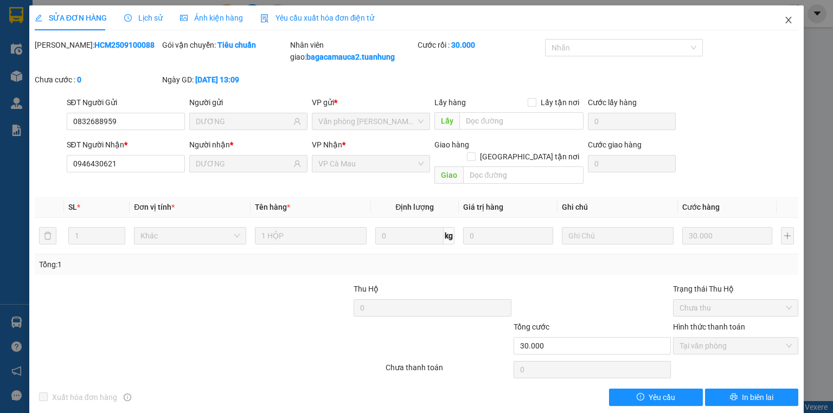
click at [787, 21] on span "Close" at bounding box center [788, 20] width 30 height 30
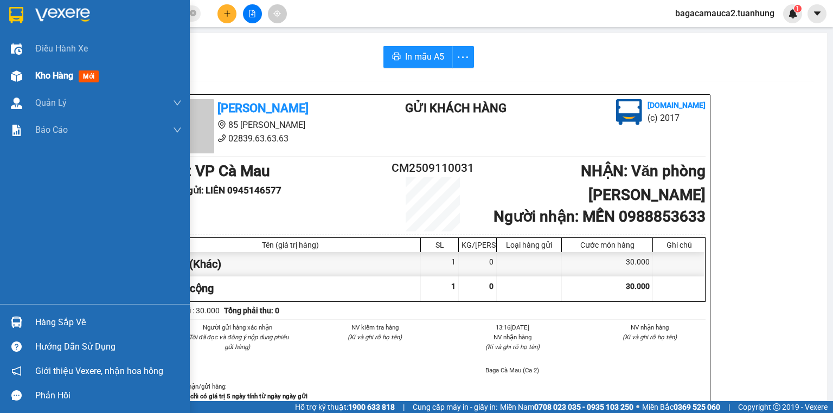
click at [24, 70] on div at bounding box center [16, 76] width 19 height 19
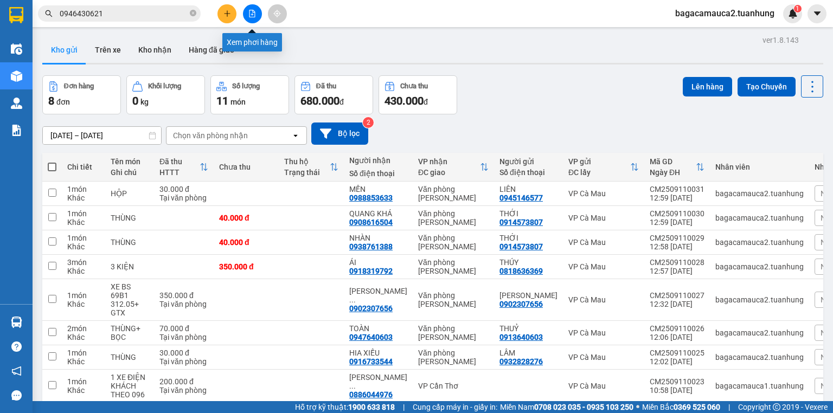
click at [252, 16] on icon "file-add" at bounding box center [252, 14] width 8 height 8
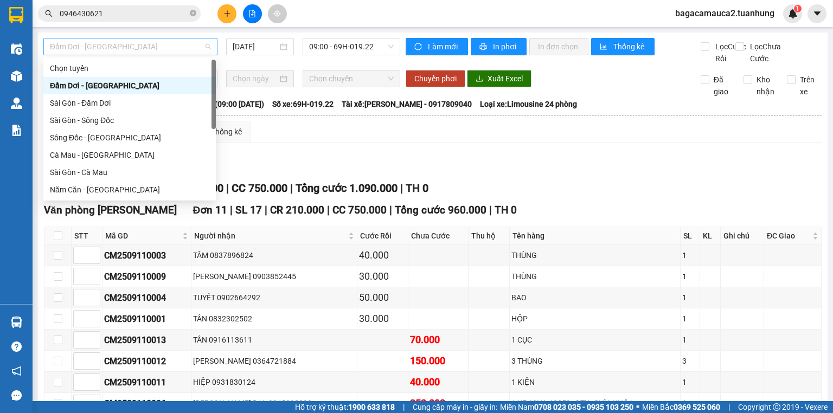
click at [161, 43] on span "Đầm Dơi - [GEOGRAPHIC_DATA]" at bounding box center [130, 47] width 161 height 16
click at [123, 153] on div "Cà Mau - [GEOGRAPHIC_DATA]" at bounding box center [129, 155] width 159 height 12
type input "[DATE]"
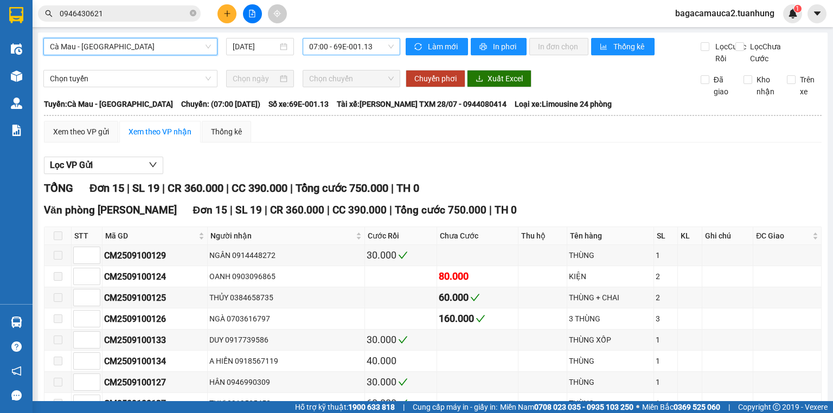
click at [322, 50] on span "07:00 - 69E-001.13" at bounding box center [351, 47] width 85 height 16
click at [356, 53] on span "07:00 - 69E-001.13" at bounding box center [351, 47] width 85 height 16
click at [342, 44] on span "07:00 - 69E-001.13" at bounding box center [351, 47] width 85 height 16
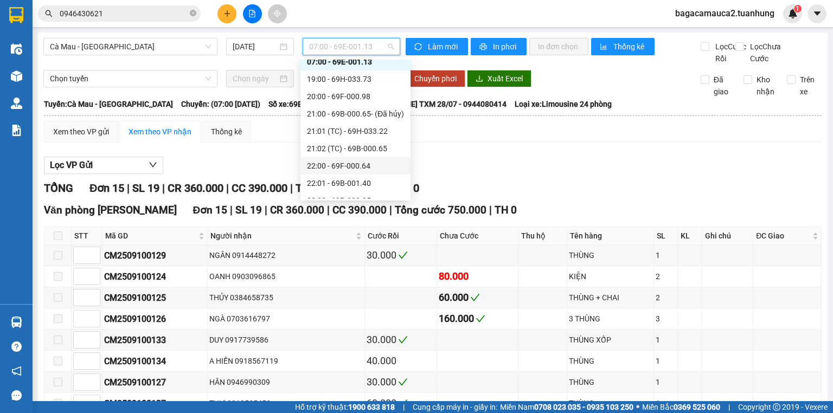
scroll to position [35, 0]
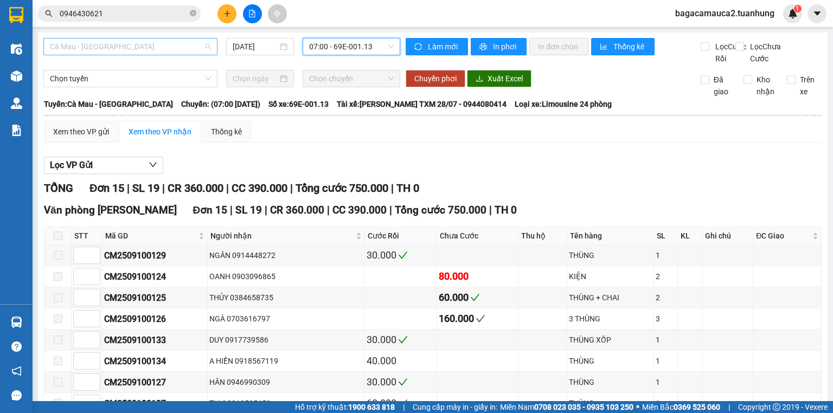
click at [168, 46] on span "Cà Mau - [GEOGRAPHIC_DATA]" at bounding box center [130, 47] width 161 height 16
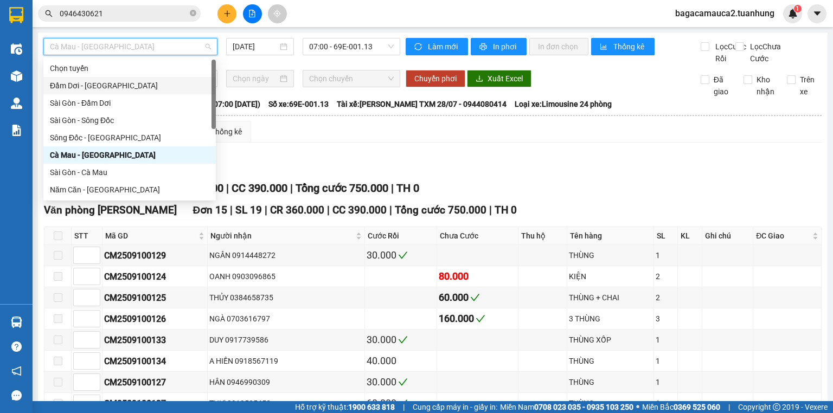
click at [157, 81] on div "Đầm Dơi - [GEOGRAPHIC_DATA]" at bounding box center [129, 86] width 159 height 12
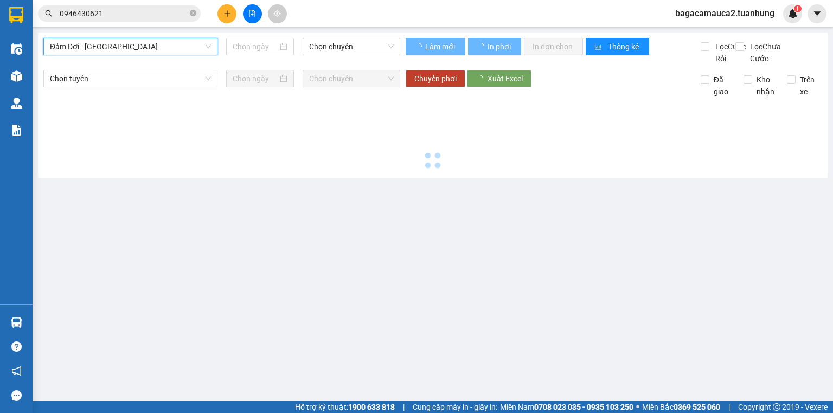
type input "[DATE]"
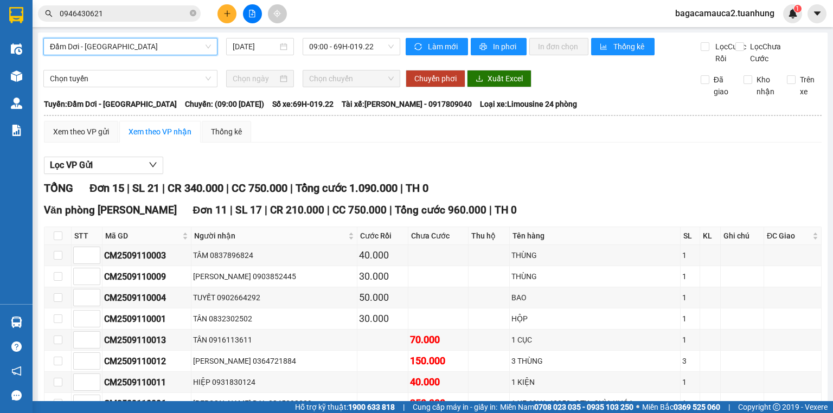
click at [189, 47] on span "Đầm Dơi - [GEOGRAPHIC_DATA]" at bounding box center [130, 47] width 161 height 16
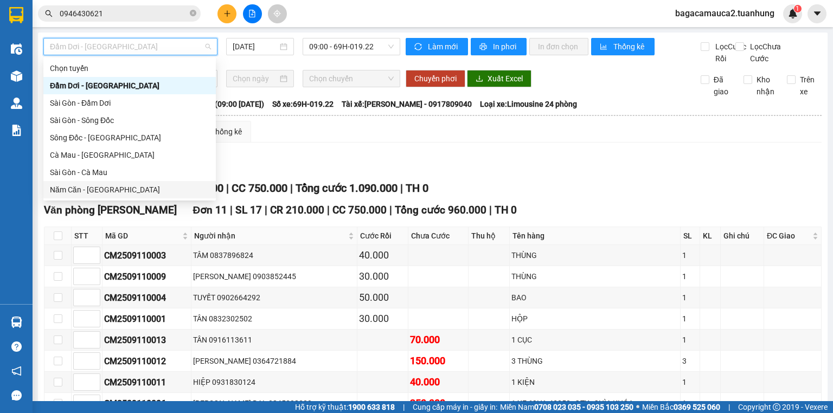
click at [120, 185] on div "Năm Căn - [GEOGRAPHIC_DATA]" at bounding box center [129, 190] width 159 height 12
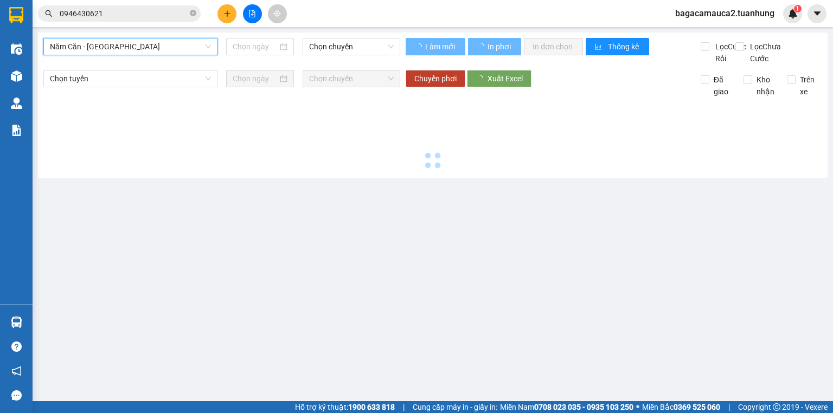
type input "[DATE]"
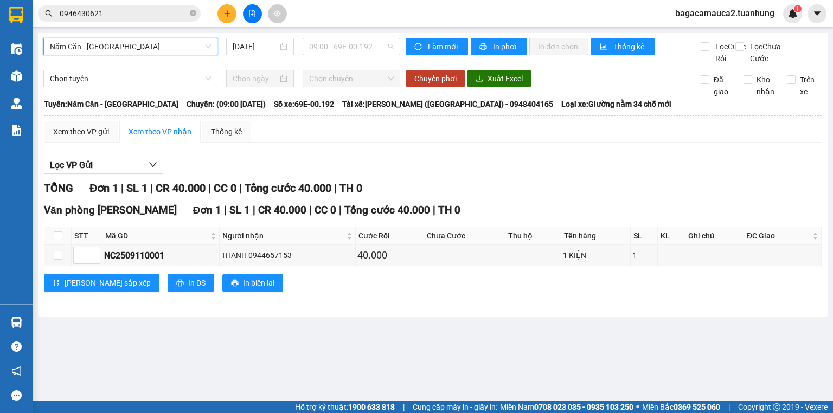
scroll to position [17, 0]
click at [357, 48] on span "09:00 - 69E-00.192" at bounding box center [351, 47] width 85 height 16
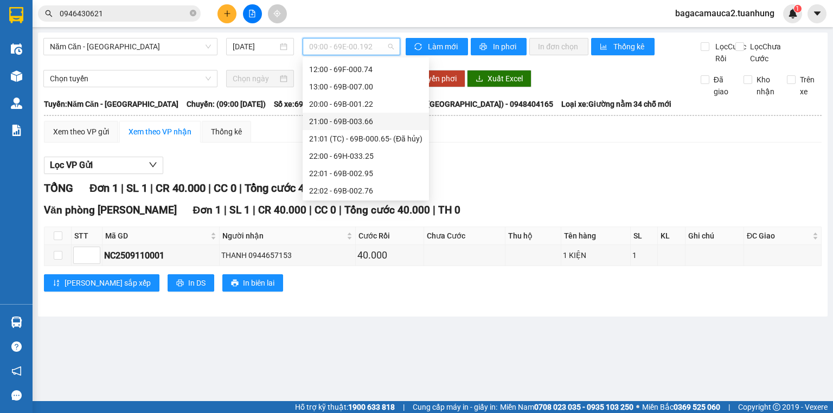
scroll to position [69, 0]
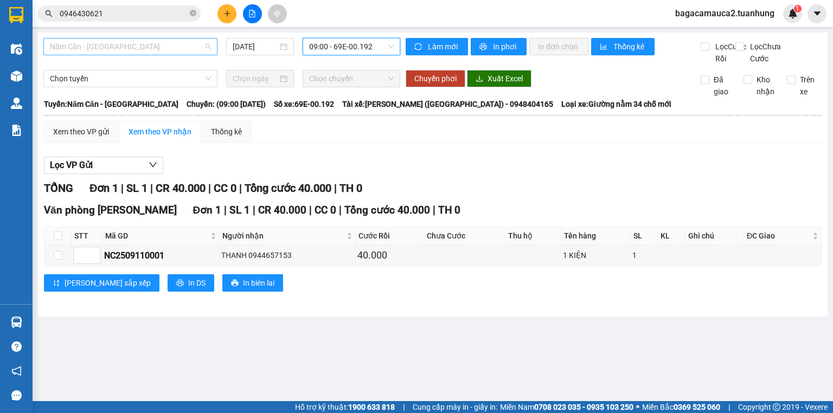
click at [159, 39] on span "Năm Căn - [GEOGRAPHIC_DATA]" at bounding box center [130, 47] width 161 height 16
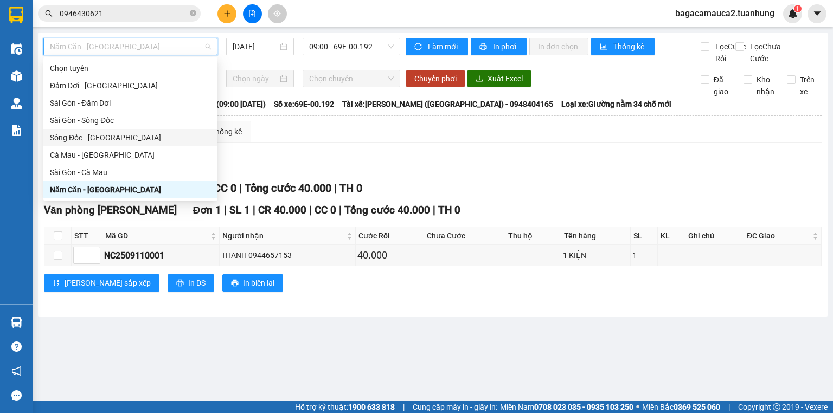
click at [141, 135] on div "Sông Đốc - [GEOGRAPHIC_DATA]" at bounding box center [130, 138] width 161 height 12
type input "[DATE]"
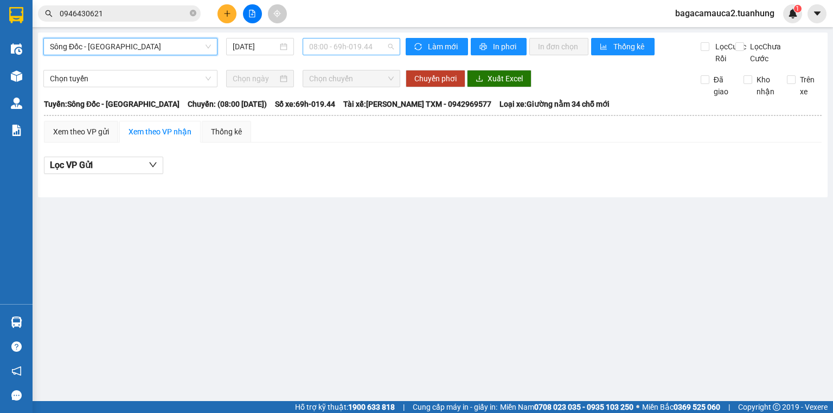
click at [337, 49] on span "08:00 - 69h-019.44" at bounding box center [351, 47] width 85 height 16
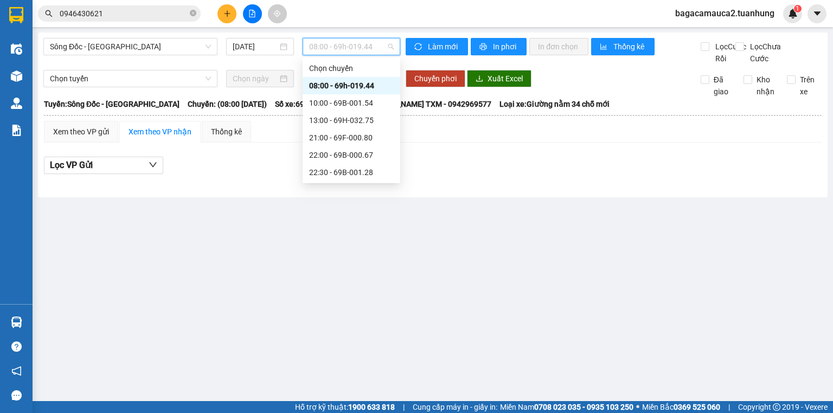
click at [372, 49] on span "08:00 - 69h-019.44" at bounding box center [351, 47] width 85 height 16
click at [184, 47] on span "Sông Đốc - [GEOGRAPHIC_DATA]" at bounding box center [130, 47] width 161 height 16
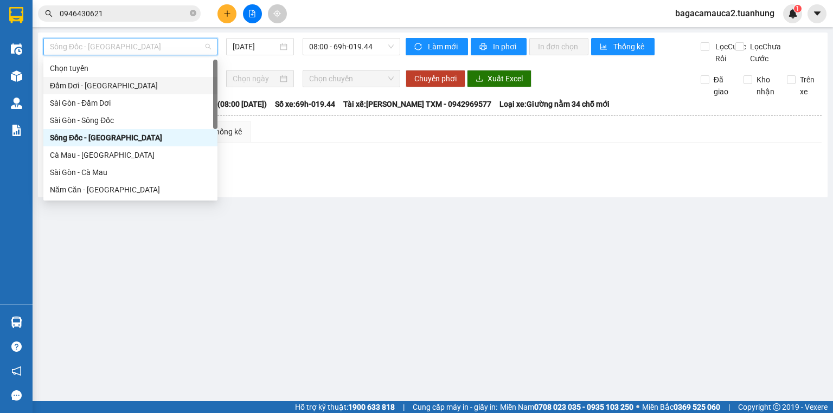
click at [163, 82] on div "Đầm Dơi - [GEOGRAPHIC_DATA]" at bounding box center [130, 86] width 161 height 12
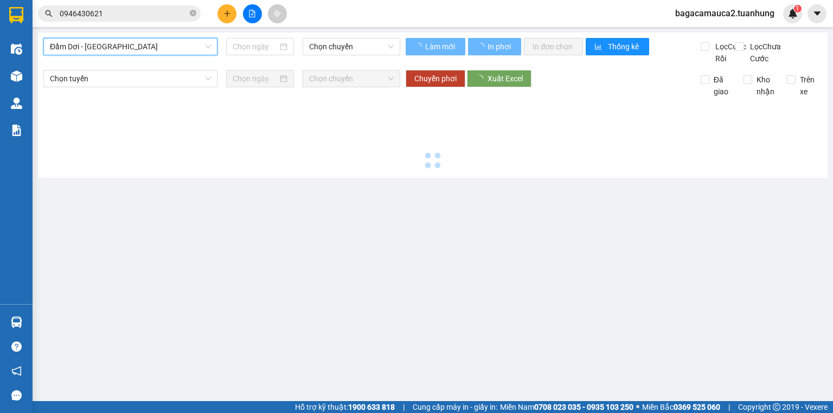
type input "[DATE]"
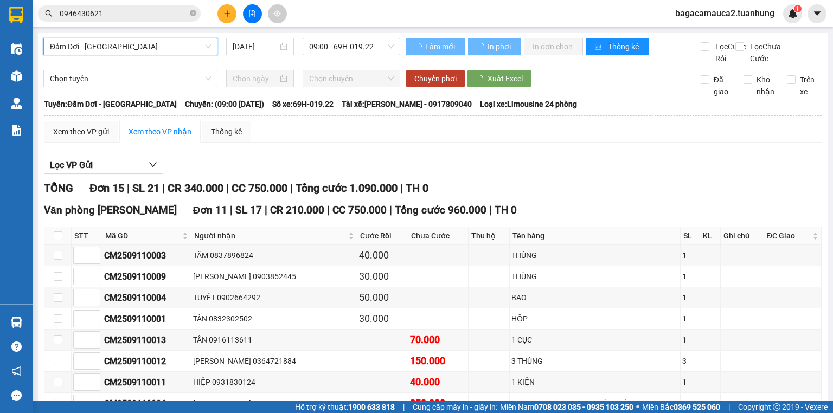
click at [372, 50] on span "09:00 - 69H-019.22" at bounding box center [351, 47] width 85 height 16
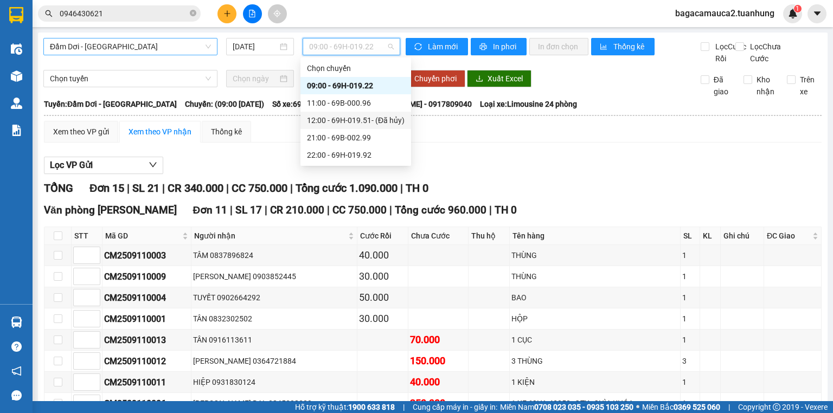
click at [191, 52] on span "Đầm Dơi - [GEOGRAPHIC_DATA]" at bounding box center [130, 47] width 161 height 16
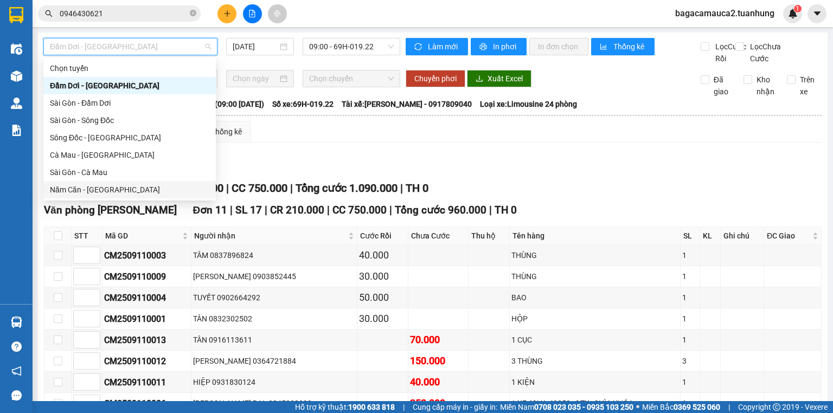
click at [117, 187] on div "Năm Căn - [GEOGRAPHIC_DATA]" at bounding box center [129, 190] width 159 height 12
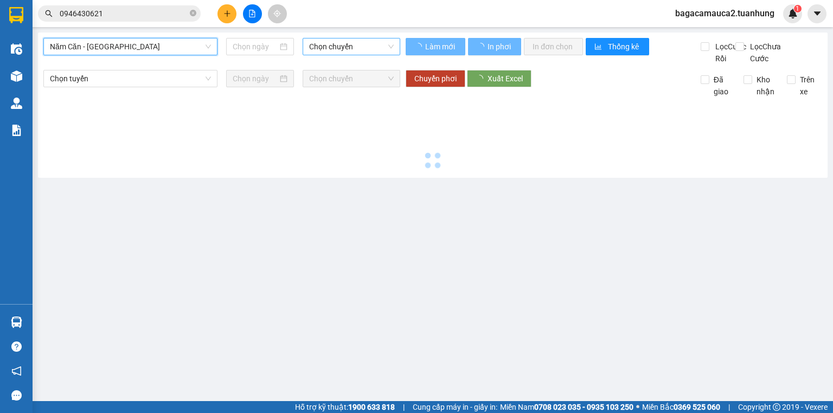
type input "[DATE]"
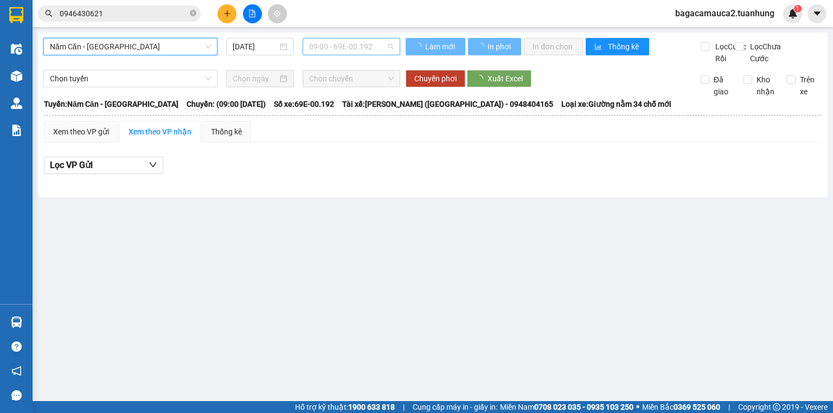
click at [345, 50] on span "09:00 - 69E-00.192" at bounding box center [351, 47] width 85 height 16
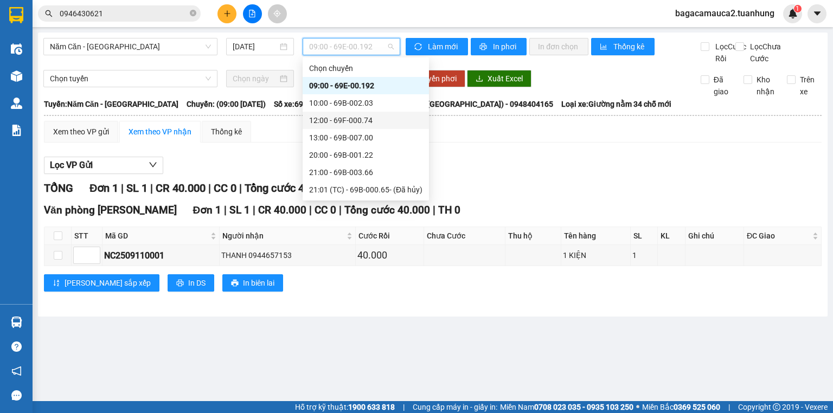
scroll to position [69, 0]
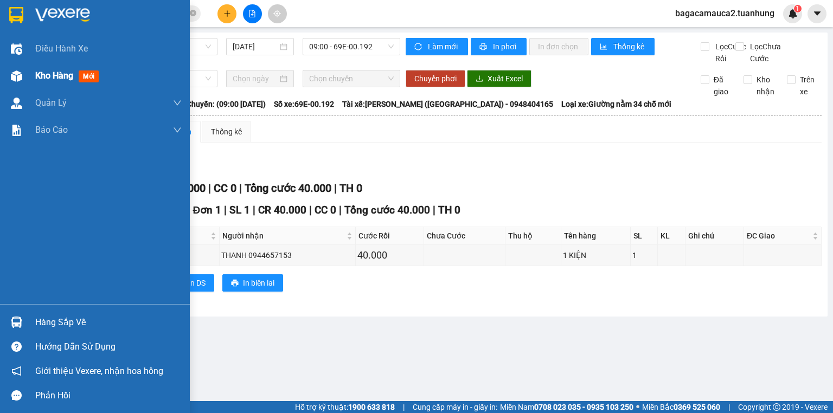
click at [24, 69] on div at bounding box center [16, 76] width 19 height 19
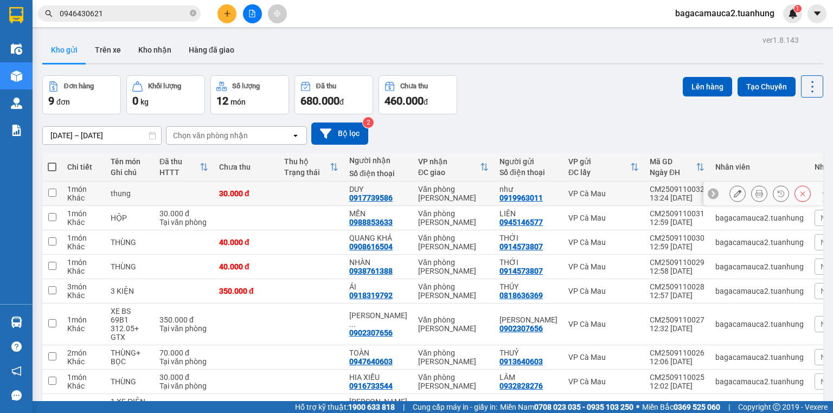
scroll to position [64, 0]
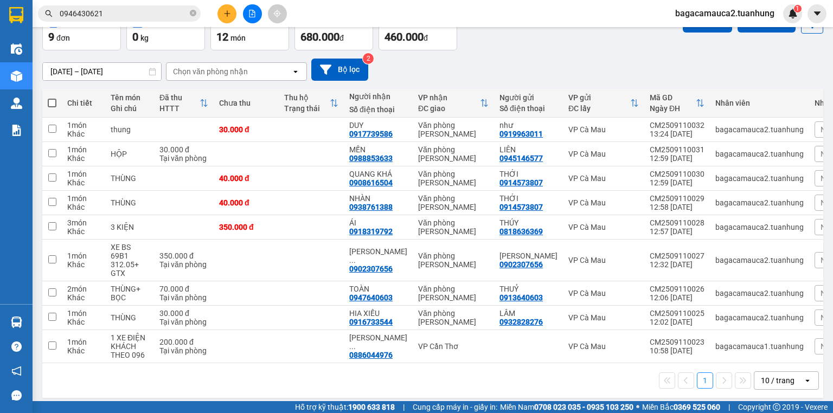
click at [52, 101] on span at bounding box center [52, 103] width 9 height 9
click at [52, 98] on input "checkbox" at bounding box center [52, 98] width 0 height 0
checkbox input "true"
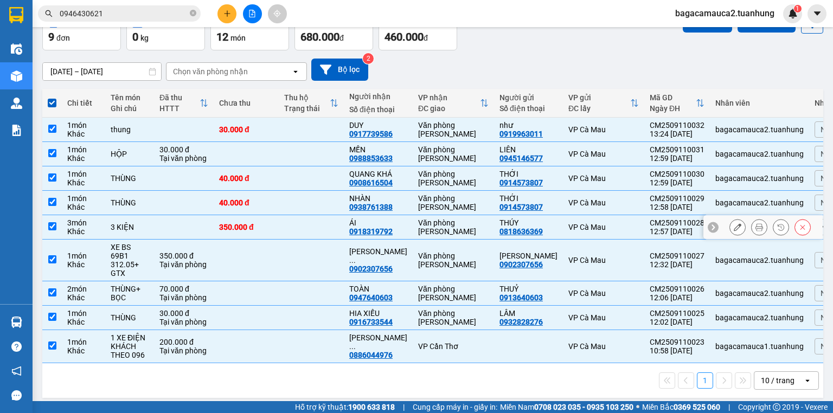
click at [295, 233] on td at bounding box center [311, 227] width 65 height 24
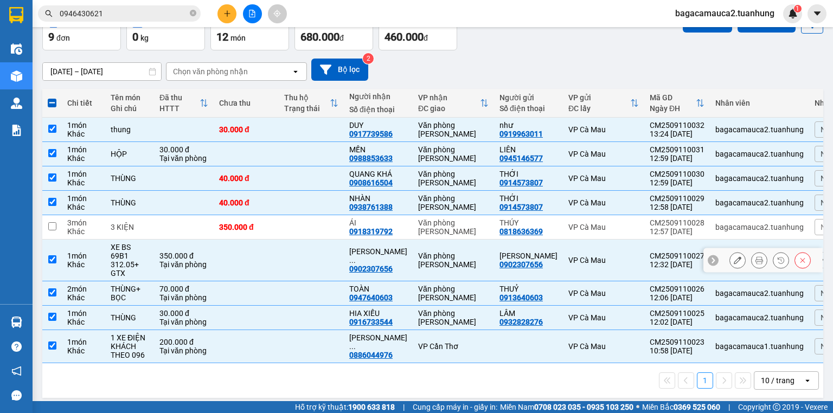
click at [304, 258] on td at bounding box center [311, 261] width 65 height 42
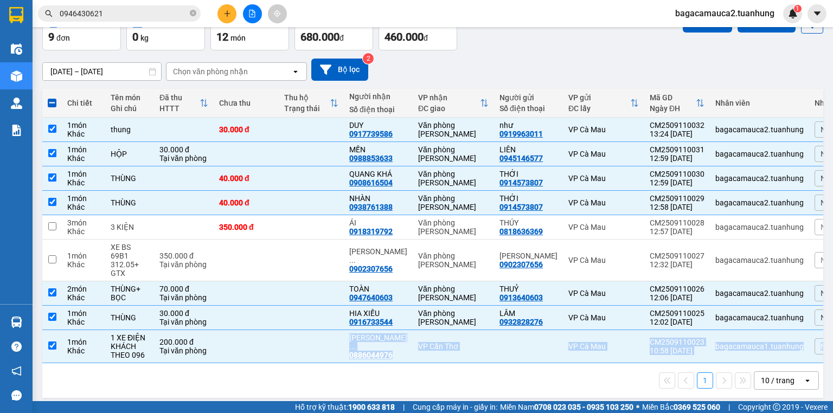
drag, startPoint x: 283, startPoint y: 334, endPoint x: 289, endPoint y: 378, distance: 44.8
click at [289, 378] on div "Chi tiết Tên món Ghi chú Đã thu HTTT Chưa thu Thu hộ Trạng thái Người nhận Số đ…" at bounding box center [432, 243] width 781 height 309
click at [255, 375] on div "1 10 / trang open" at bounding box center [433, 381] width 772 height 18
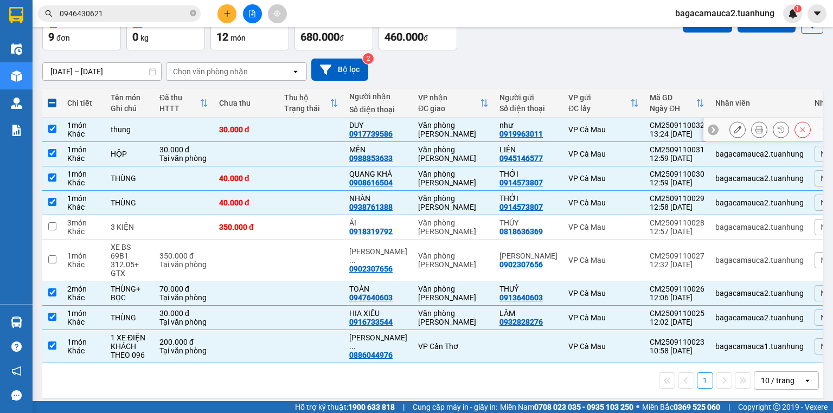
click at [306, 126] on td at bounding box center [311, 130] width 65 height 24
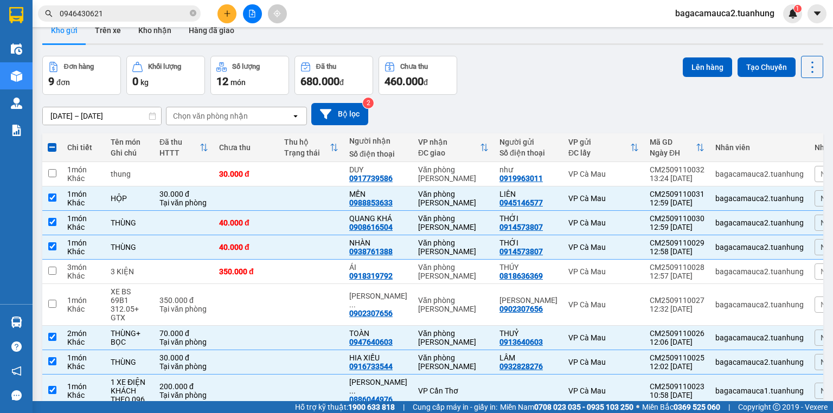
scroll to position [0, 0]
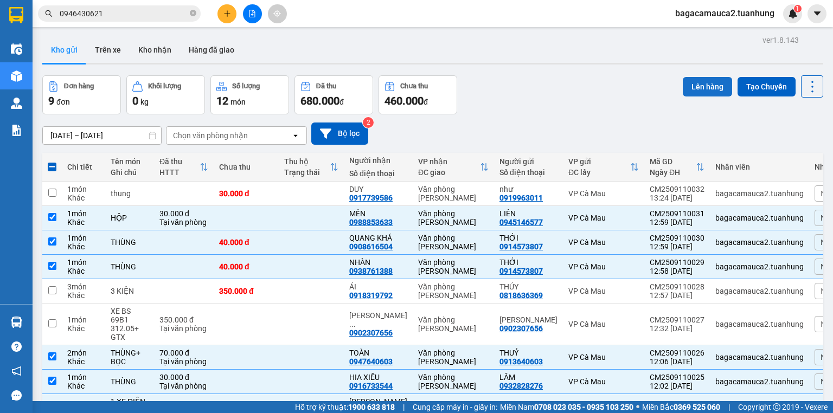
click at [683, 85] on button "Lên hàng" at bounding box center [707, 87] width 49 height 20
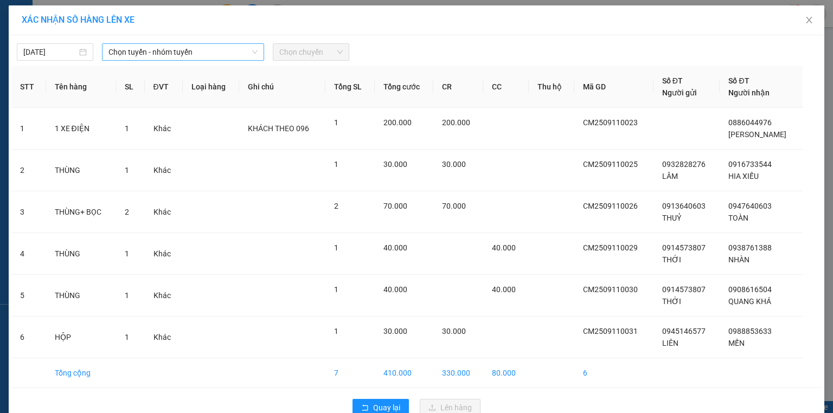
click at [136, 59] on span "Chọn tuyến - nhóm tuyến" at bounding box center [182, 52] width 149 height 16
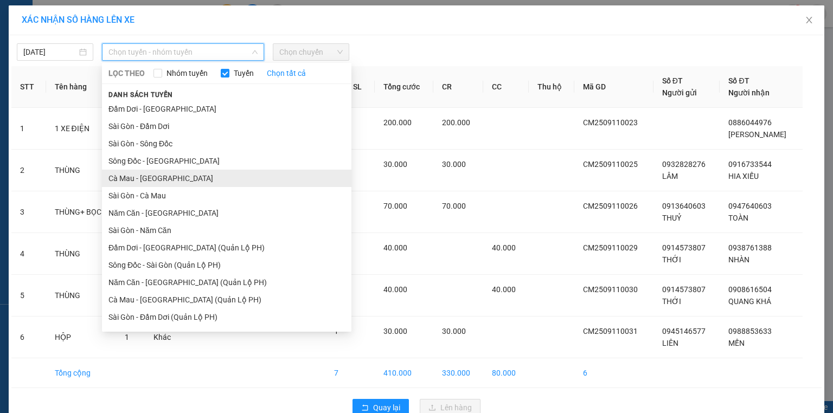
click at [176, 183] on li "Cà Mau - [GEOGRAPHIC_DATA]" at bounding box center [226, 178] width 249 height 17
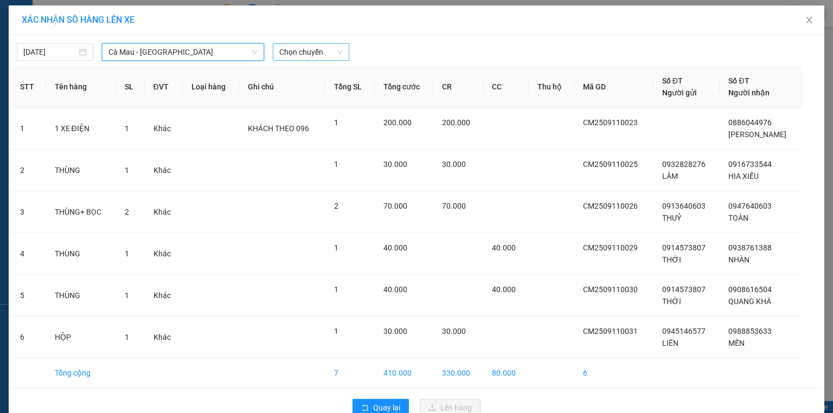
click at [316, 51] on span "Chọn chuyến" at bounding box center [310, 52] width 63 height 16
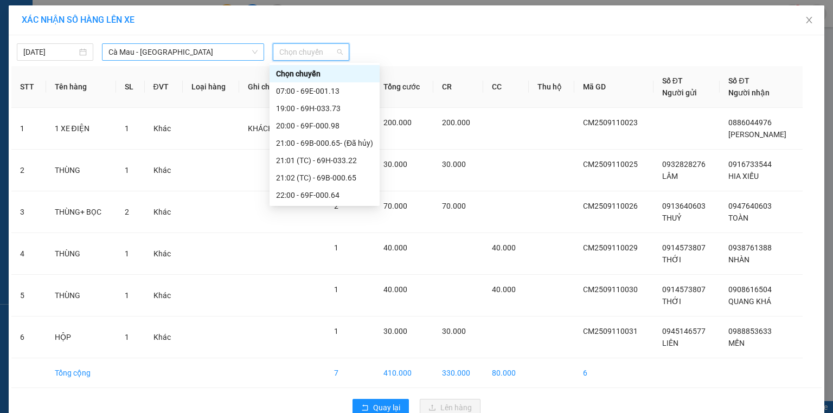
click at [204, 55] on span "Cà Mau - [GEOGRAPHIC_DATA]" at bounding box center [182, 52] width 149 height 16
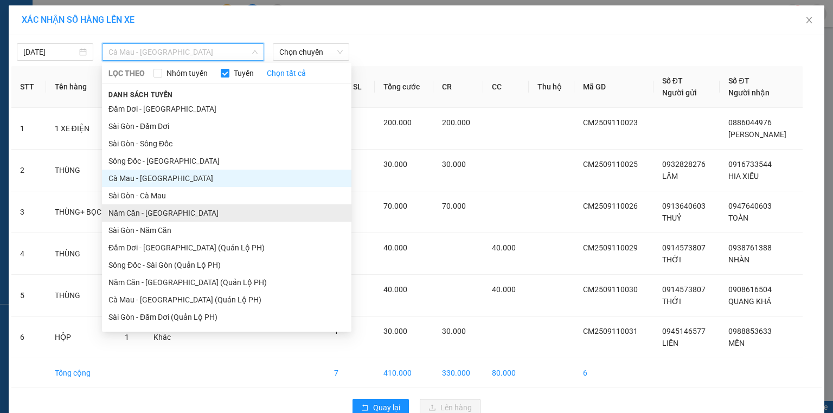
click at [162, 208] on li "Năm Căn - [GEOGRAPHIC_DATA]" at bounding box center [226, 212] width 249 height 17
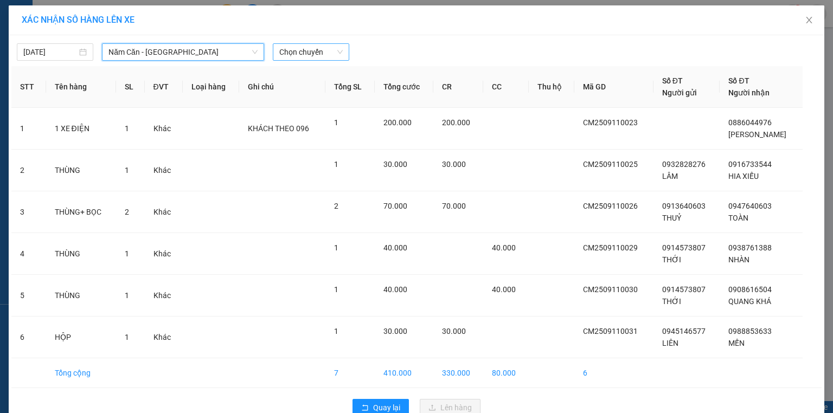
click at [308, 48] on span "Chọn chuyến" at bounding box center [310, 52] width 63 height 16
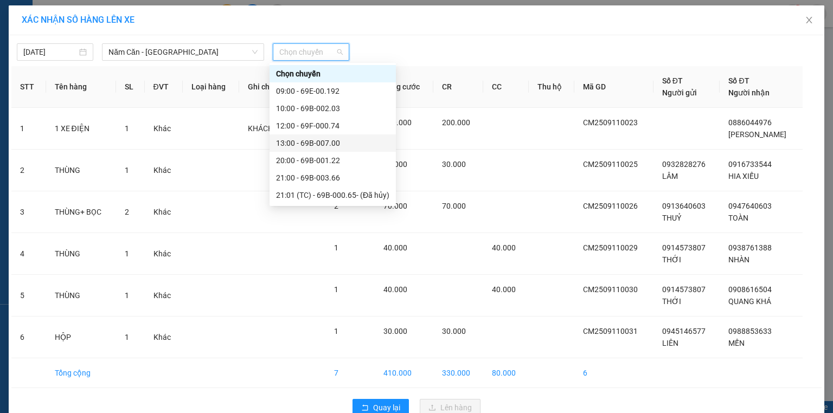
click at [336, 144] on div "13:00 - 69B-007.00" at bounding box center [332, 143] width 113 height 12
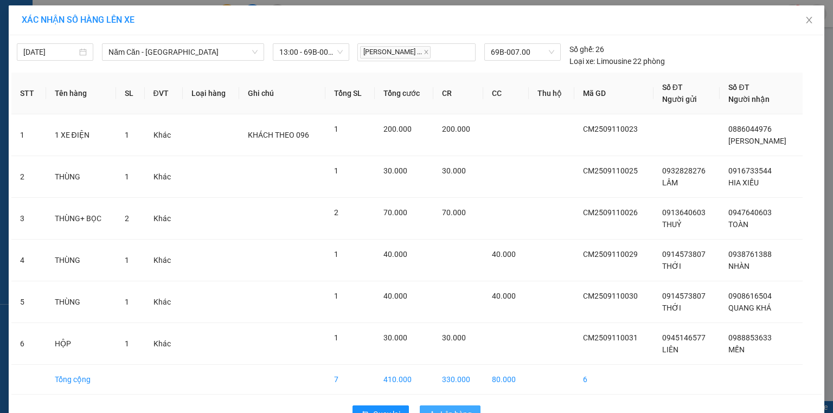
click at [472, 408] on button "Lên hàng" at bounding box center [450, 414] width 61 height 17
